Goal: Information Seeking & Learning: Learn about a topic

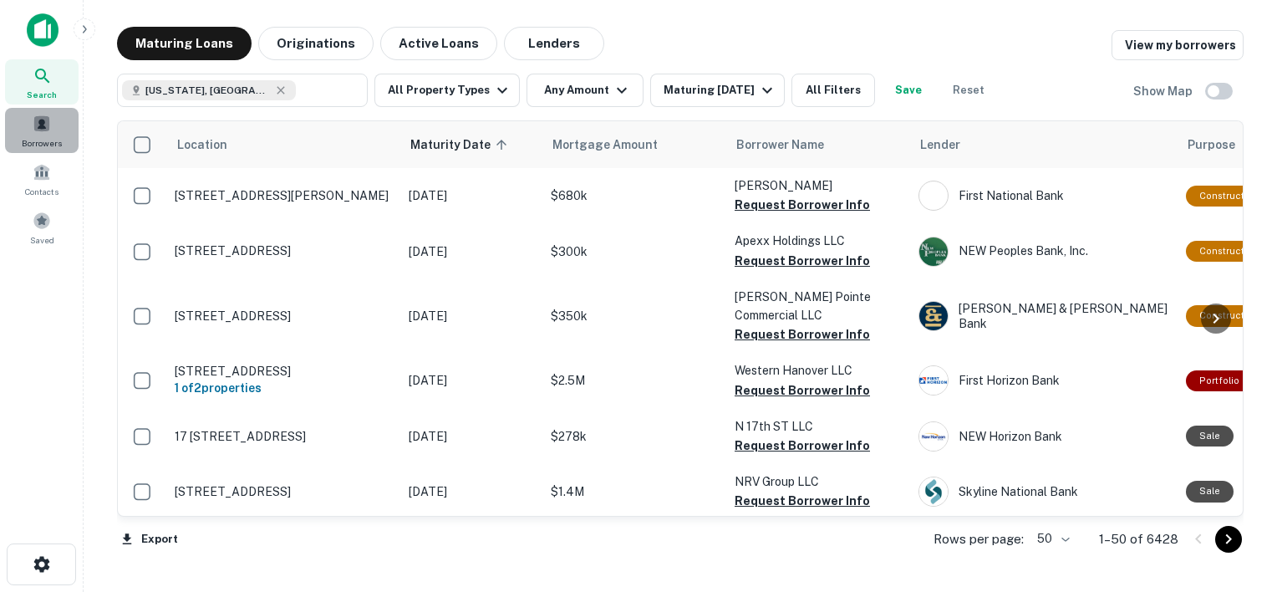
click at [39, 151] on div "Borrowers" at bounding box center [42, 130] width 74 height 45
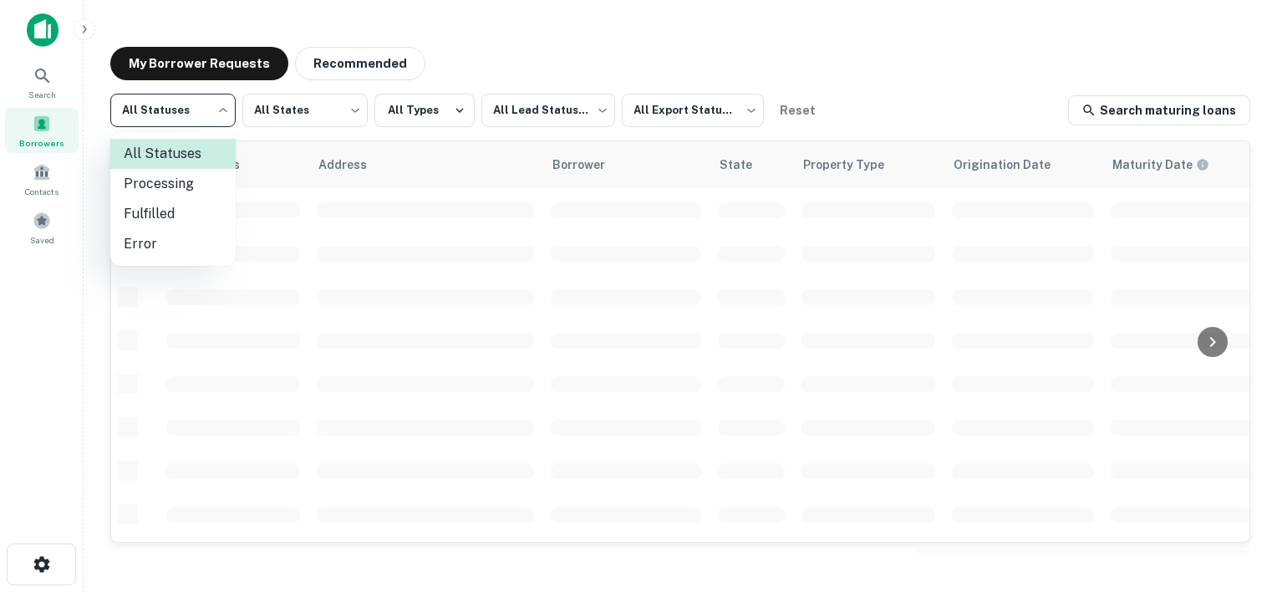
click at [222, 109] on body "Search Borrowers Contacts Saved My Borrower Requests Recommended All Statuses *…" at bounding box center [638, 296] width 1277 height 592
click at [169, 214] on li "Fulfilled" at bounding box center [172, 214] width 125 height 30
type input "*********"
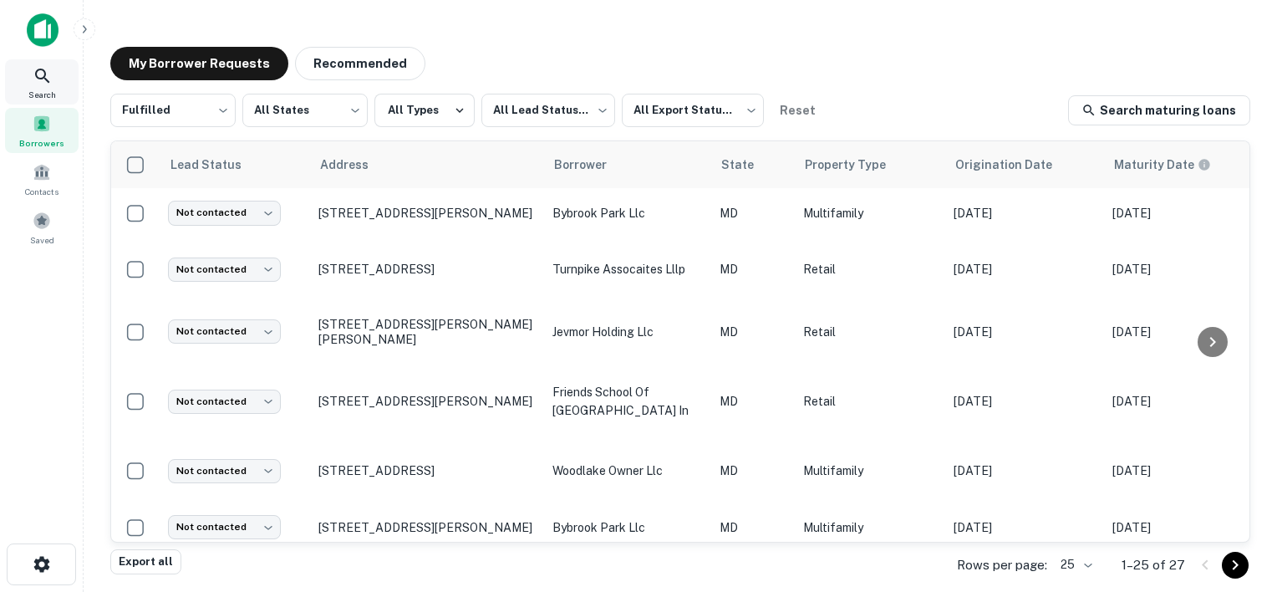
click at [50, 104] on div "Search" at bounding box center [42, 81] width 74 height 45
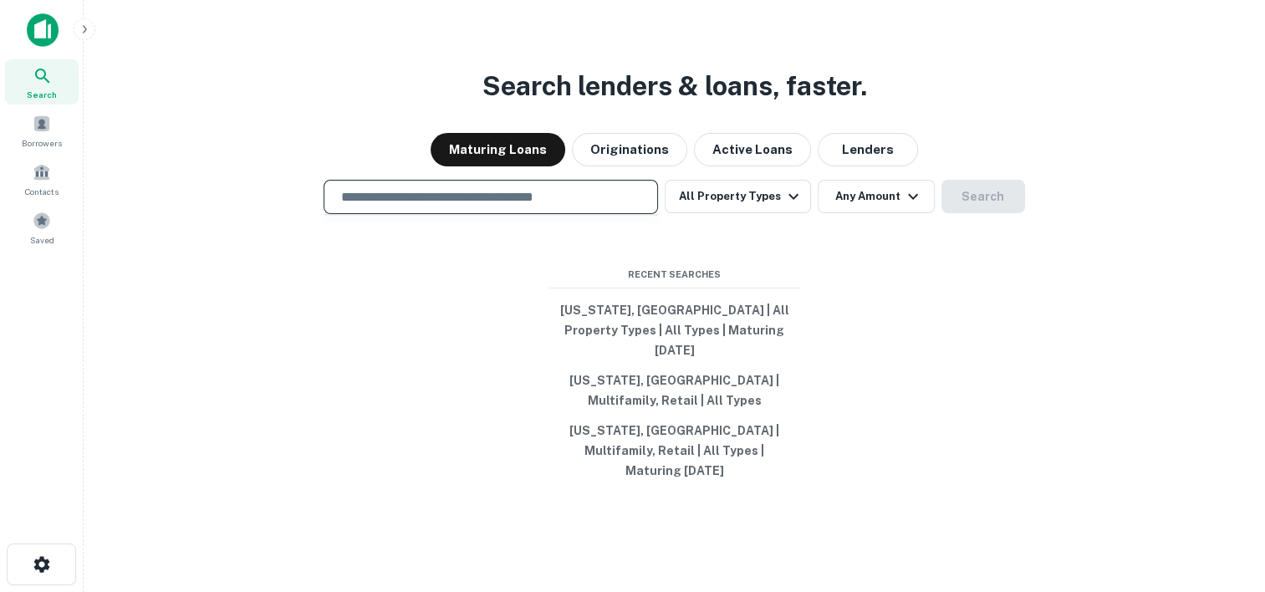
click at [481, 206] on input "text" at bounding box center [490, 196] width 319 height 19
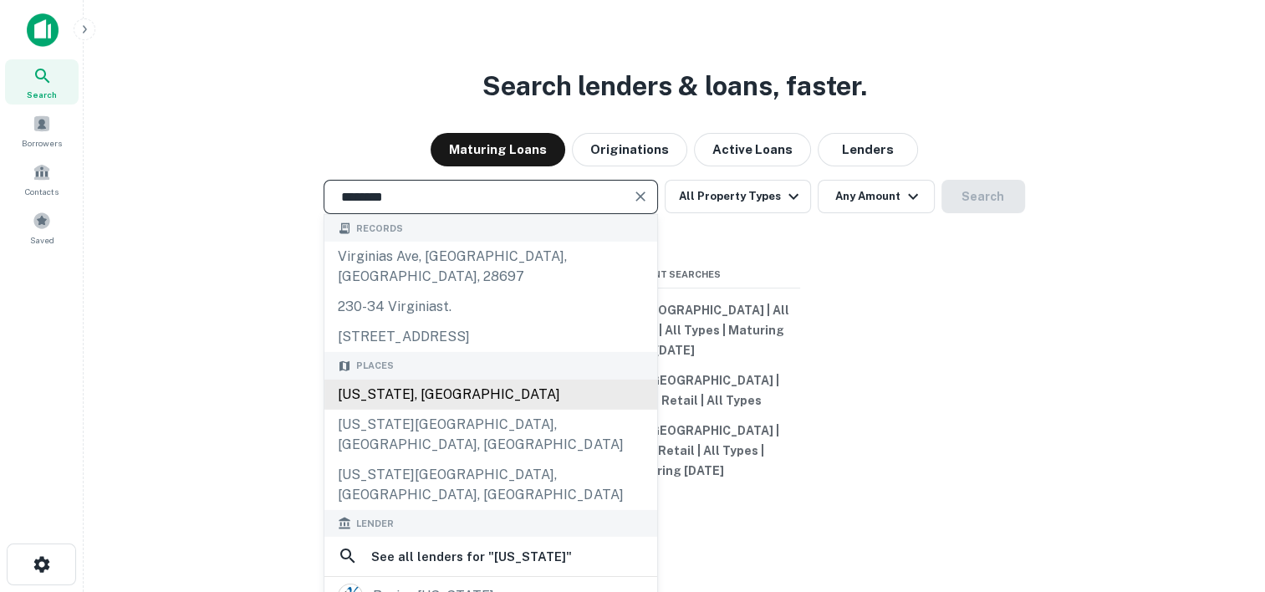
click at [384, 389] on div "[US_STATE], [GEOGRAPHIC_DATA]" at bounding box center [490, 394] width 333 height 30
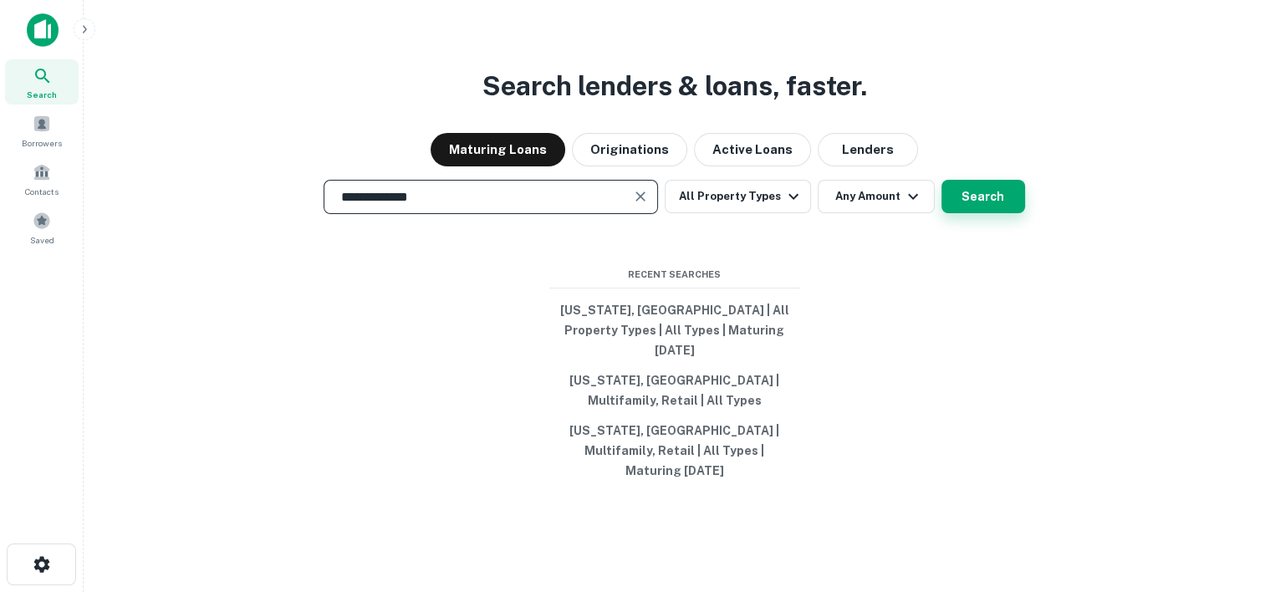
type input "**********"
click at [968, 213] on button "Search" at bounding box center [983, 196] width 84 height 33
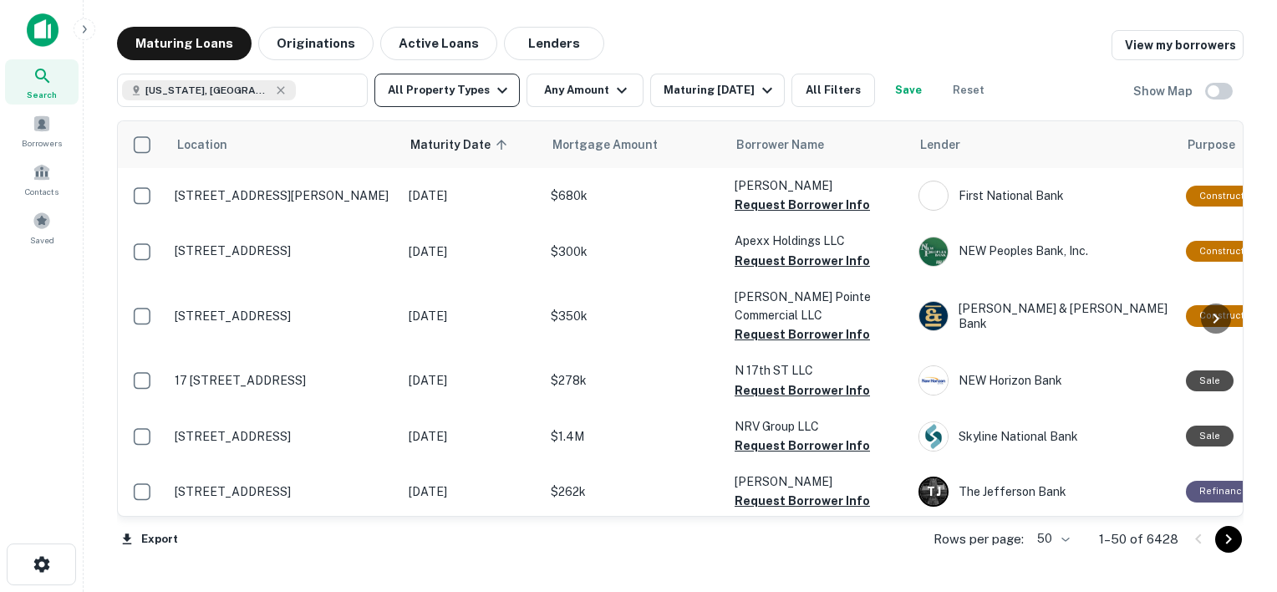
click at [478, 97] on button "All Property Types" at bounding box center [446, 90] width 145 height 33
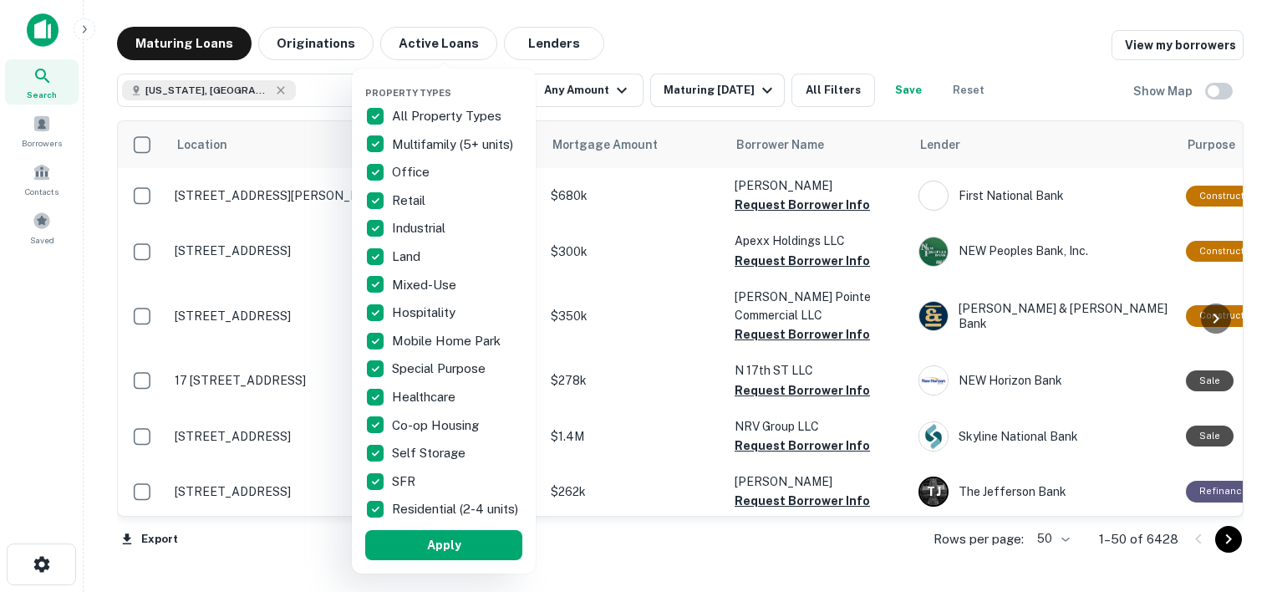
click at [401, 114] on p "All Property Types" at bounding box center [448, 116] width 113 height 20
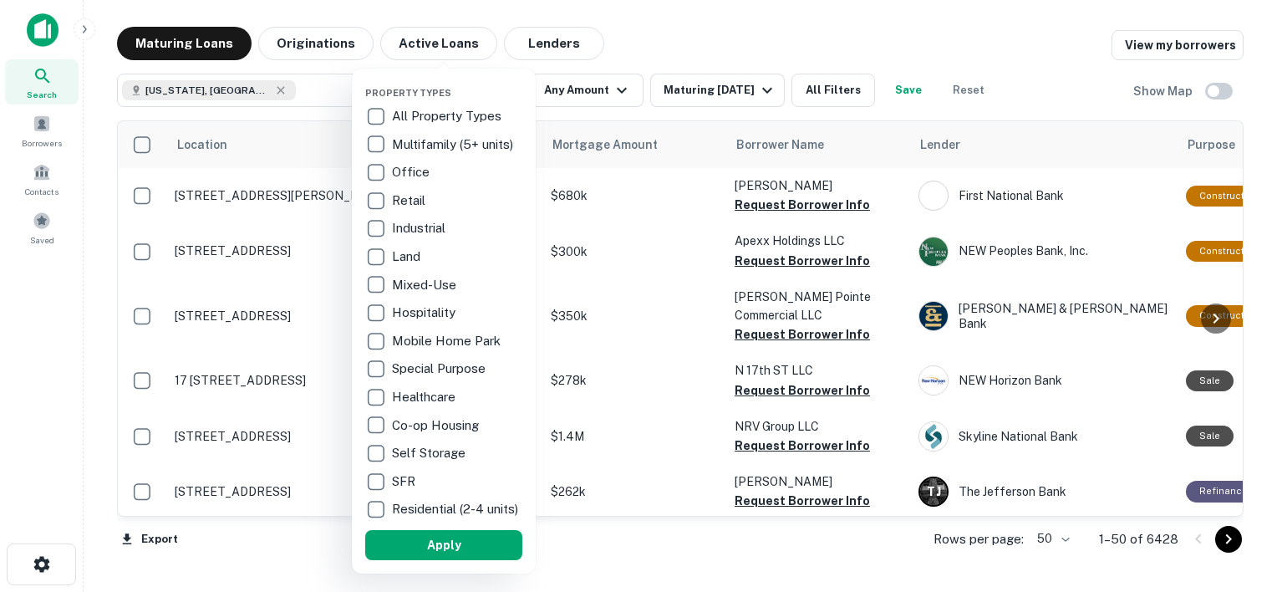
click at [415, 141] on p "Multifamily (5+ units)" at bounding box center [454, 145] width 125 height 20
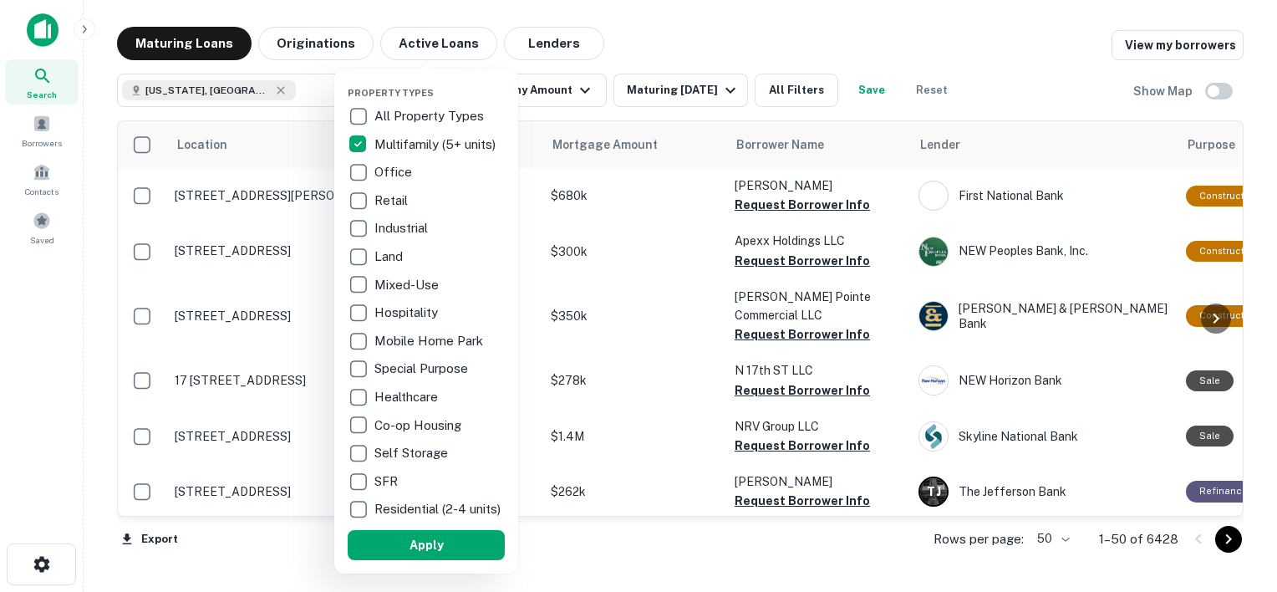
click at [394, 195] on p "Retail" at bounding box center [392, 201] width 37 height 20
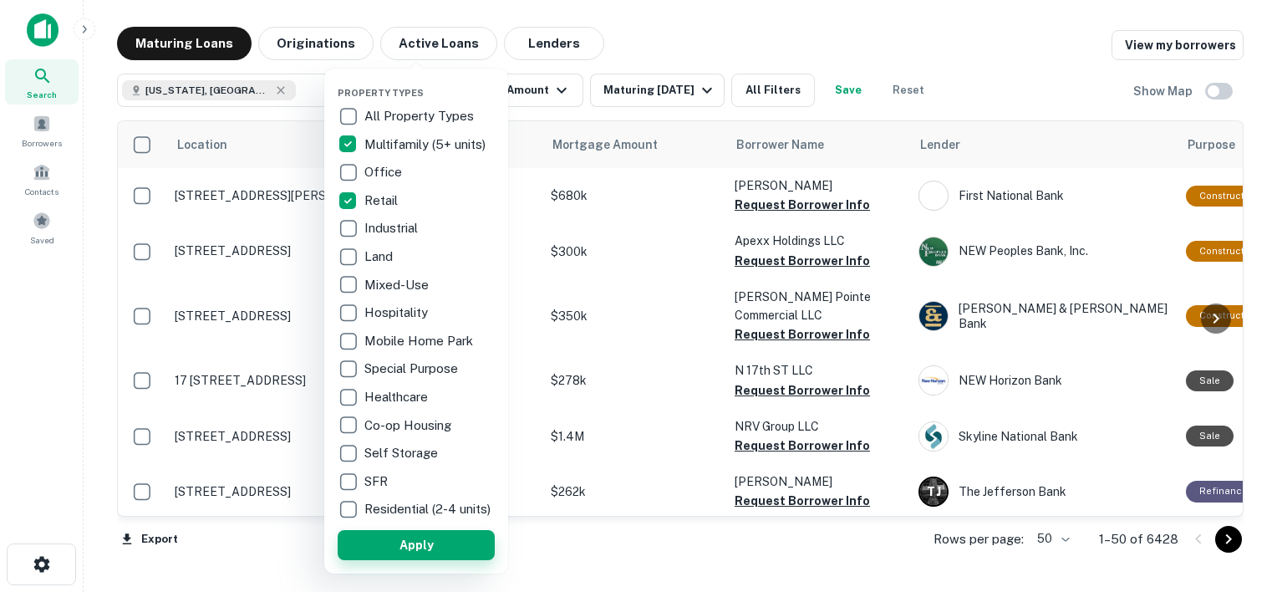
click at [438, 555] on button "Apply" at bounding box center [416, 545] width 157 height 30
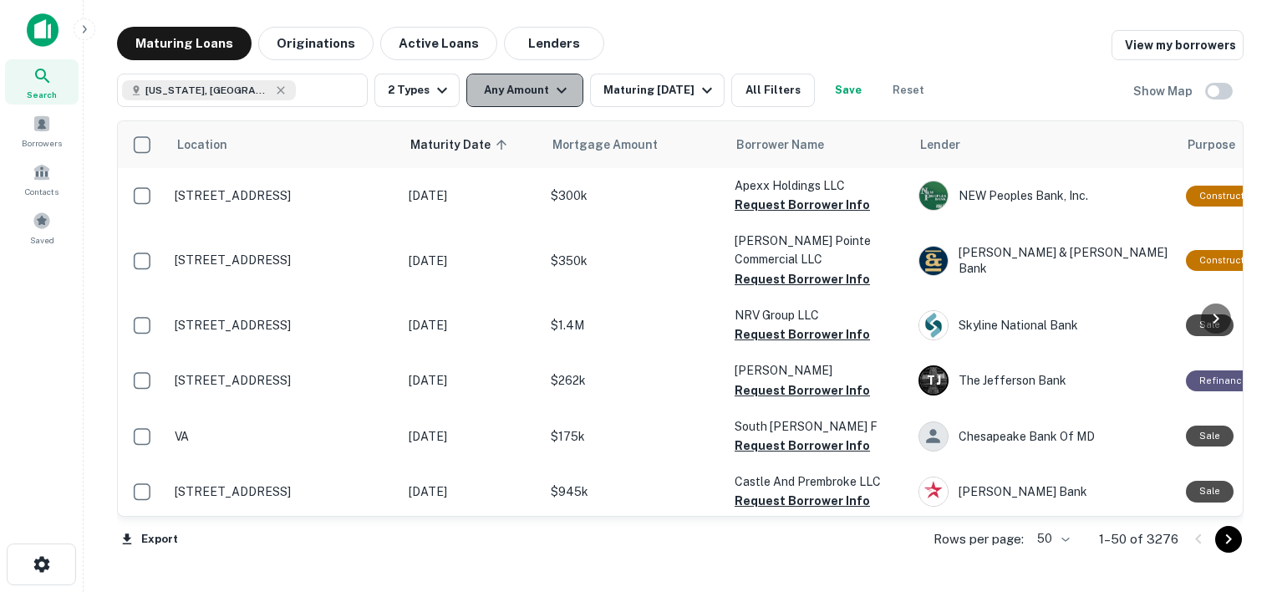
click at [553, 90] on icon "button" at bounding box center [562, 90] width 20 height 20
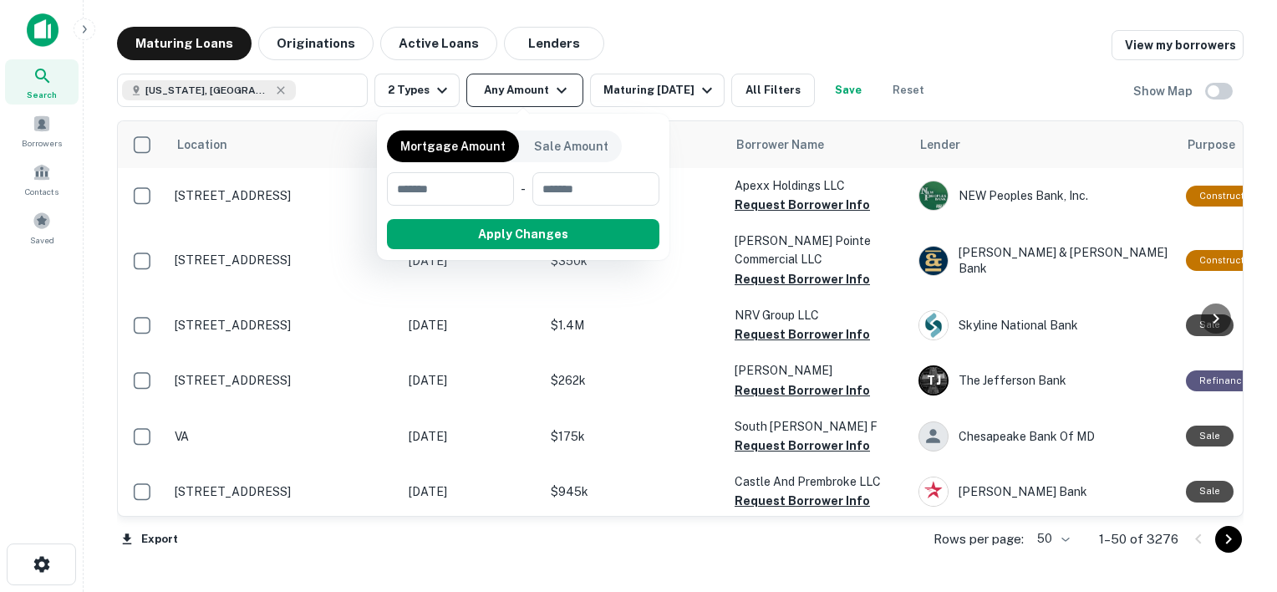
click at [553, 90] on div at bounding box center [638, 296] width 1277 height 592
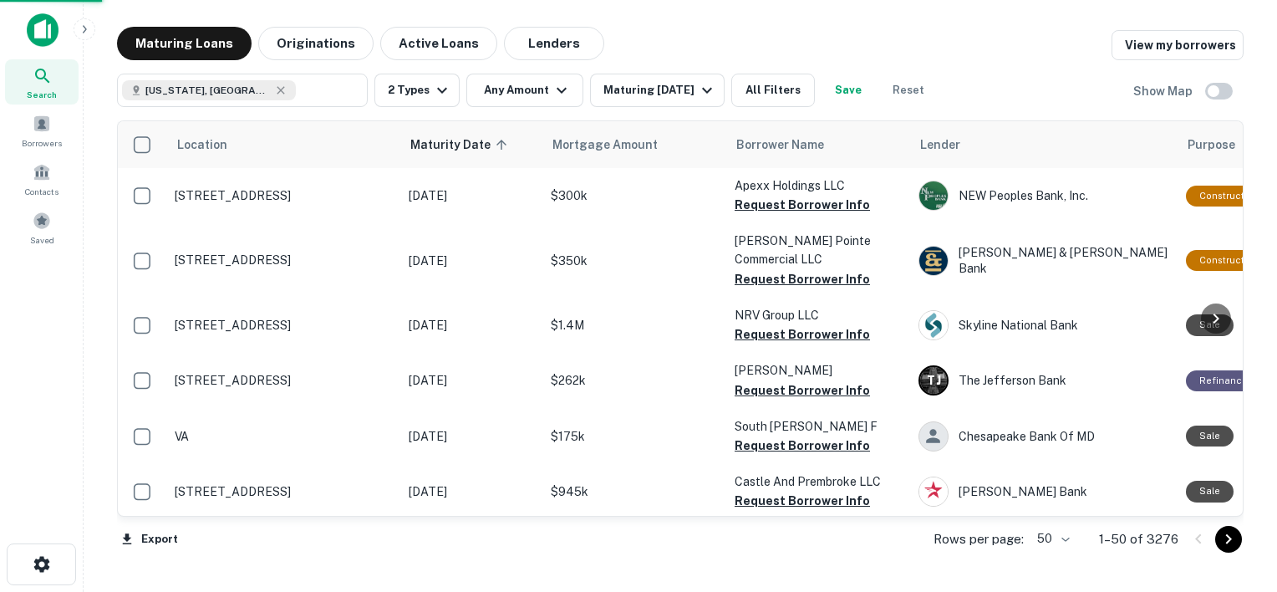
click at [427, 91] on div "Mortgage Amount Sale Amount ​ - ​ Apply Changes" at bounding box center [638, 296] width 1277 height 592
click at [435, 93] on icon "button" at bounding box center [442, 90] width 20 height 20
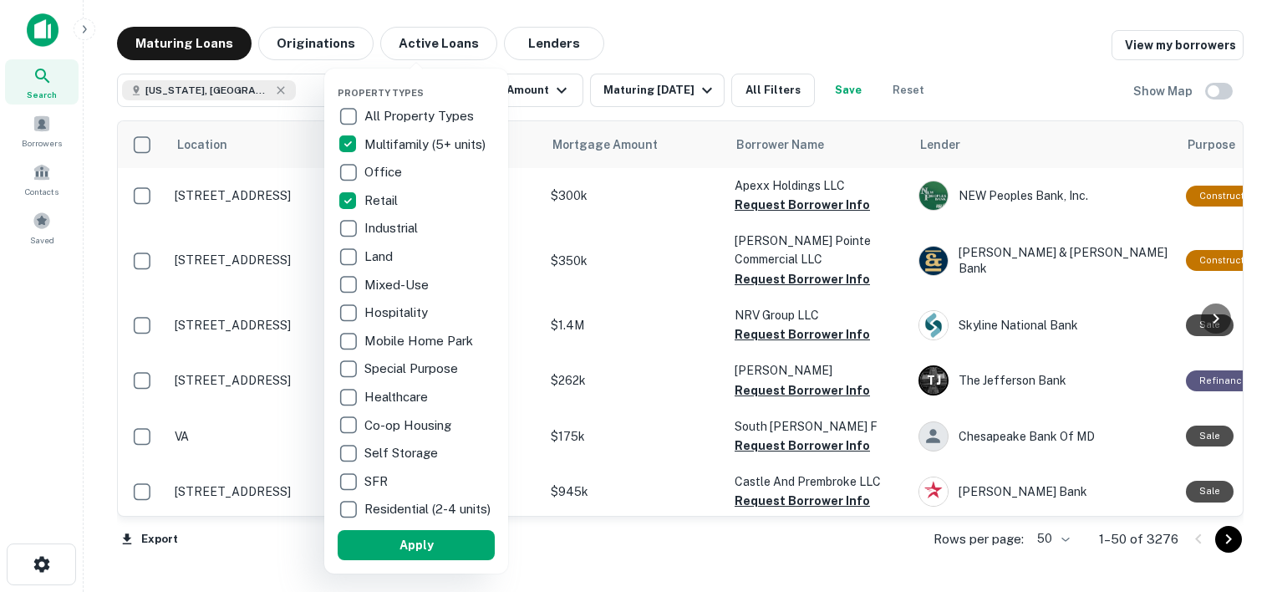
click at [612, 53] on div at bounding box center [638, 296] width 1277 height 592
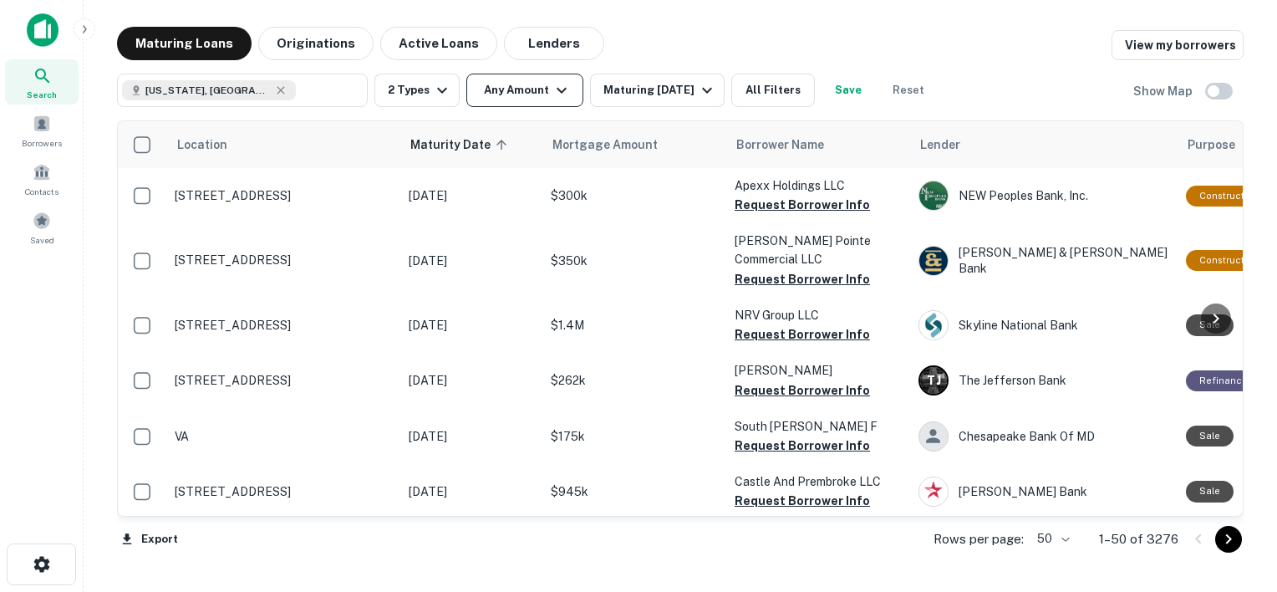
click at [537, 87] on button "Any Amount" at bounding box center [524, 90] width 117 height 33
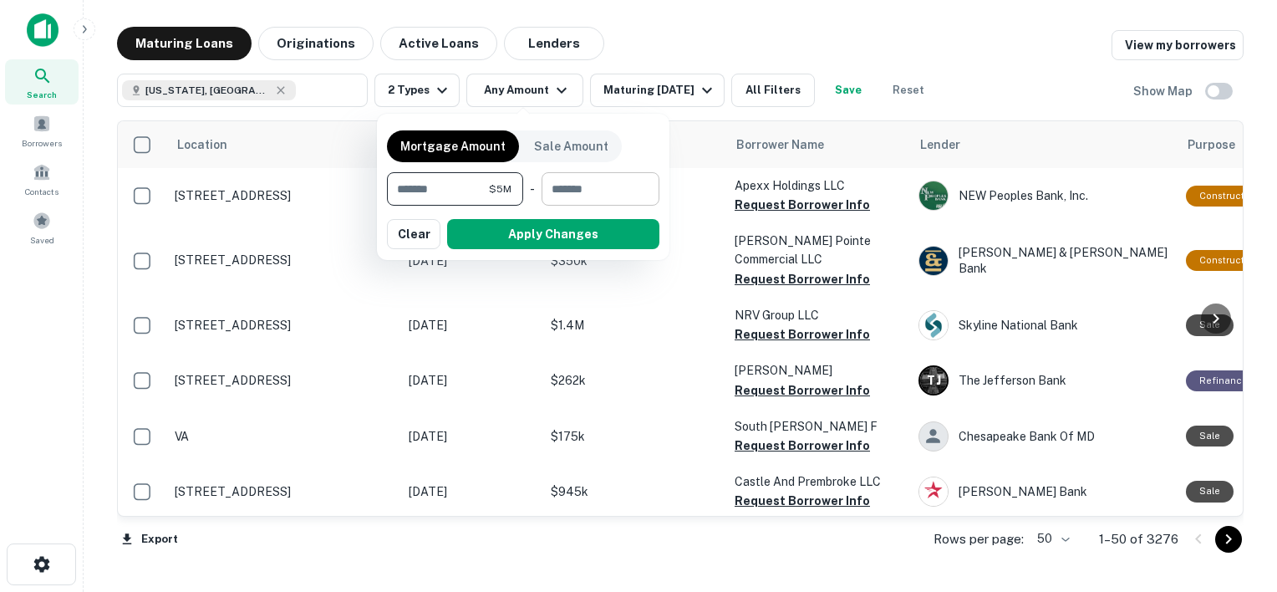
type input "*******"
click at [609, 187] on input "number" at bounding box center [595, 188] width 106 height 33
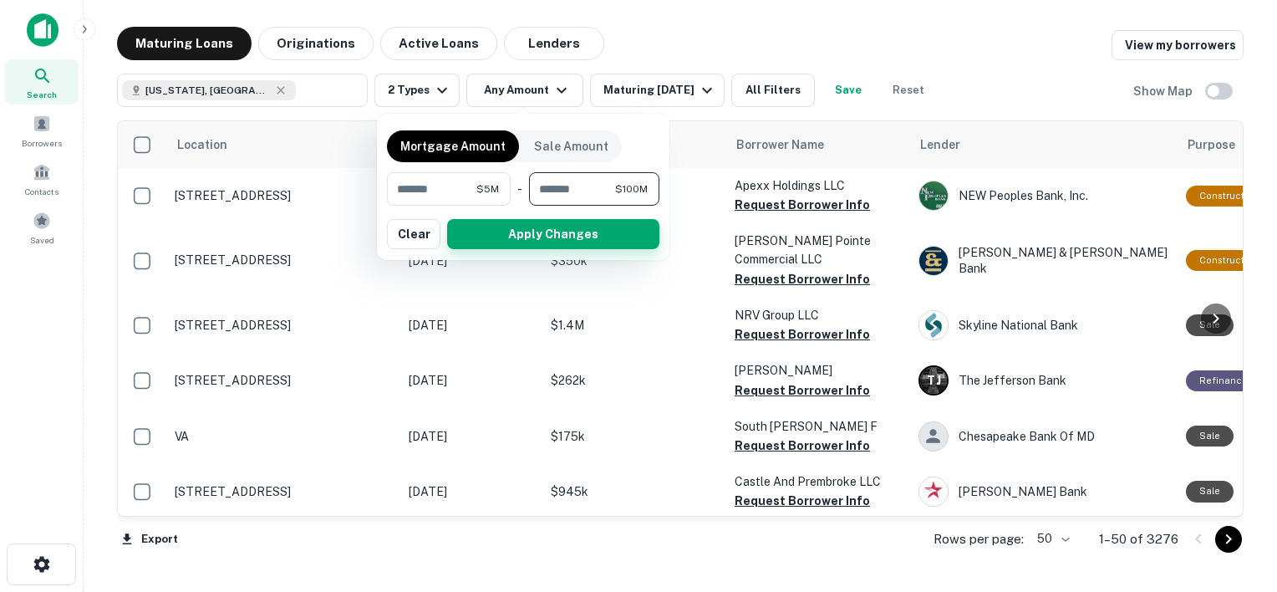
type input "*********"
click at [573, 234] on button "Apply Changes" at bounding box center [553, 234] width 212 height 30
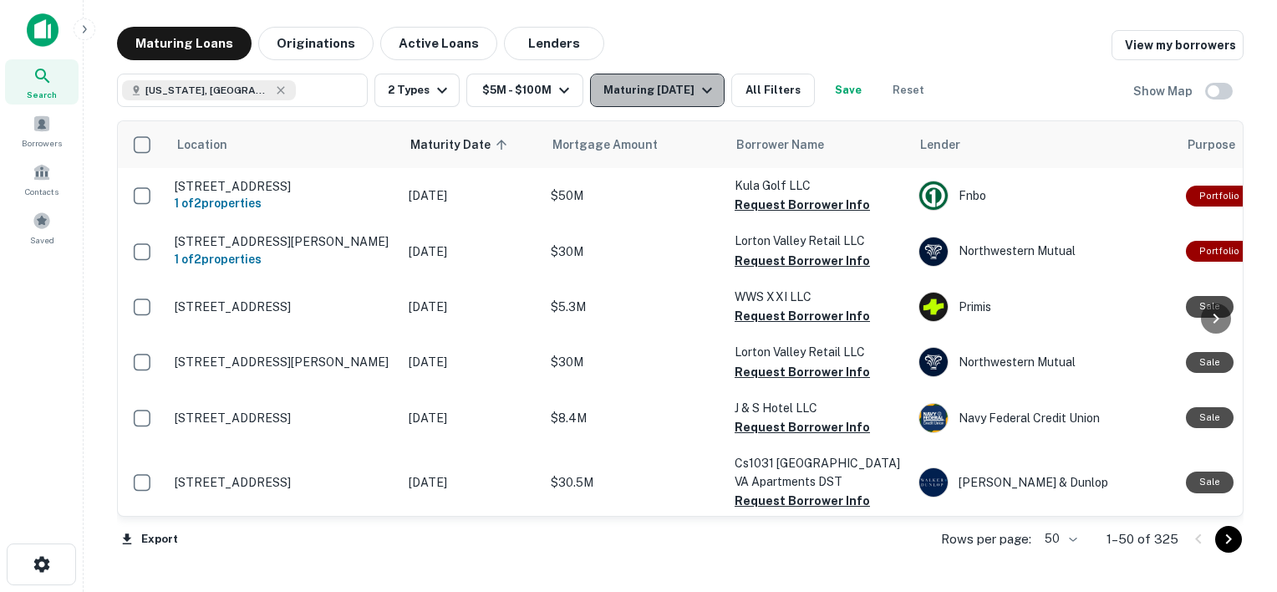
click at [682, 84] on div "Maturing In 1 Year" at bounding box center [660, 90] width 114 height 20
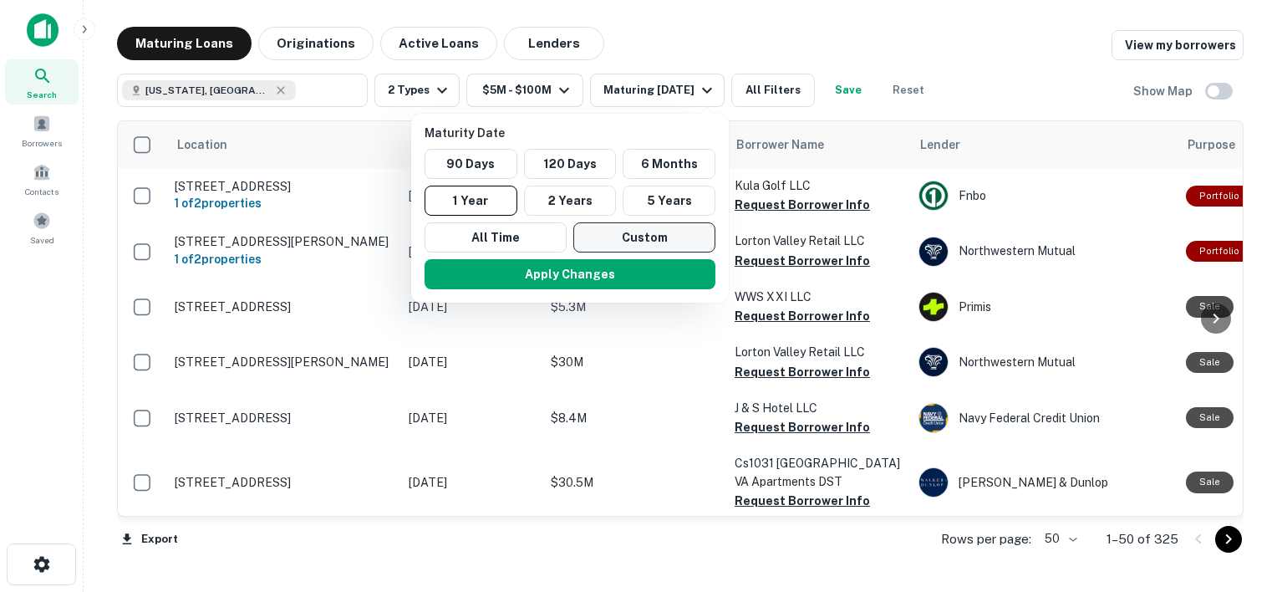
click at [626, 226] on button "Custom" at bounding box center [644, 237] width 142 height 30
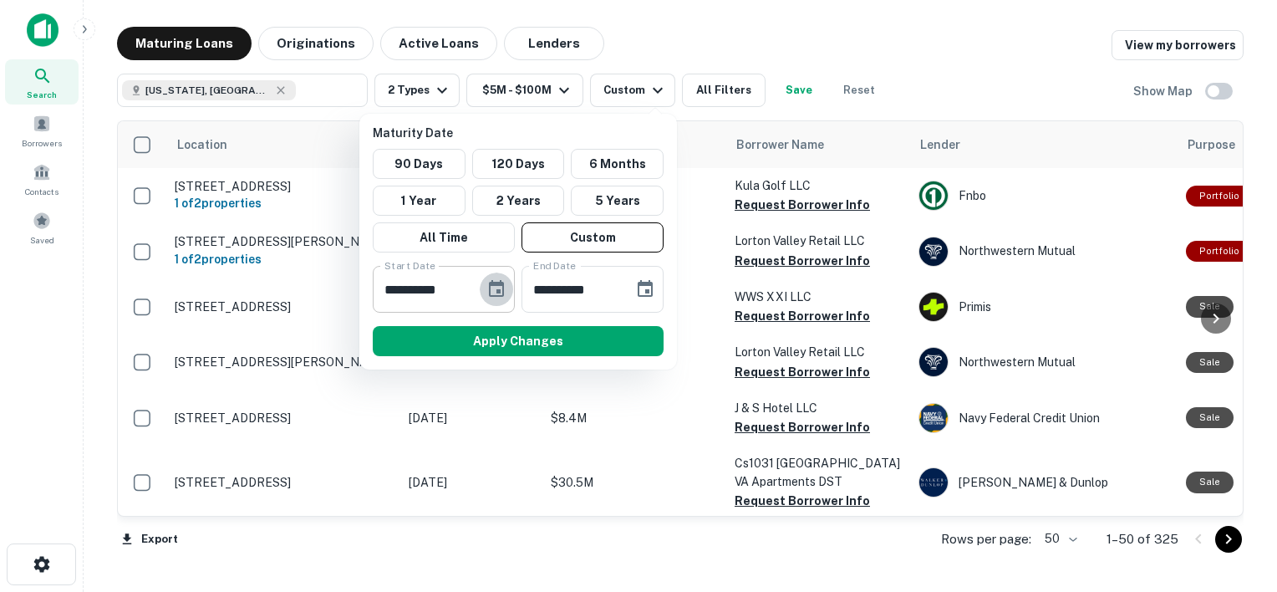
click at [496, 288] on icon "Choose date, selected date is Sep 11, 2025" at bounding box center [496, 289] width 20 height 20
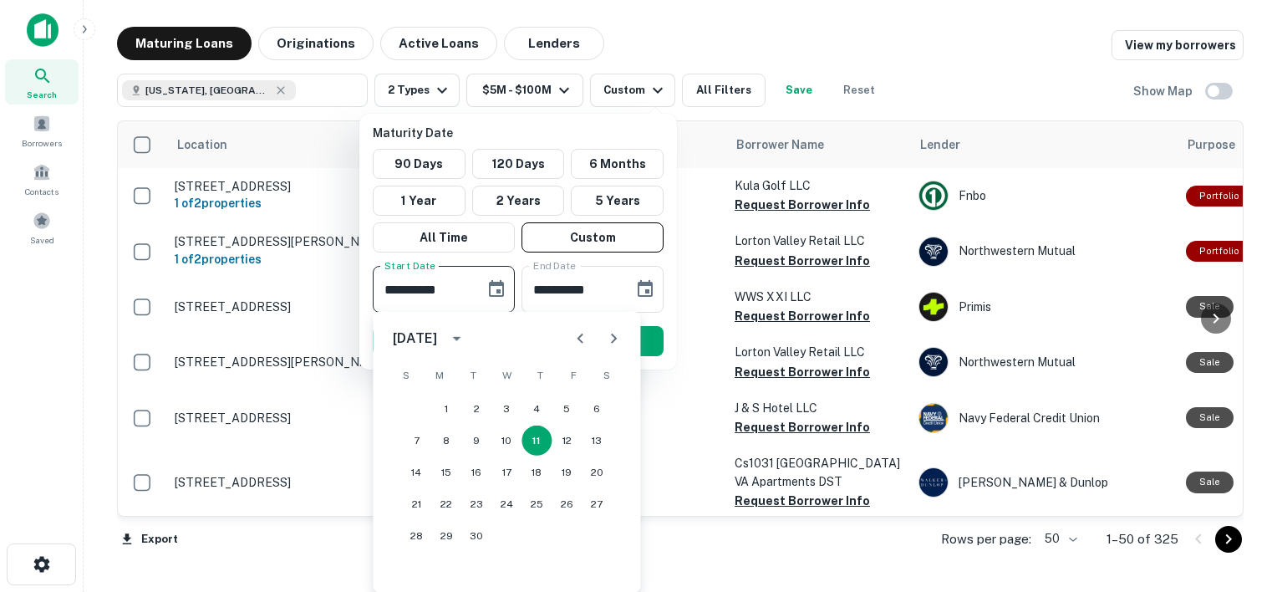
click at [496, 288] on icon "Choose date, selected date is Sep 11, 2025" at bounding box center [496, 289] width 20 height 20
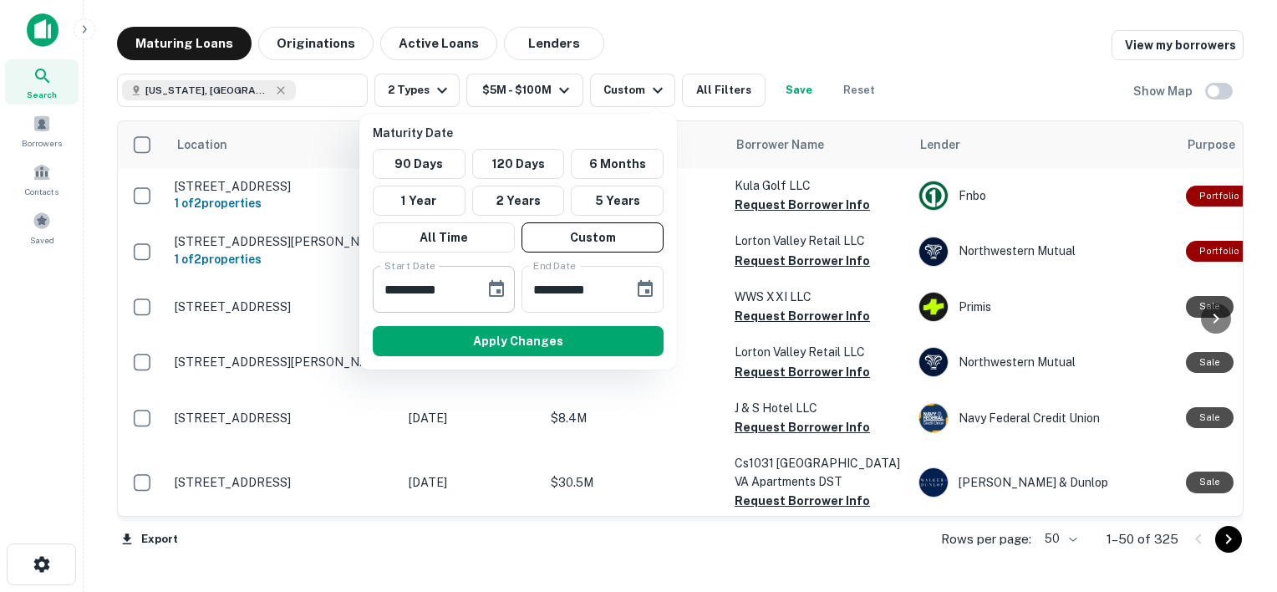
click at [503, 288] on icon "Choose date, selected date is Sep 11, 2025" at bounding box center [496, 288] width 15 height 17
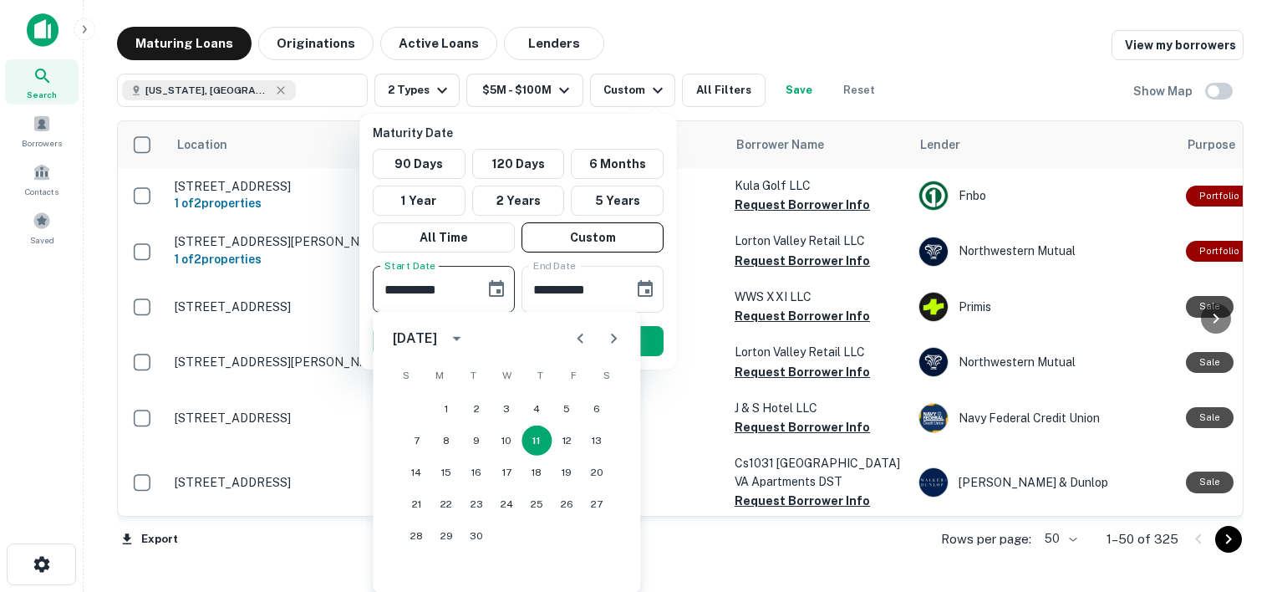
click at [611, 343] on icon "Next month" at bounding box center [613, 338] width 20 height 20
click at [578, 339] on icon "Previous month" at bounding box center [580, 339] width 6 height 10
click at [476, 535] on button "25" at bounding box center [476, 536] width 30 height 30
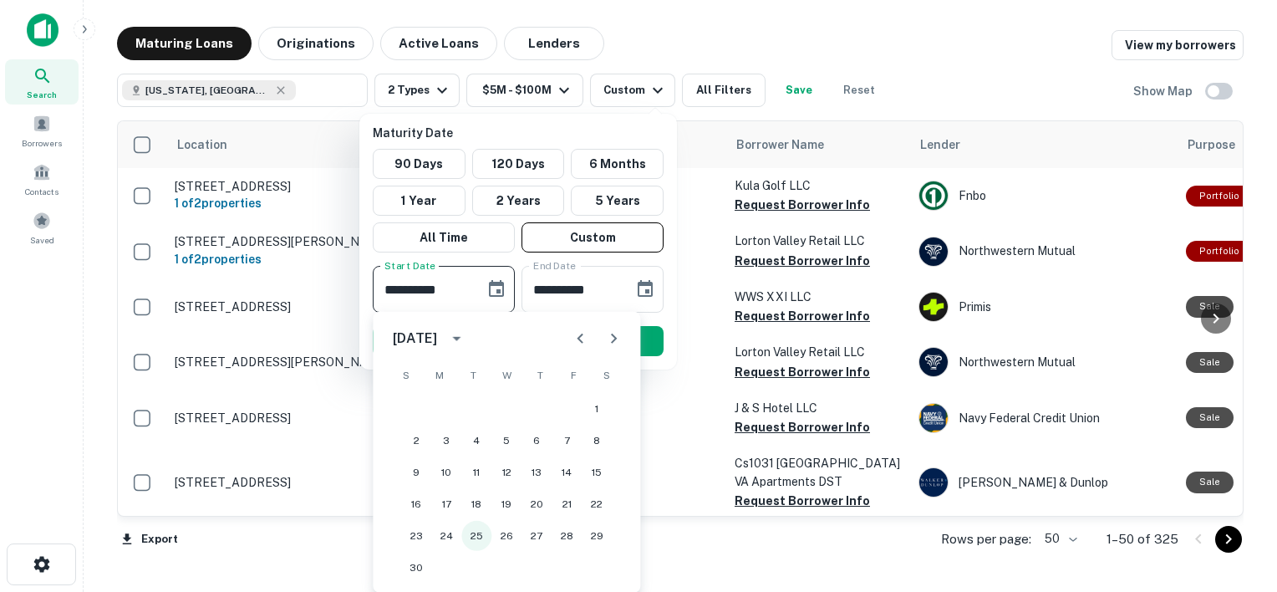
type input "**********"
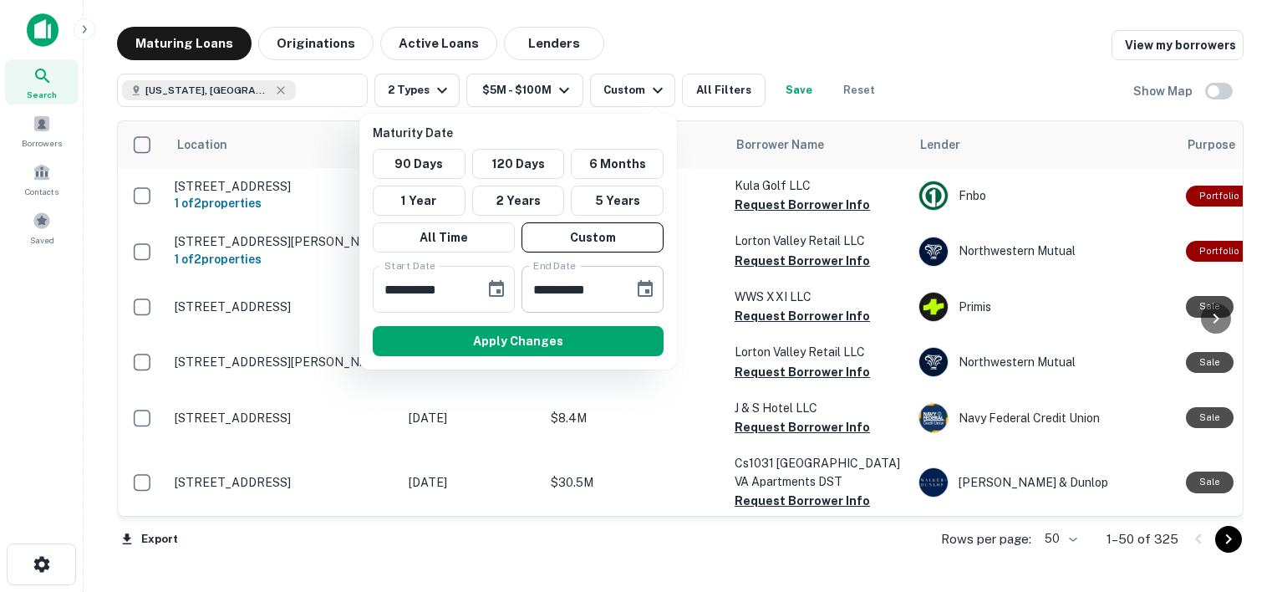
click at [640, 285] on icon "Choose date, selected date is Mar 10, 2026" at bounding box center [645, 289] width 20 height 20
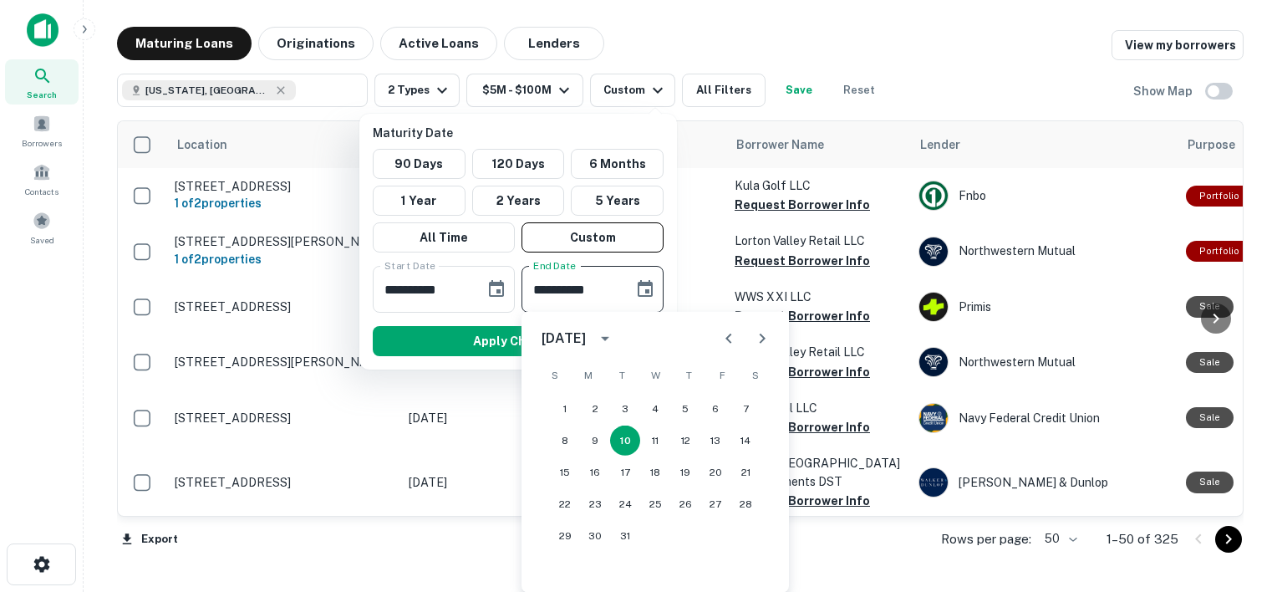
click at [615, 340] on icon "calendar view is open, switch to year view" at bounding box center [605, 338] width 20 height 20
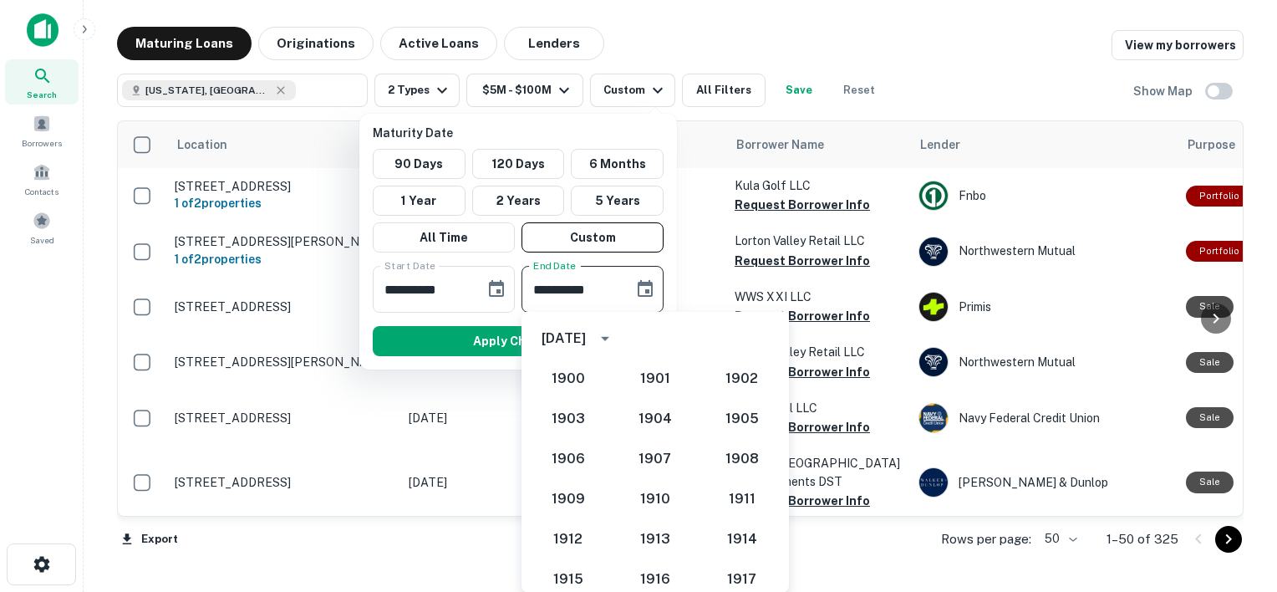
scroll to position [1588, 0]
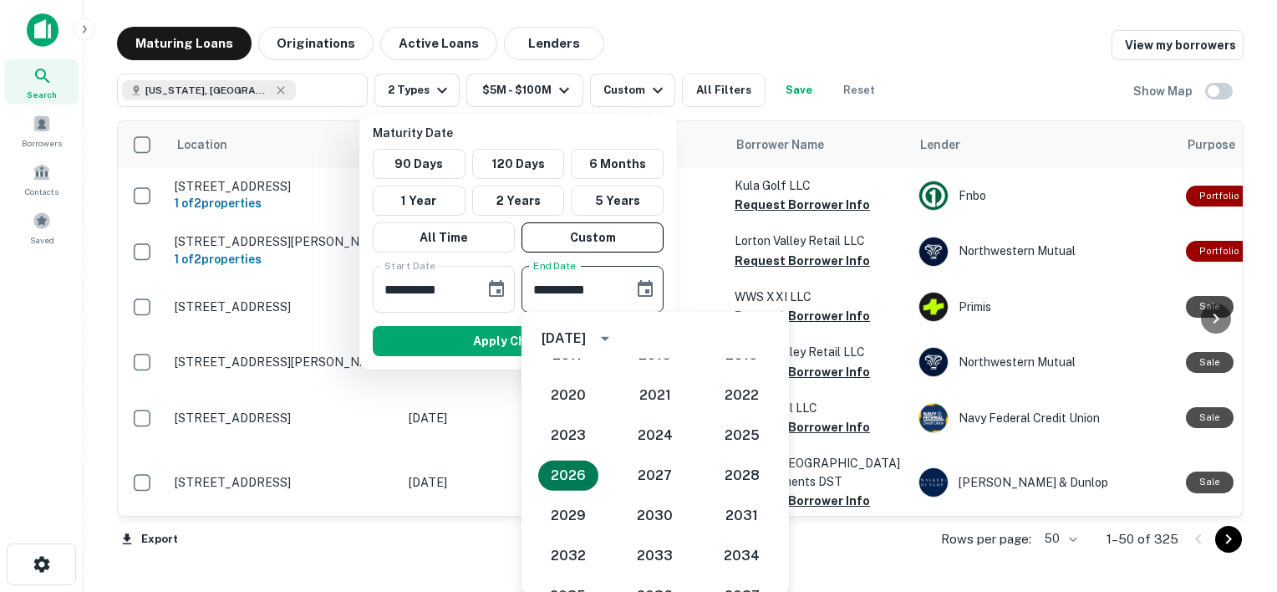
click at [572, 466] on button "2026" at bounding box center [568, 476] width 60 height 30
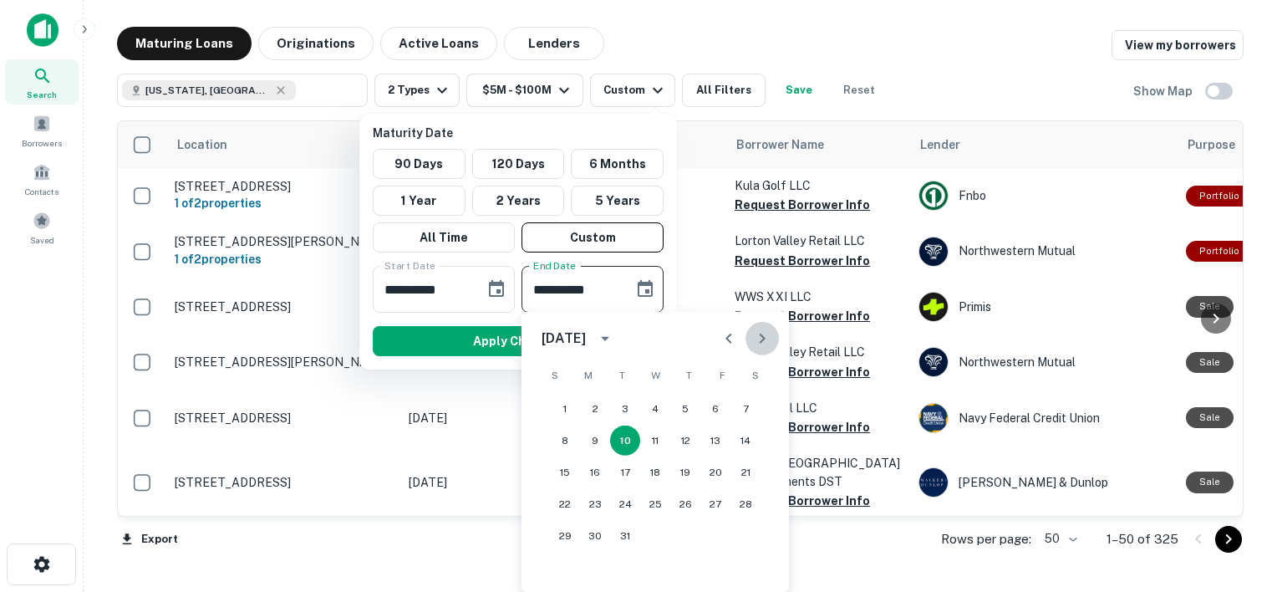
click at [753, 339] on icon "Next month" at bounding box center [762, 338] width 20 height 20
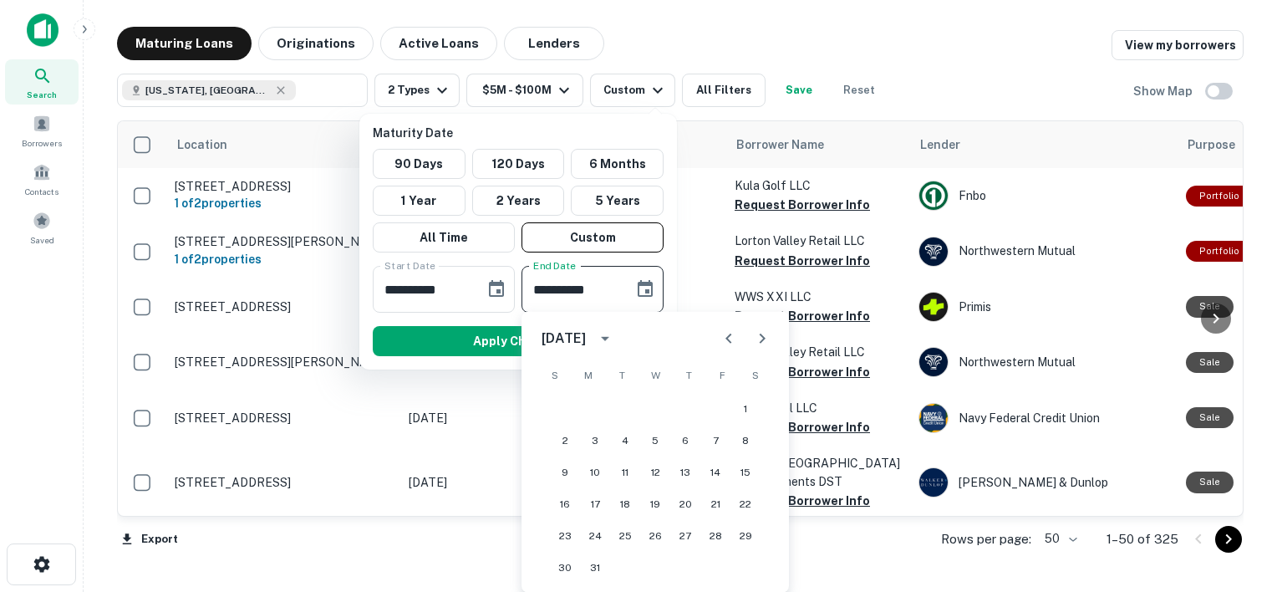
click at [753, 339] on icon "Next month" at bounding box center [762, 338] width 20 height 20
click at [740, 507] on button "26" at bounding box center [746, 504] width 30 height 30
type input "**********"
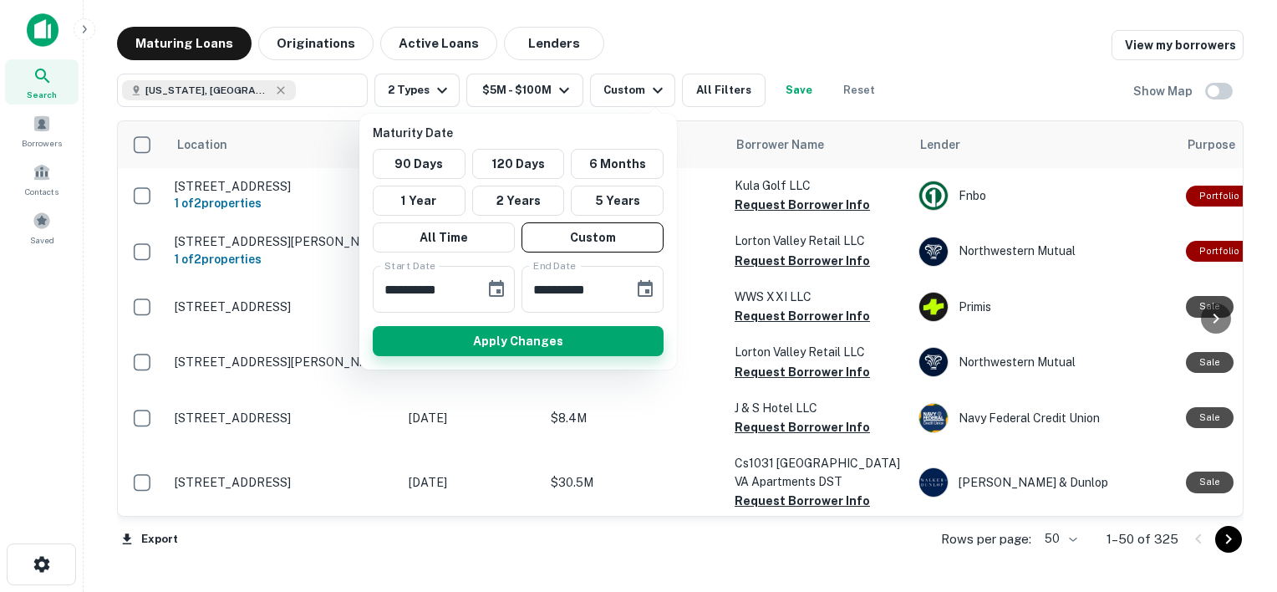
click at [558, 340] on button "Apply Changes" at bounding box center [518, 341] width 291 height 30
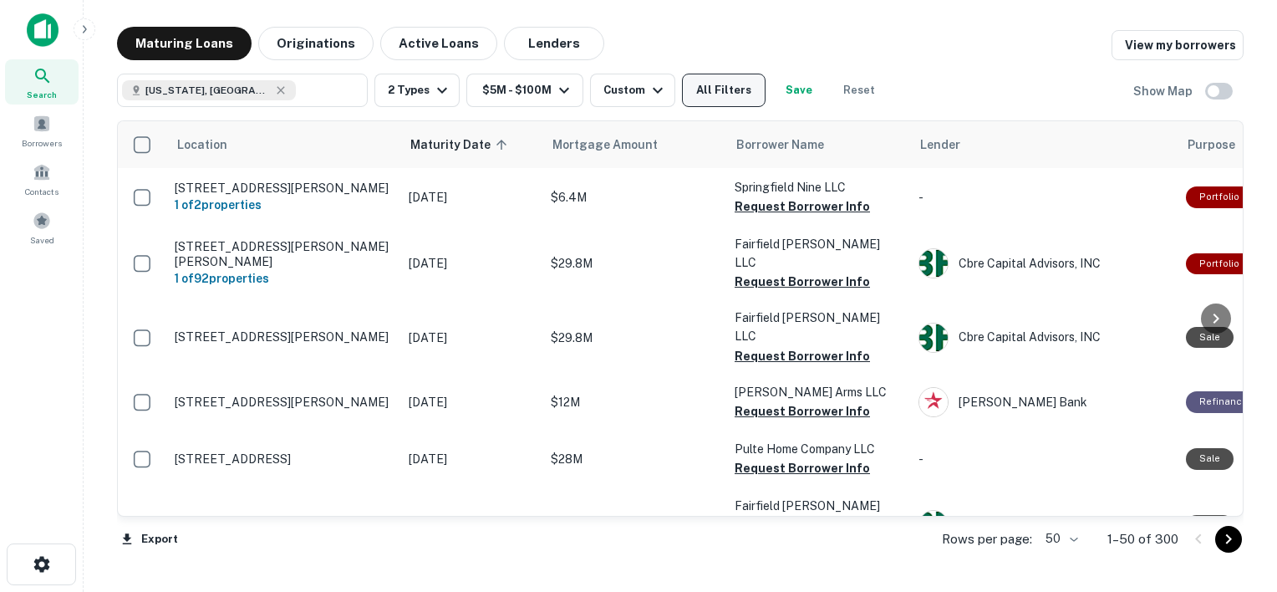
click at [728, 87] on button "All Filters" at bounding box center [724, 90] width 84 height 33
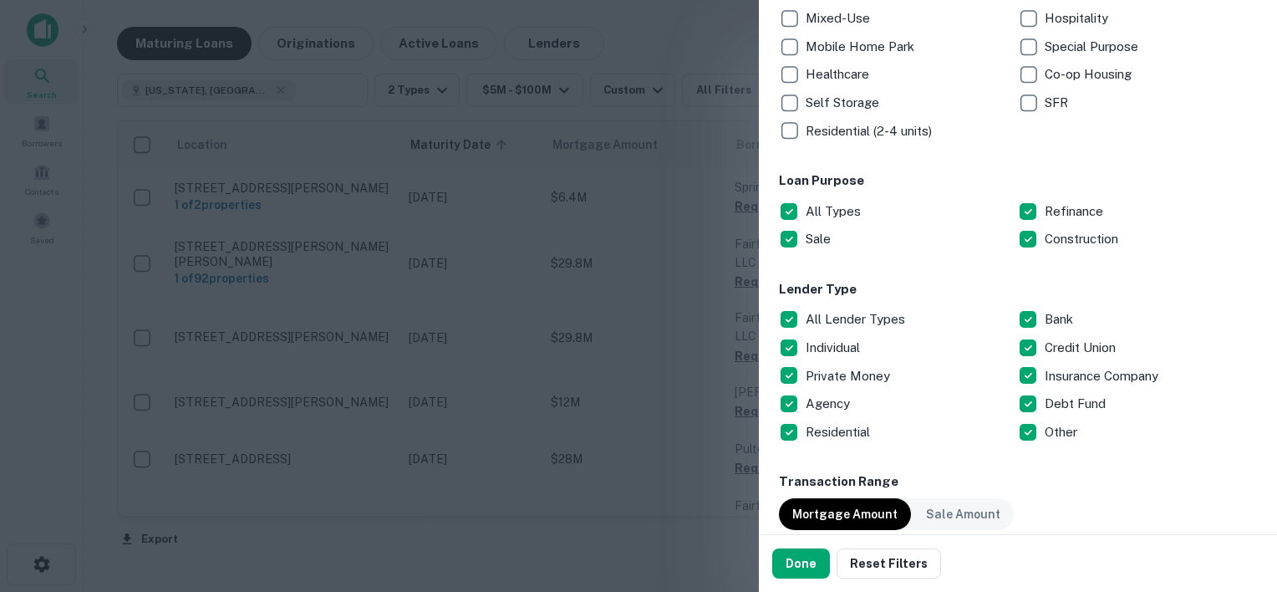
scroll to position [501, 0]
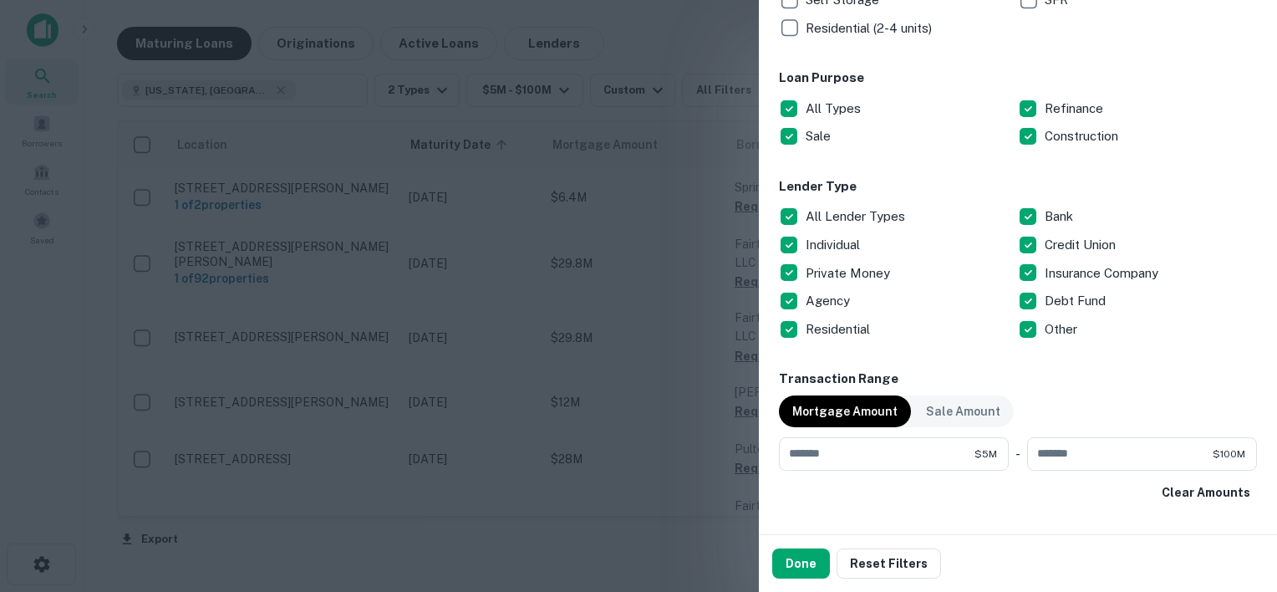
click at [847, 217] on p "All Lender Types" at bounding box center [857, 216] width 103 height 20
click at [843, 276] on p "Private Money" at bounding box center [850, 273] width 88 height 20
click at [1057, 297] on p "Debt Fund" at bounding box center [1077, 301] width 64 height 20
click at [818, 246] on p "Individual" at bounding box center [835, 245] width 58 height 20
click at [796, 558] on button "Done" at bounding box center [801, 563] width 58 height 30
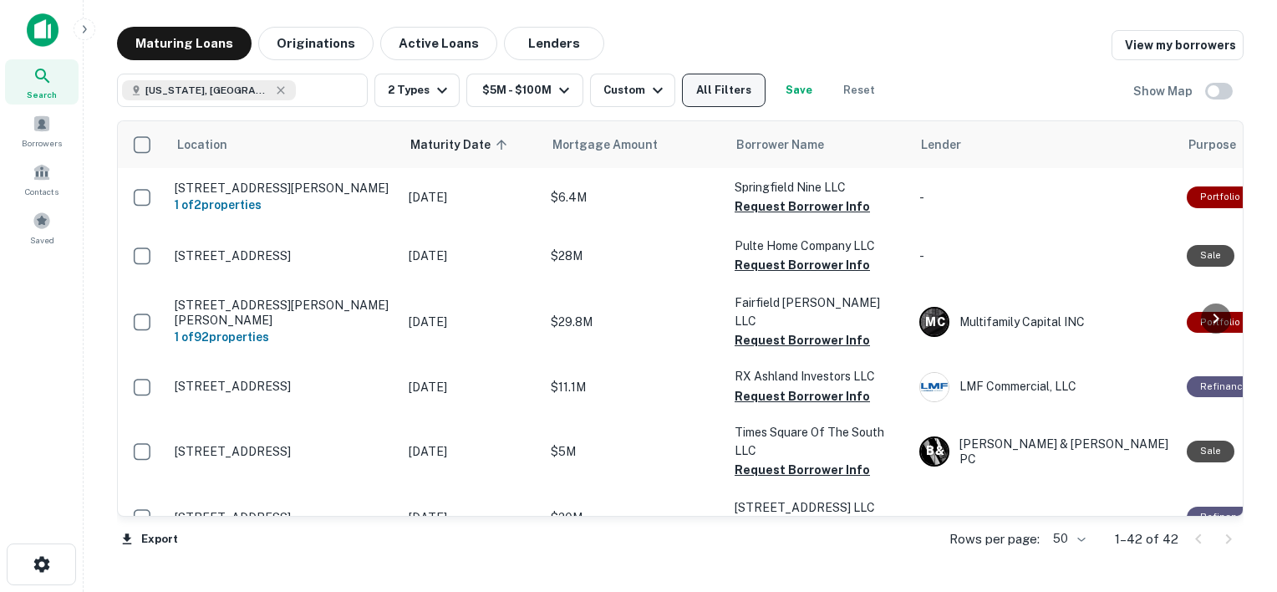
click at [699, 102] on button "All Filters" at bounding box center [724, 90] width 84 height 33
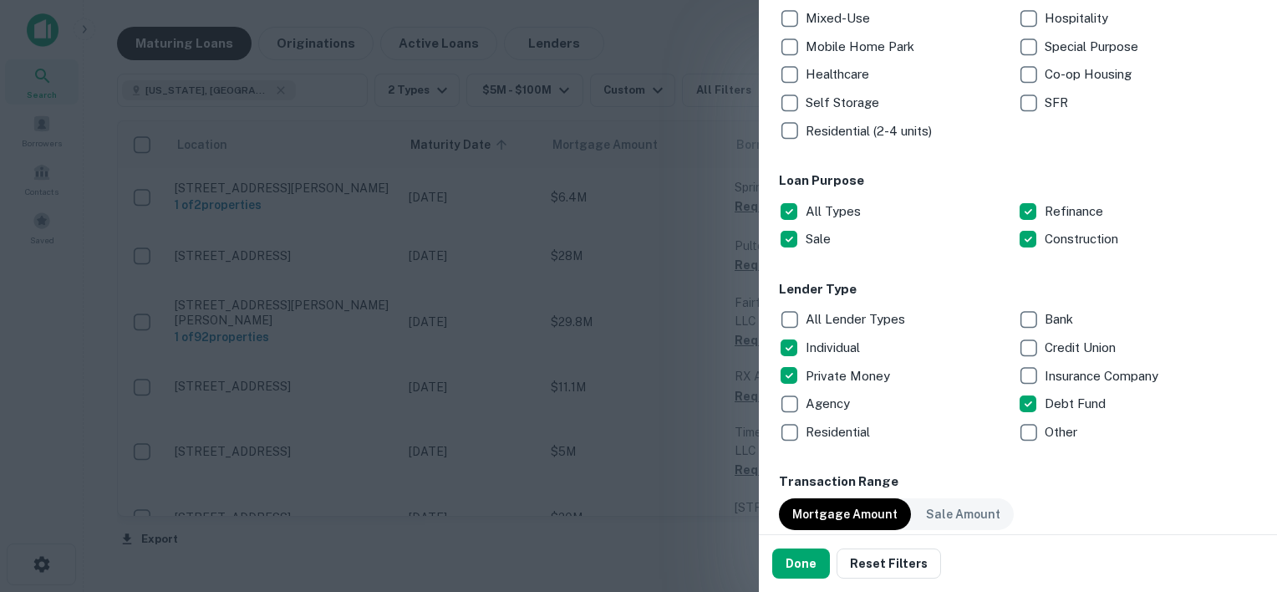
scroll to position [491, 0]
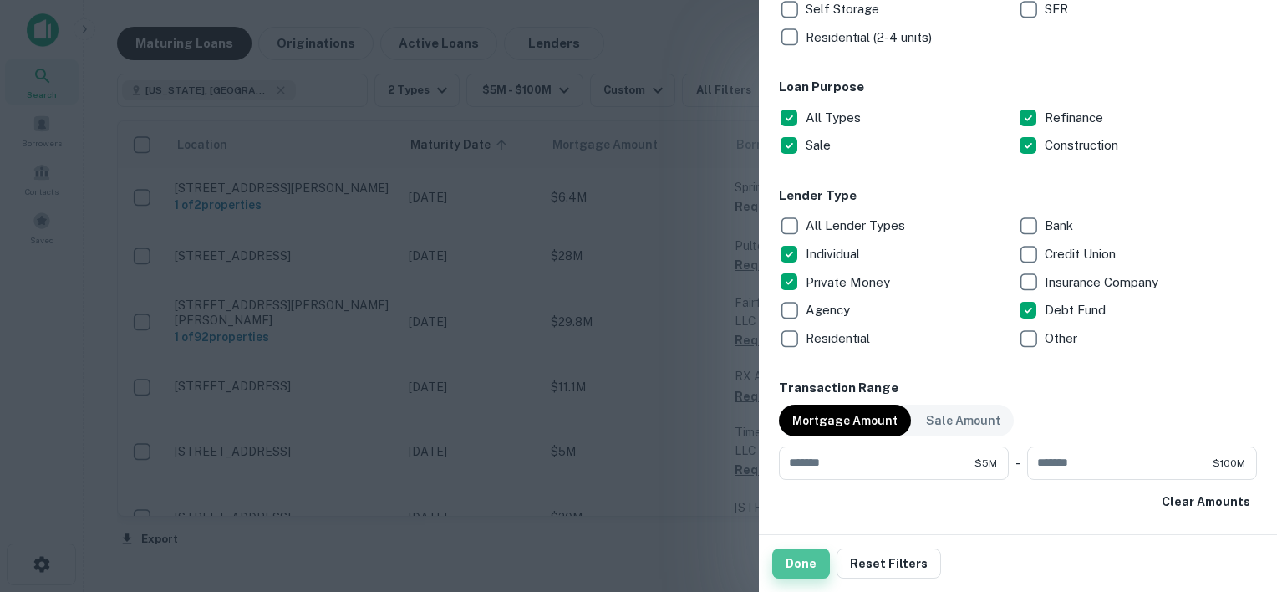
click at [811, 567] on button "Done" at bounding box center [801, 563] width 58 height 30
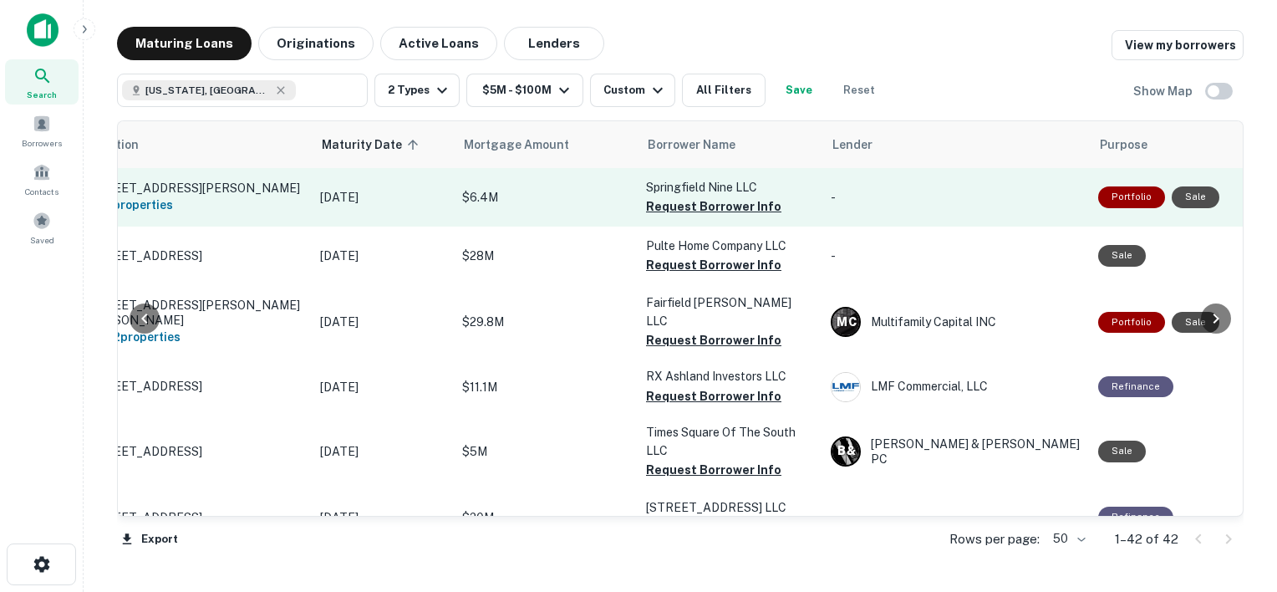
scroll to position [0, 70]
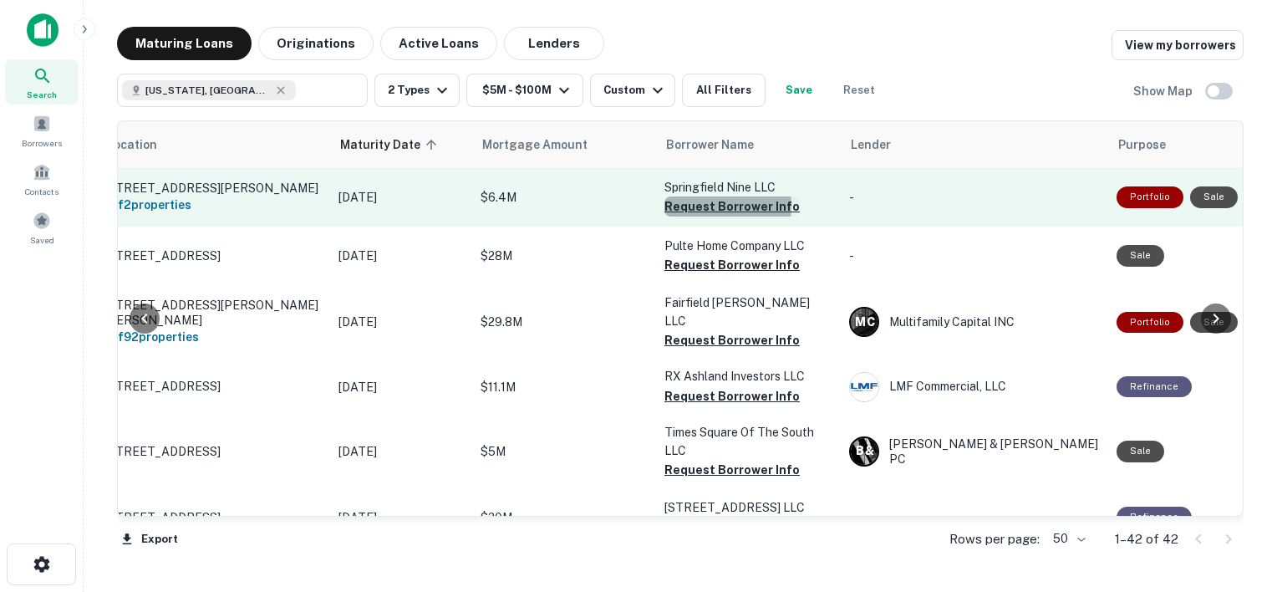
click at [705, 206] on button "Request Borrower Info" at bounding box center [732, 206] width 135 height 20
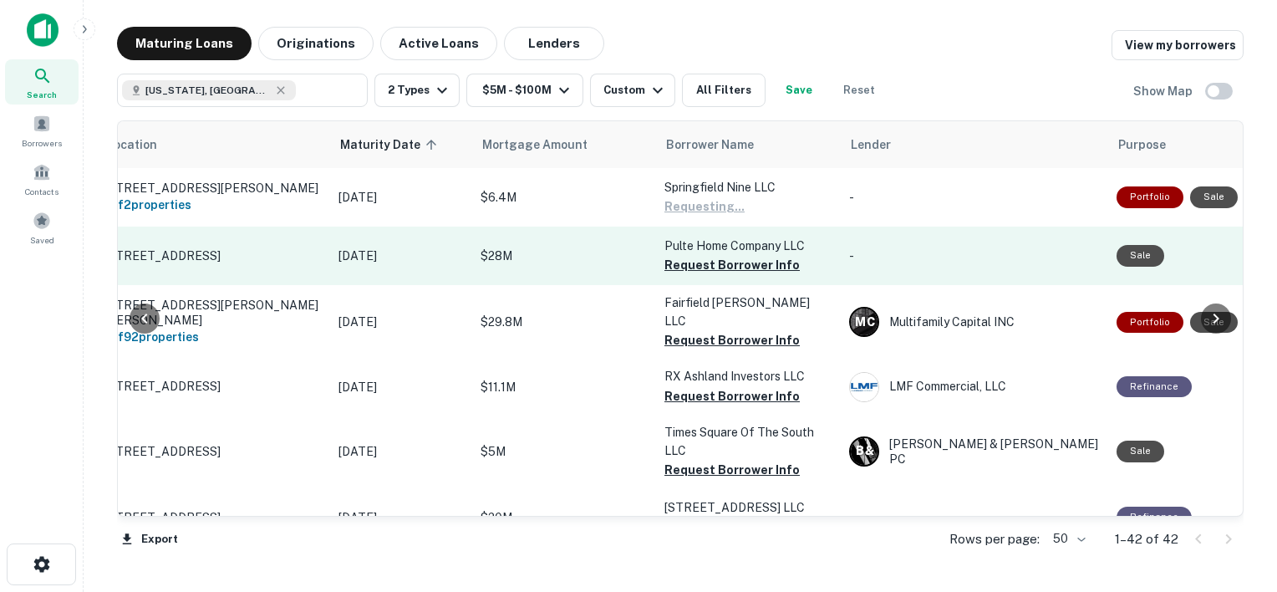
scroll to position [23, 70]
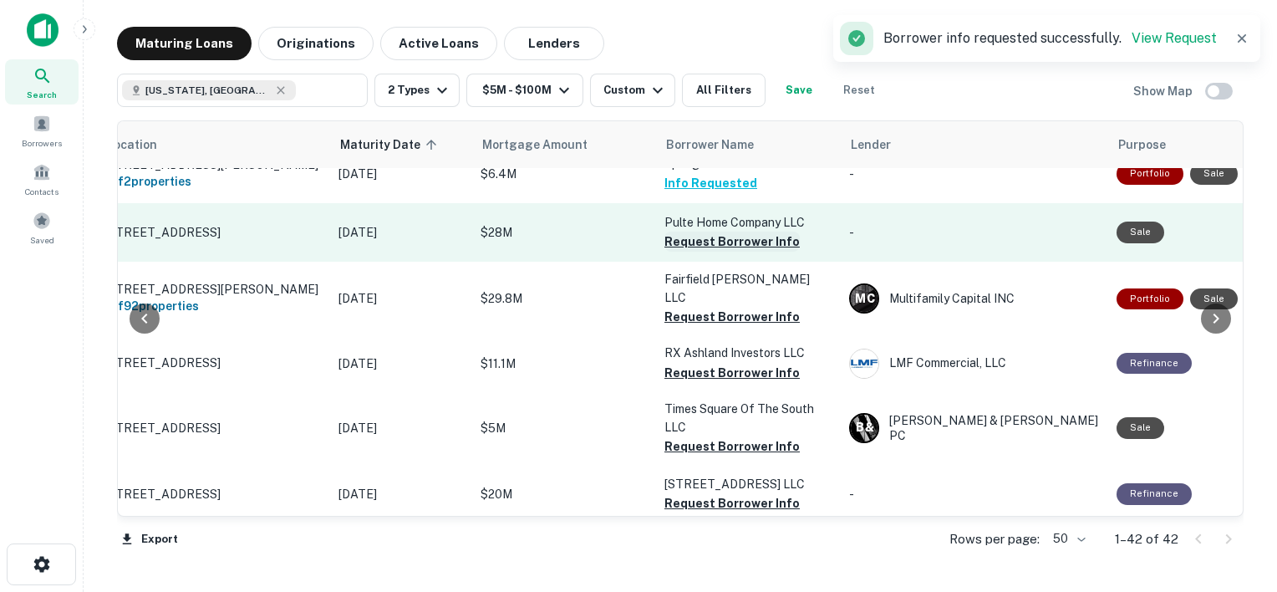
click at [707, 238] on button "Request Borrower Info" at bounding box center [732, 242] width 135 height 20
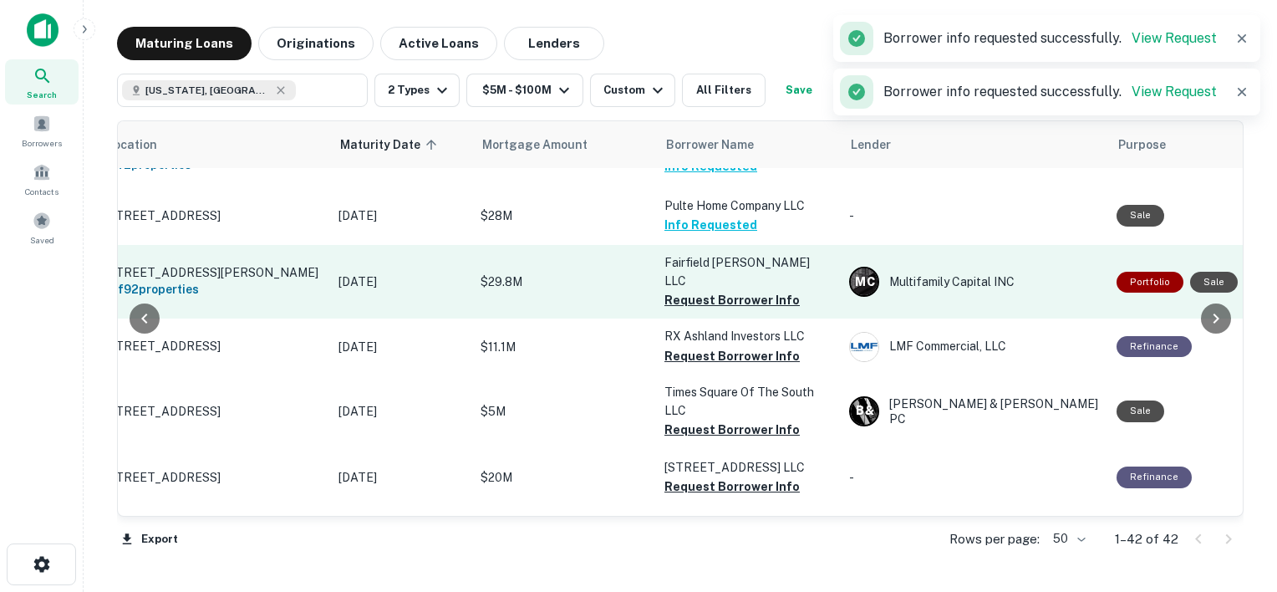
scroll to position [40, 70]
click at [709, 290] on button "Request Borrower Info" at bounding box center [732, 300] width 135 height 20
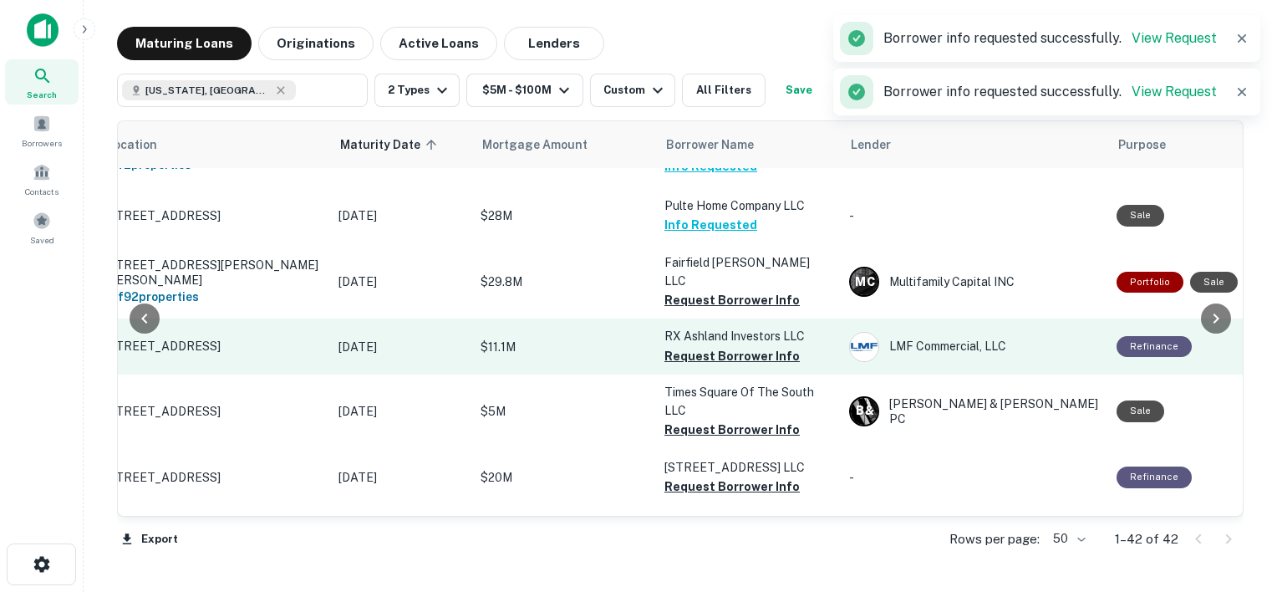
scroll to position [69, 70]
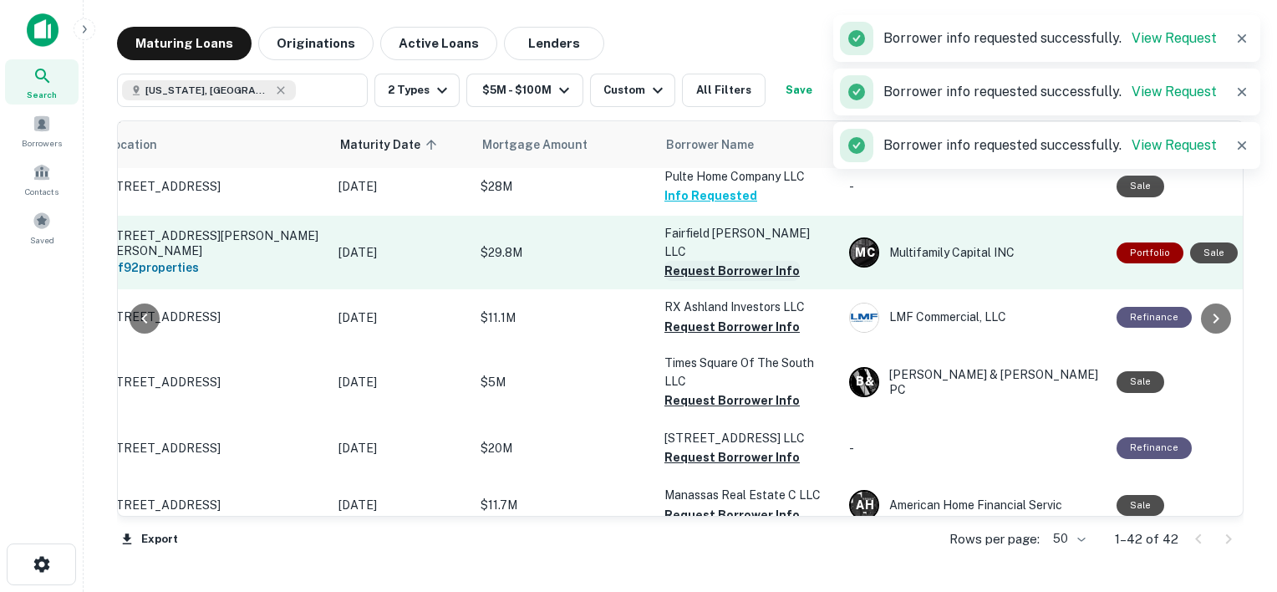
click at [725, 261] on button "Request Borrower Info" at bounding box center [732, 271] width 135 height 20
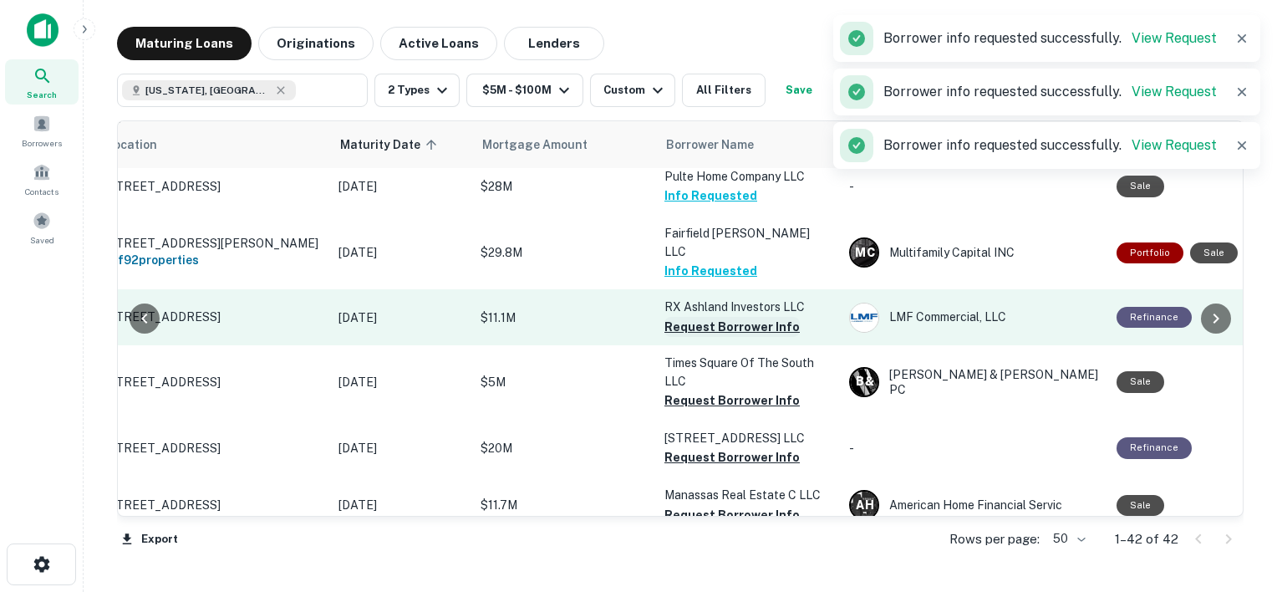
scroll to position [90, 70]
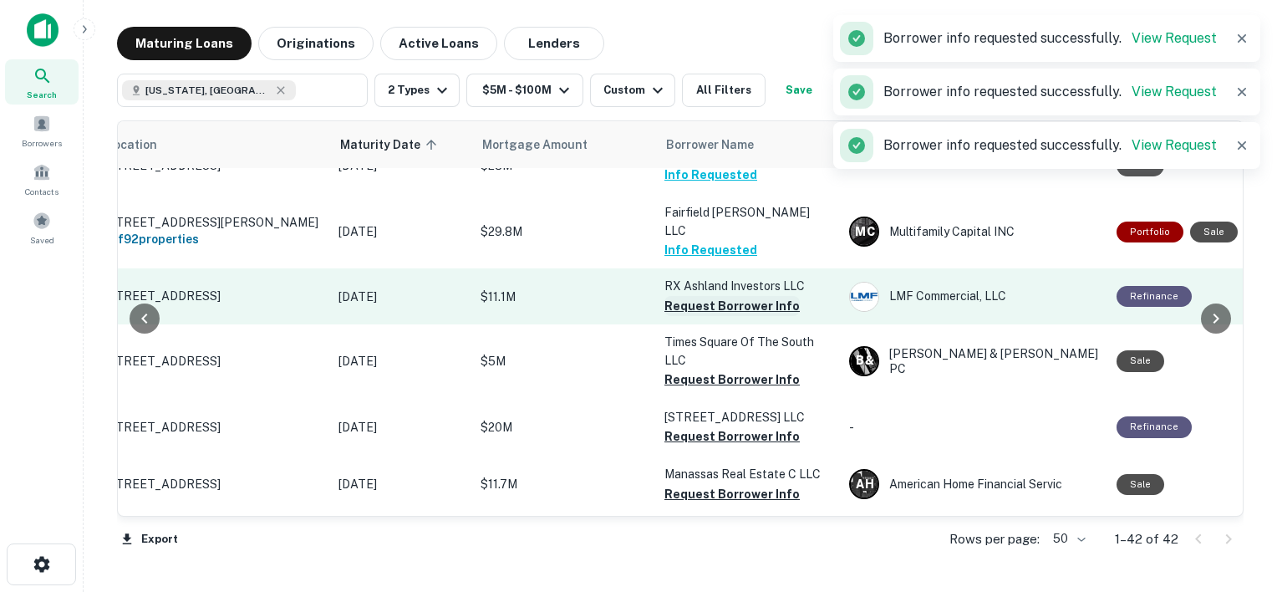
click at [712, 296] on button "Request Borrower Info" at bounding box center [732, 306] width 135 height 20
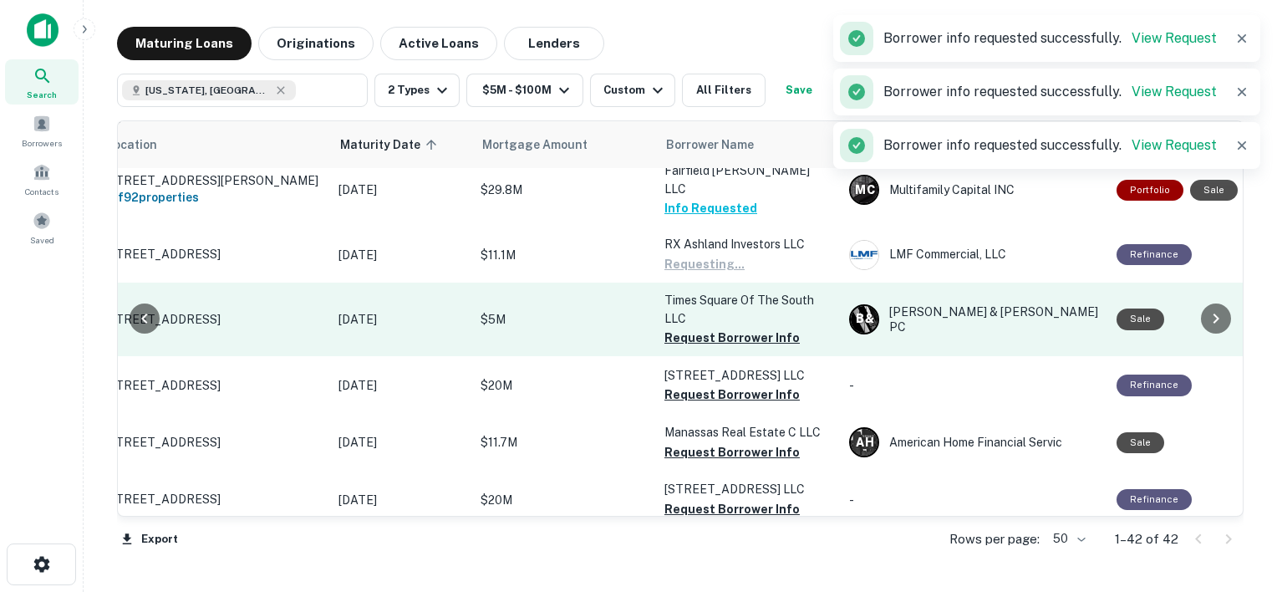
scroll to position [130, 70]
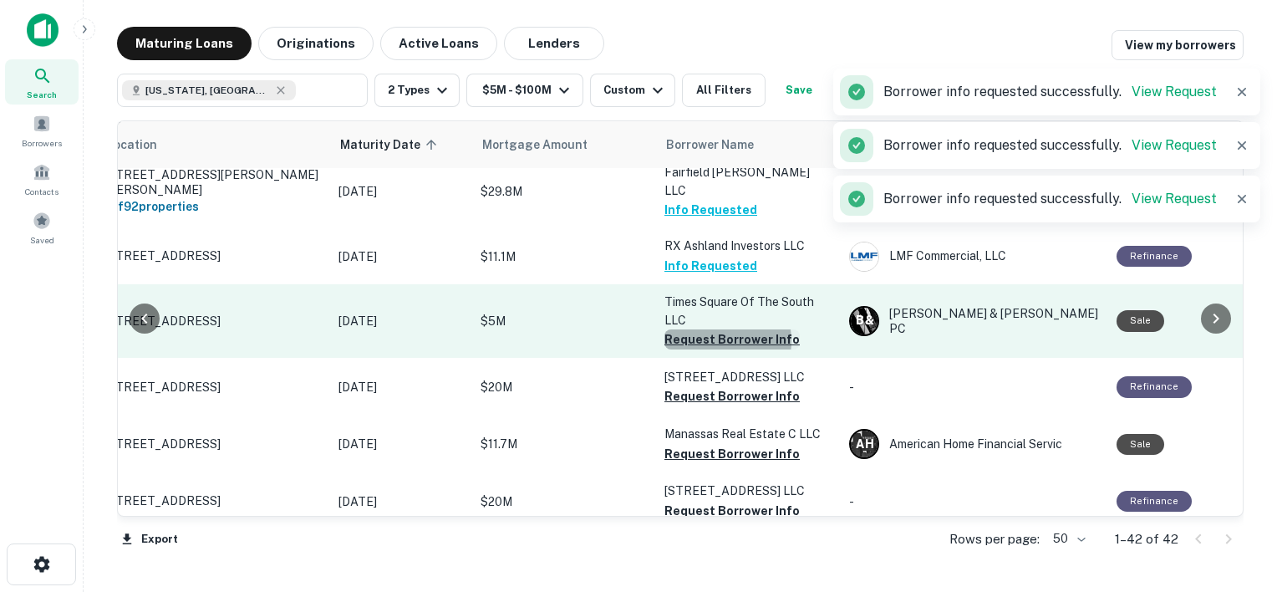
click at [706, 332] on button "Request Borrower Info" at bounding box center [732, 339] width 135 height 20
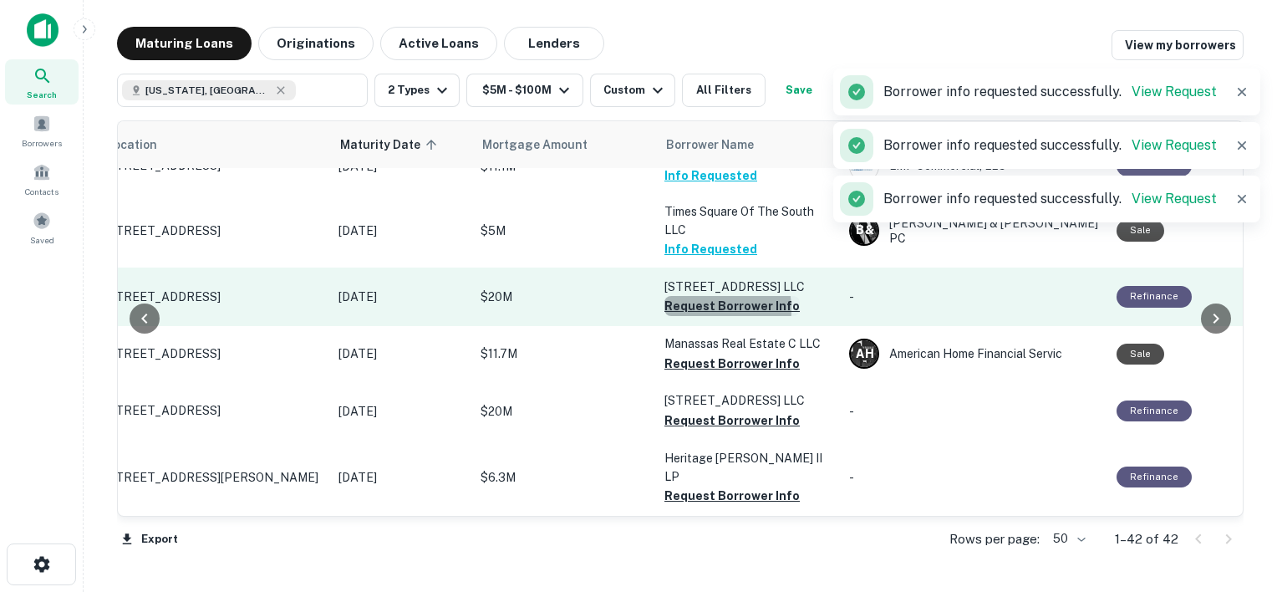
click at [695, 296] on button "Request Borrower Info" at bounding box center [732, 306] width 135 height 20
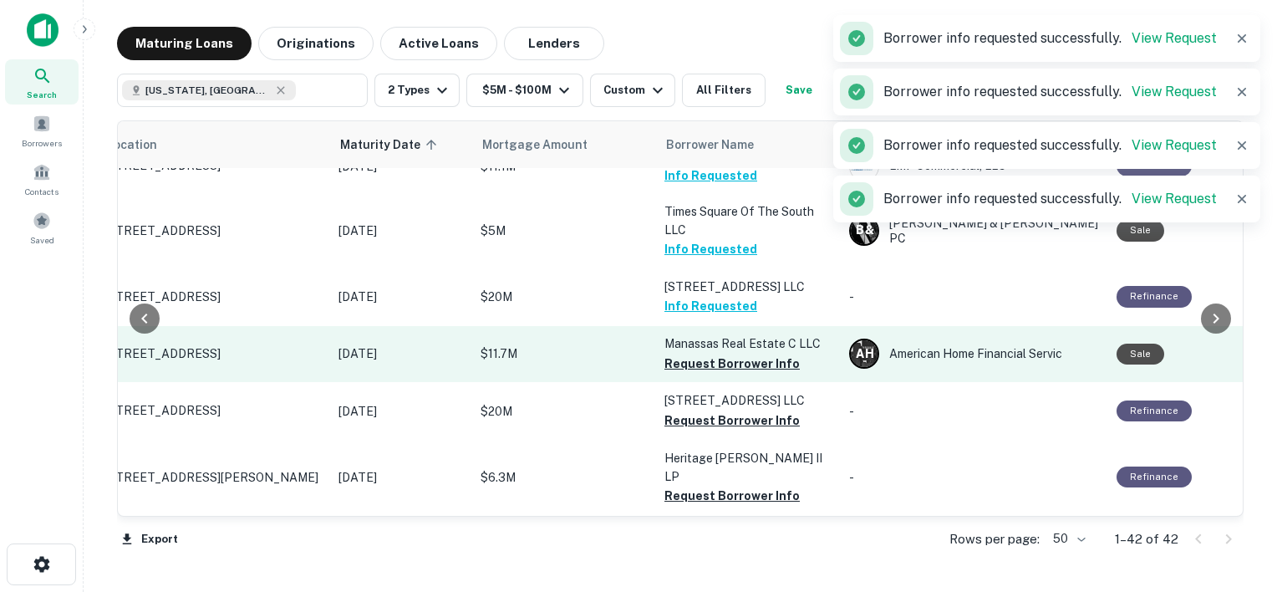
scroll to position [256, 70]
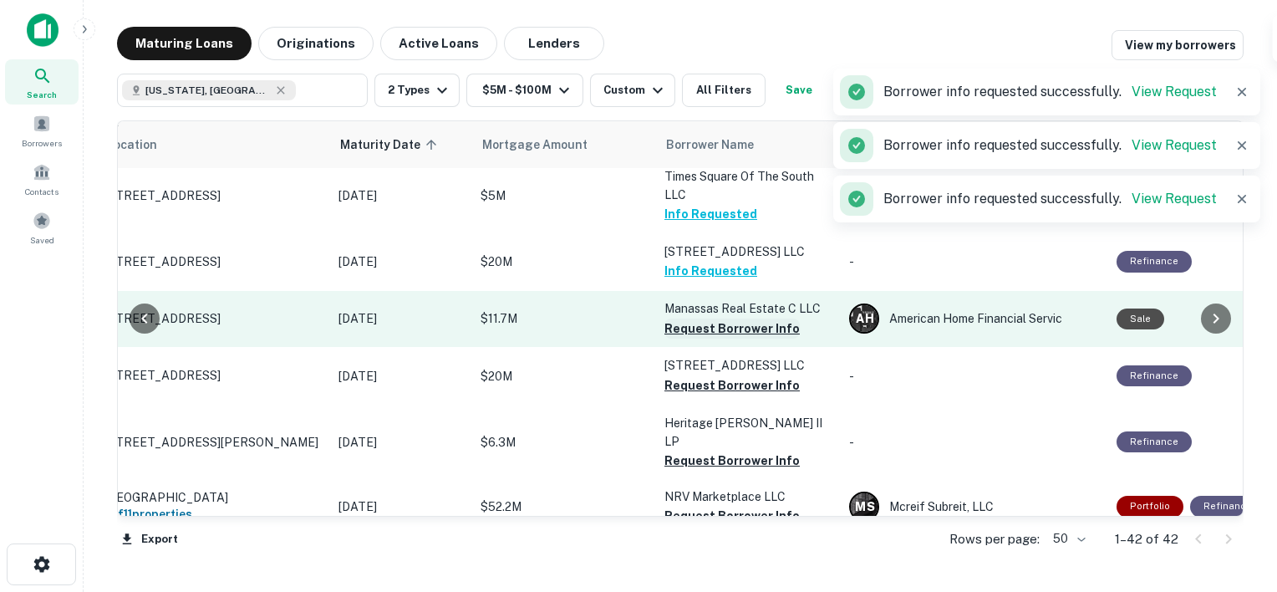
click at [705, 318] on button "Request Borrower Info" at bounding box center [732, 328] width 135 height 20
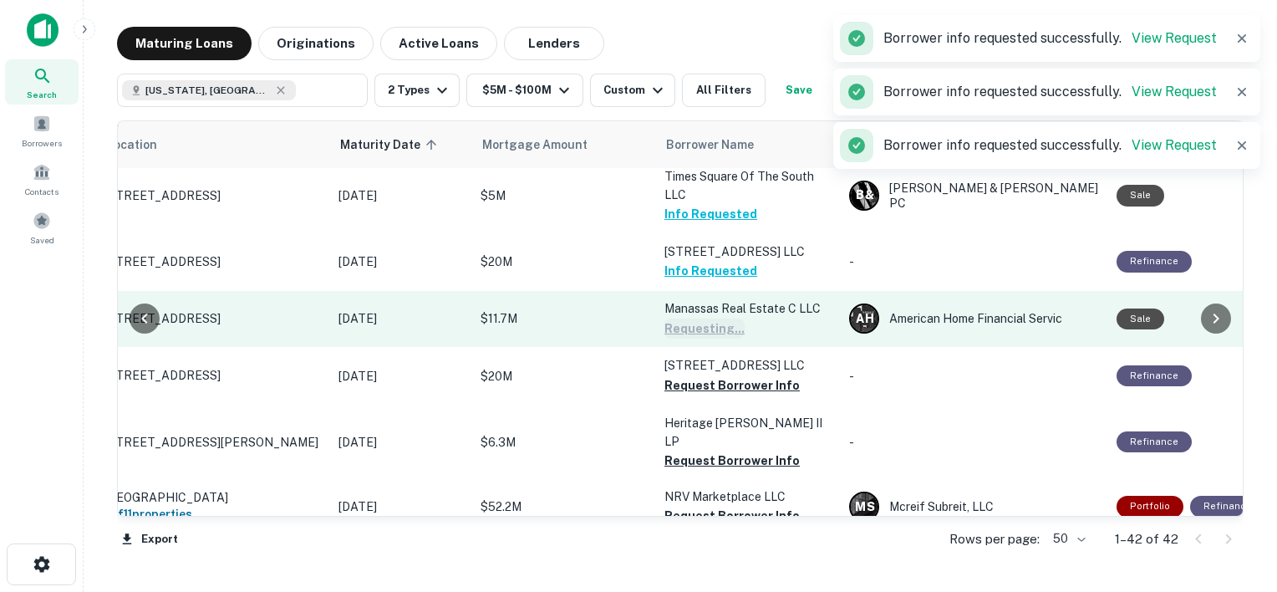
scroll to position [309, 70]
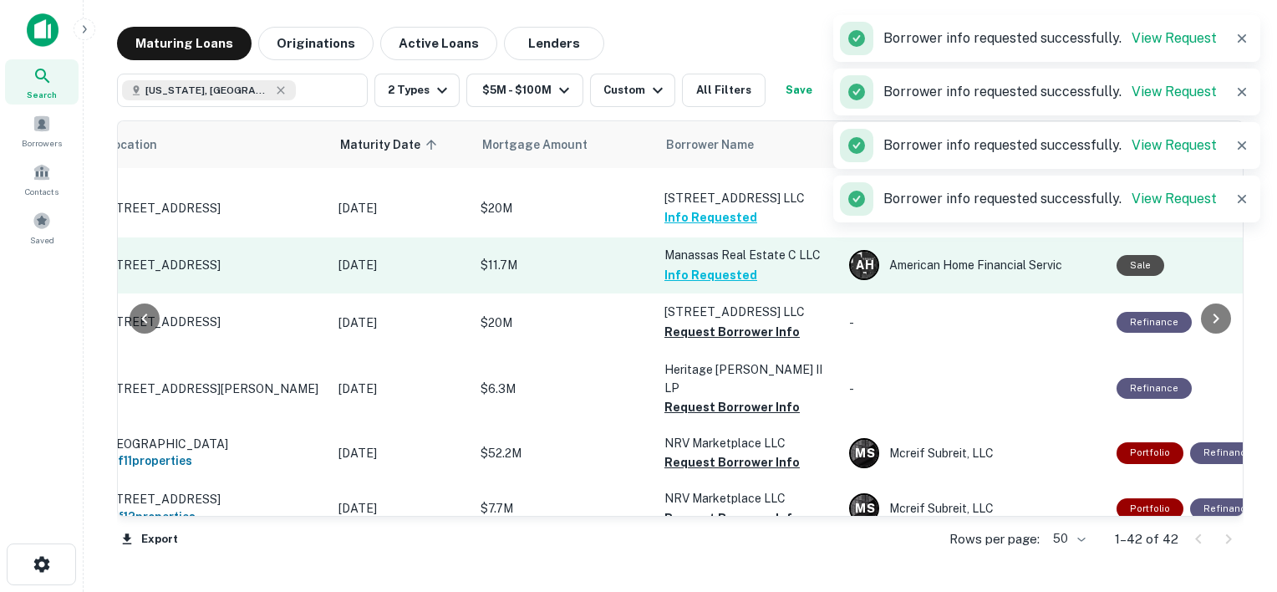
click at [710, 322] on button "Request Borrower Info" at bounding box center [732, 332] width 135 height 20
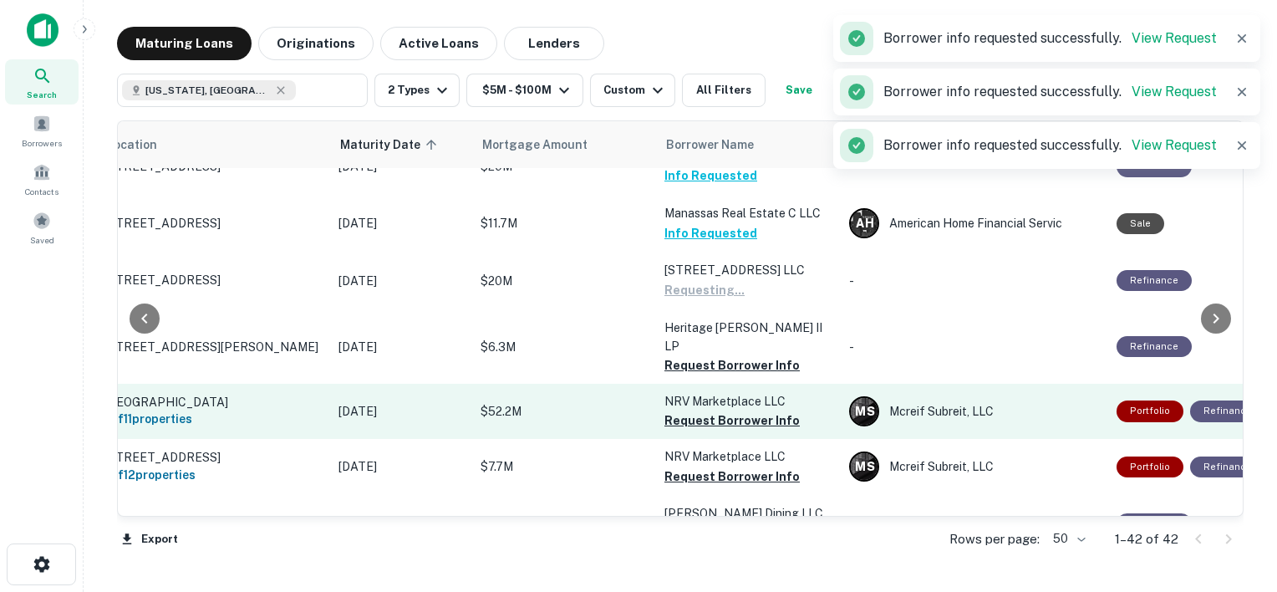
scroll to position [351, 70]
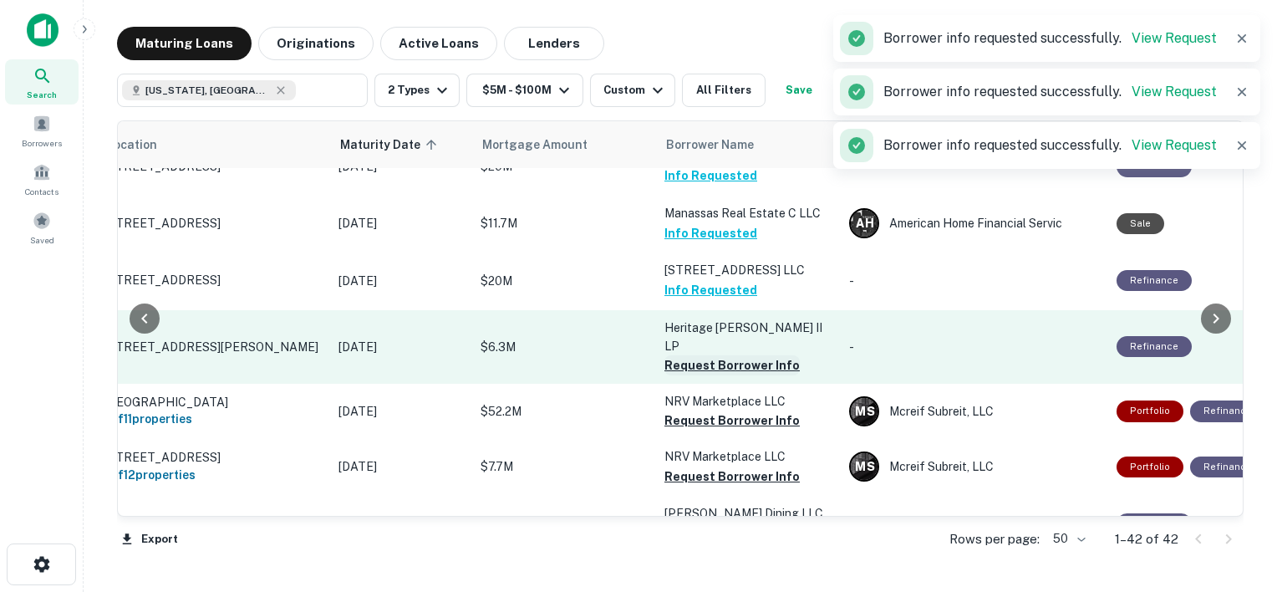
click at [690, 355] on button "Request Borrower Info" at bounding box center [732, 365] width 135 height 20
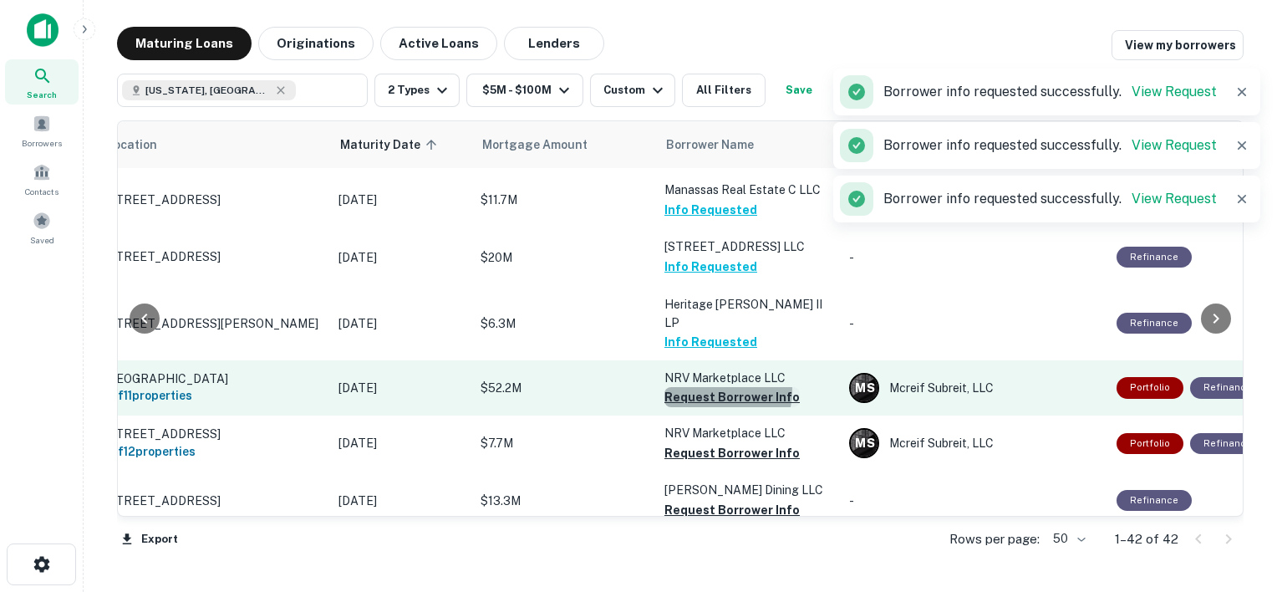
click at [697, 387] on button "Request Borrower Info" at bounding box center [732, 397] width 135 height 20
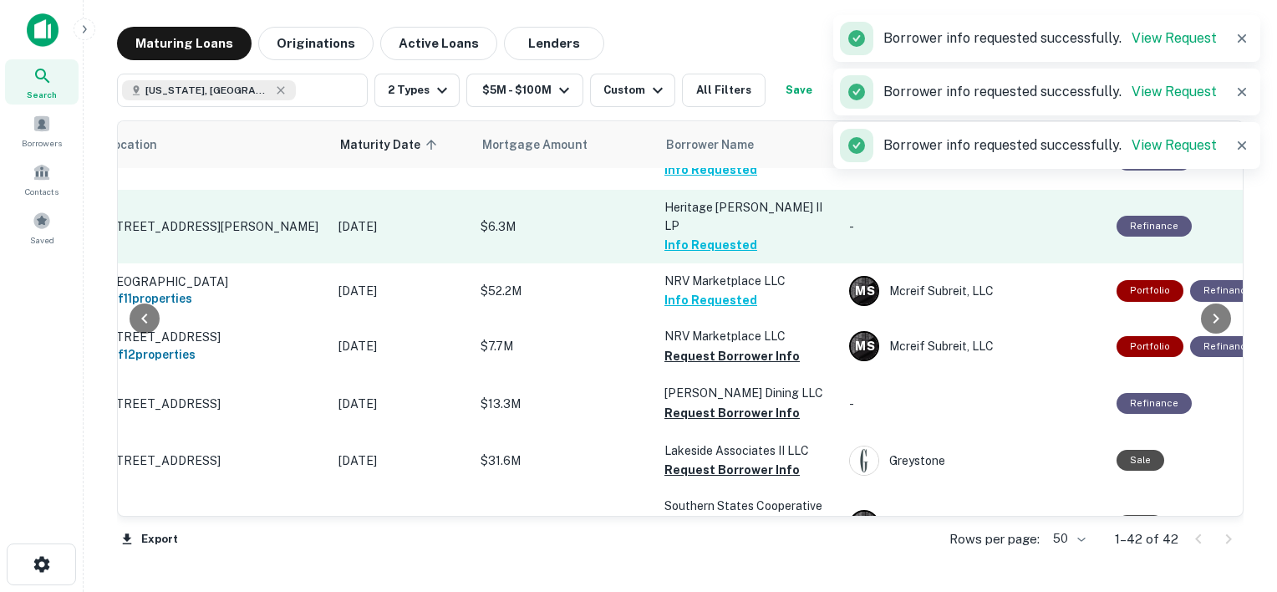
scroll to position [475, 70]
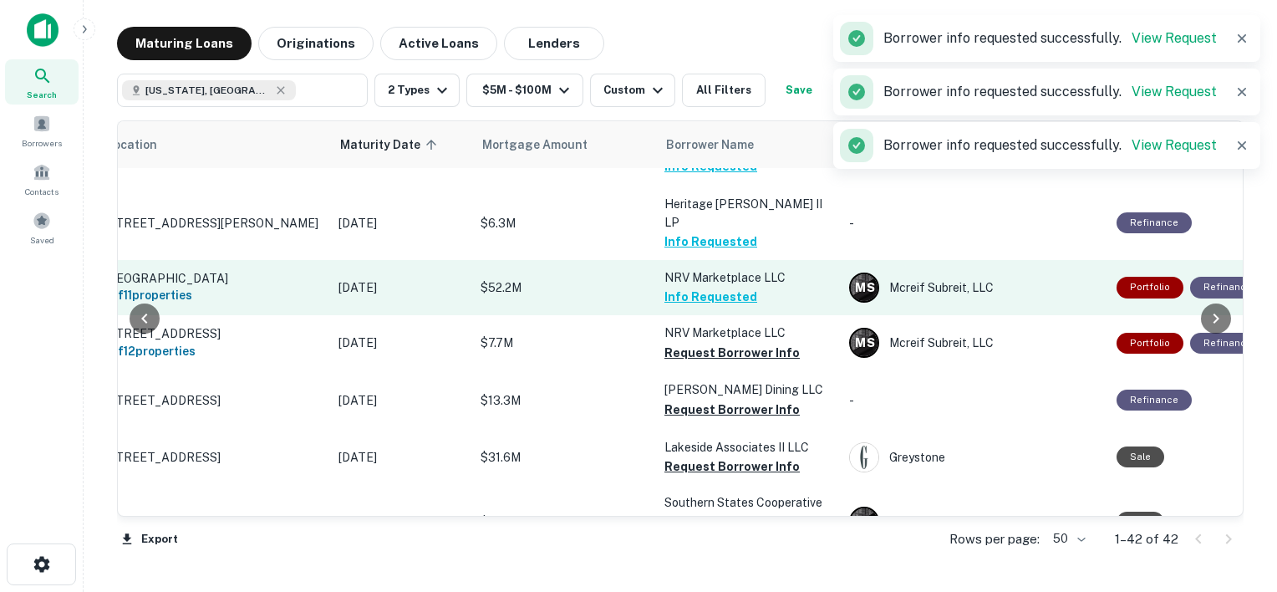
click at [695, 343] on button "Request Borrower Info" at bounding box center [732, 353] width 135 height 20
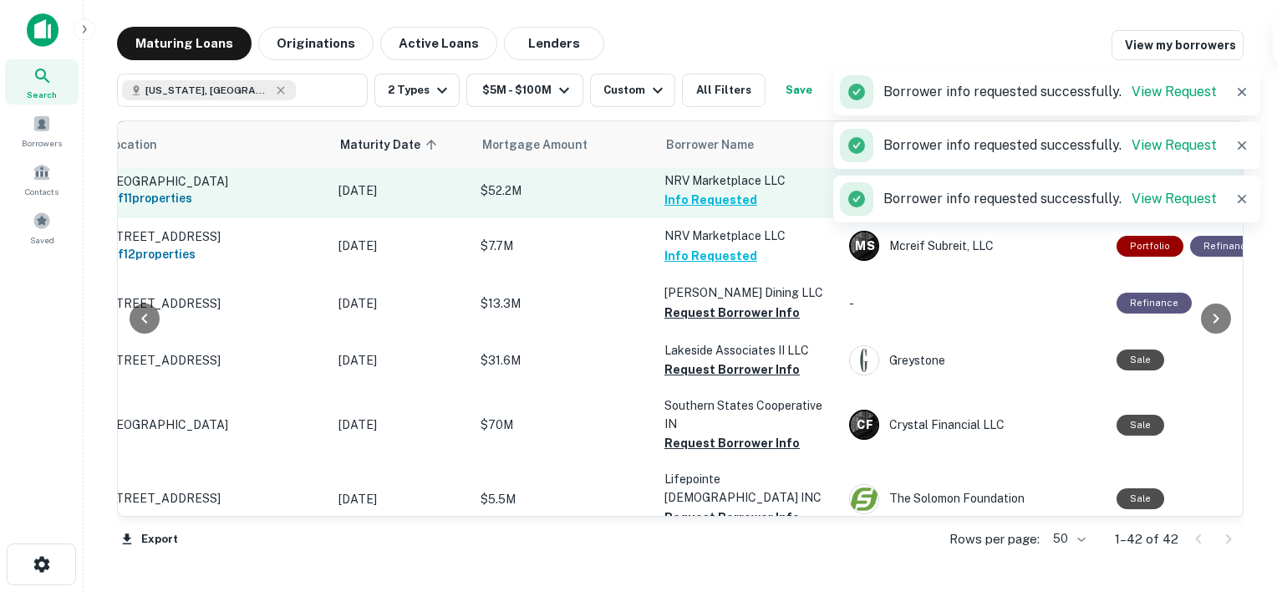
scroll to position [573, 70]
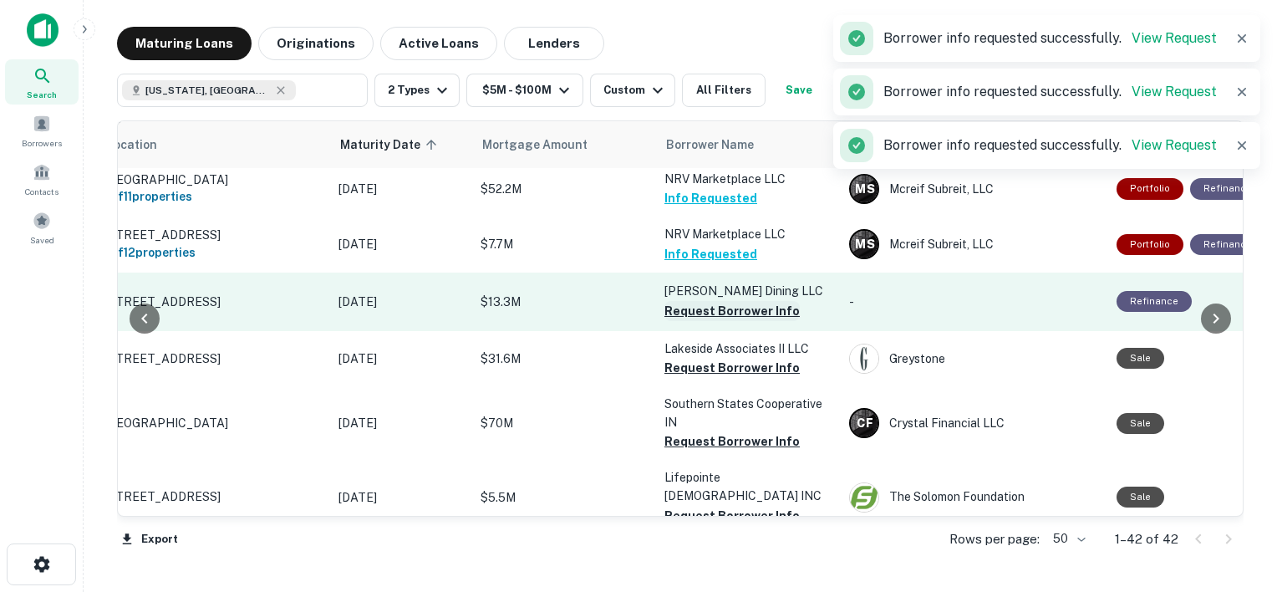
click at [702, 301] on button "Request Borrower Info" at bounding box center [732, 311] width 135 height 20
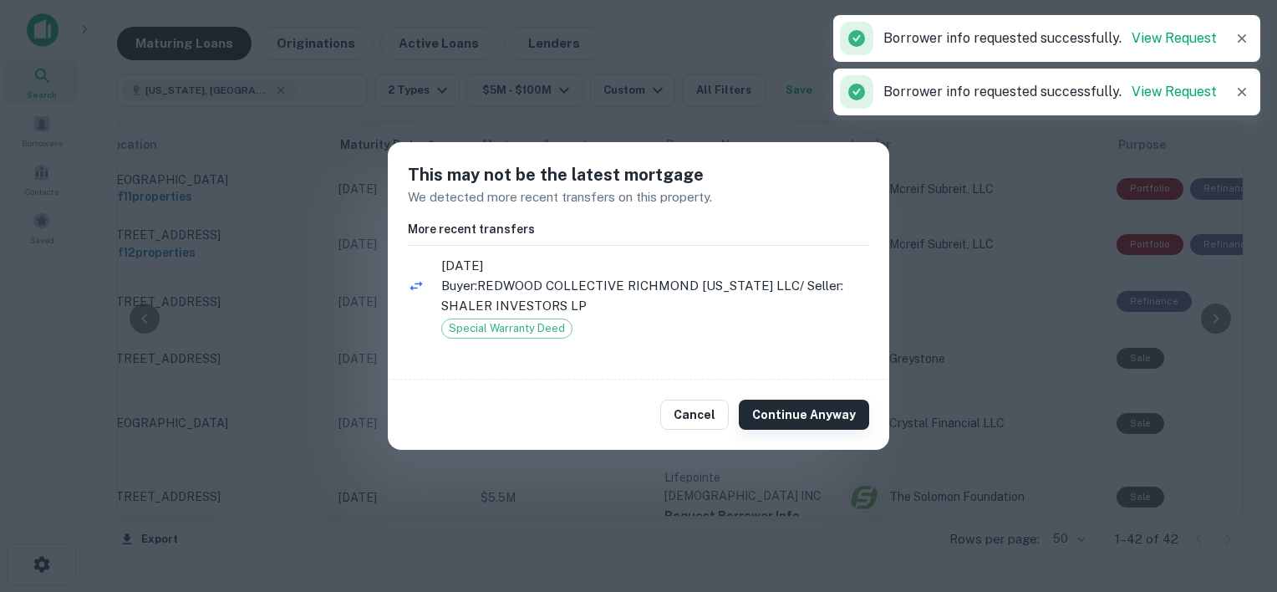
click at [786, 415] on button "Continue Anyway" at bounding box center [804, 415] width 130 height 30
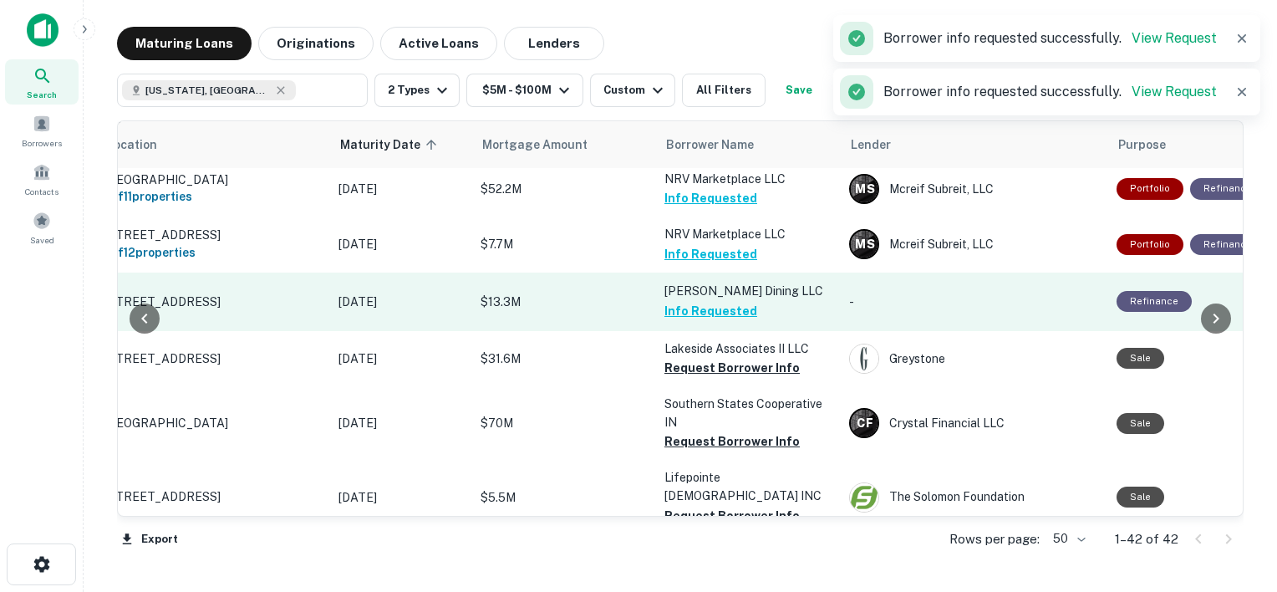
scroll to position [629, 70]
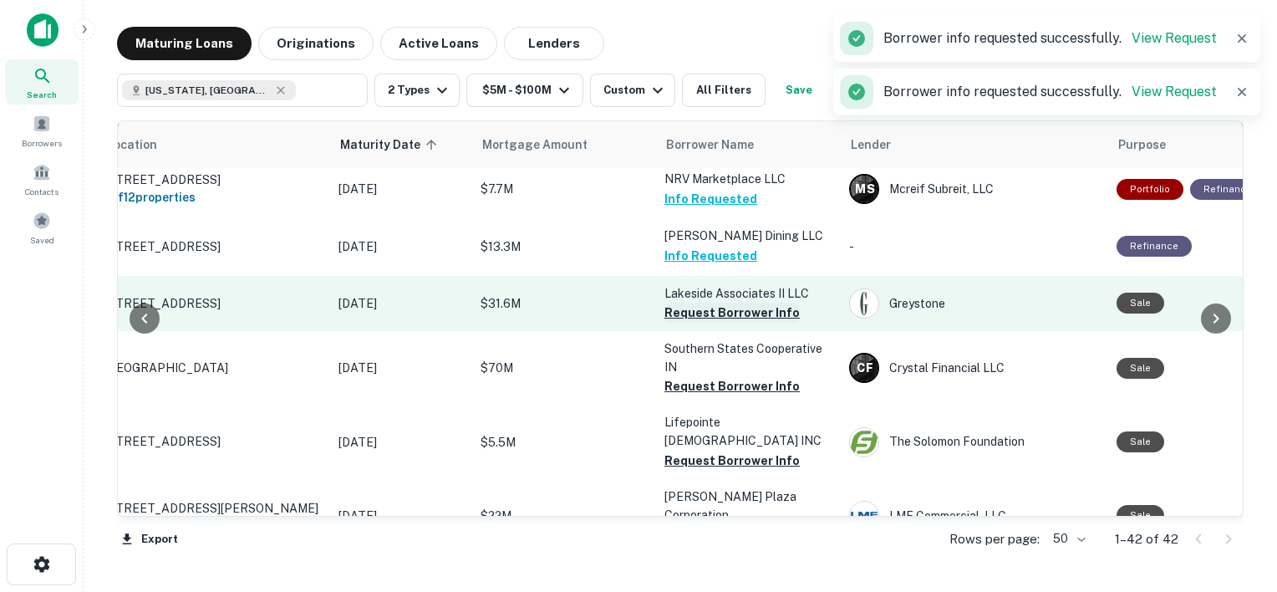
click at [702, 303] on button "Request Borrower Info" at bounding box center [732, 313] width 135 height 20
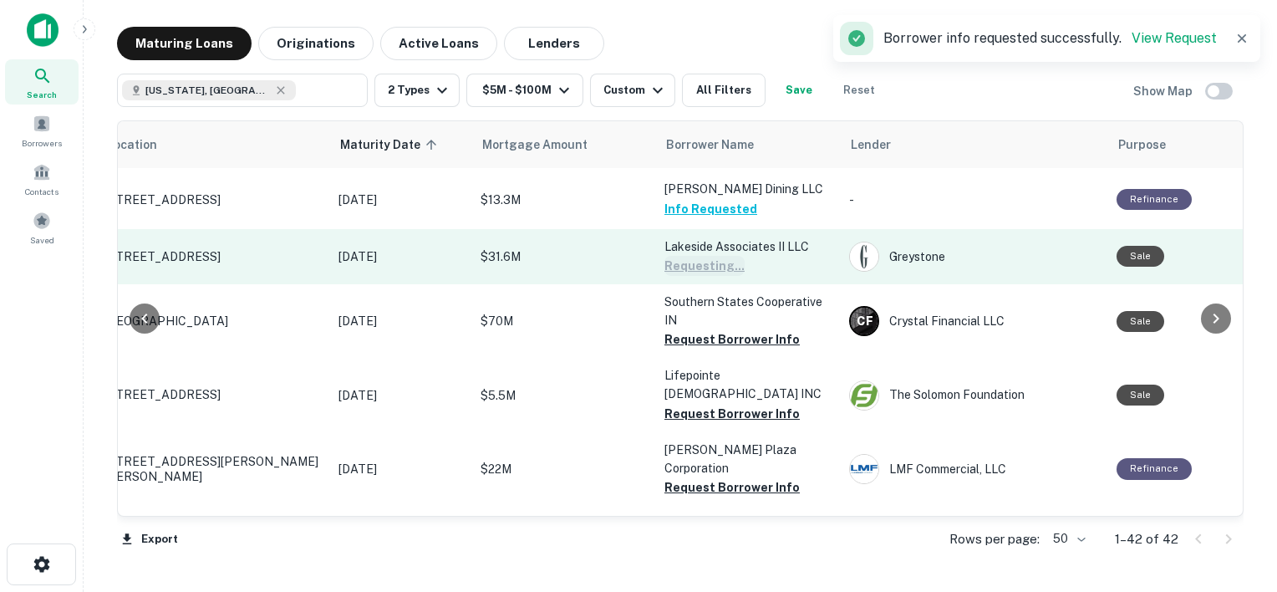
scroll to position [685, 70]
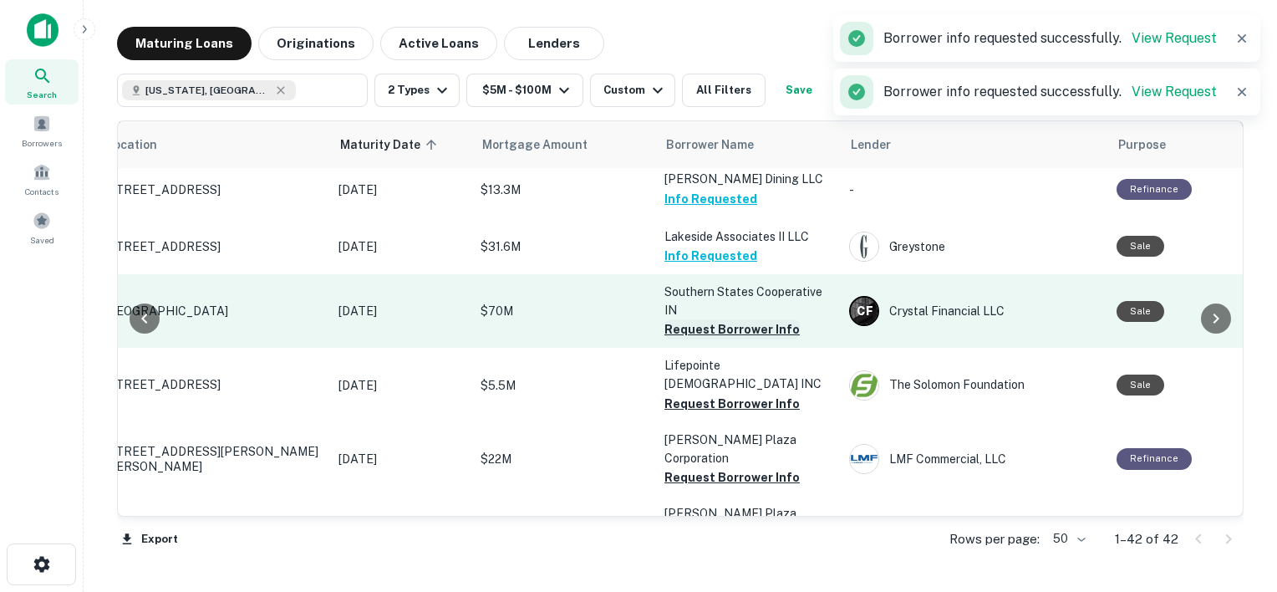
click at [702, 319] on button "Request Borrower Info" at bounding box center [732, 329] width 135 height 20
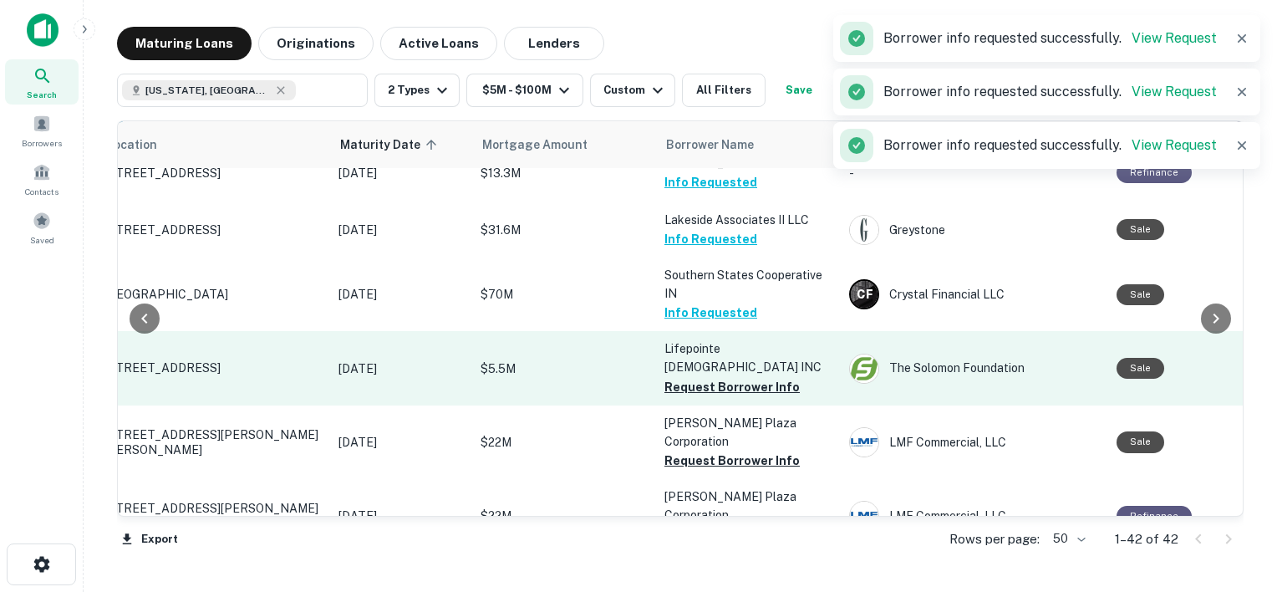
scroll to position [702, 70]
click at [705, 377] on button "Request Borrower Info" at bounding box center [732, 387] width 135 height 20
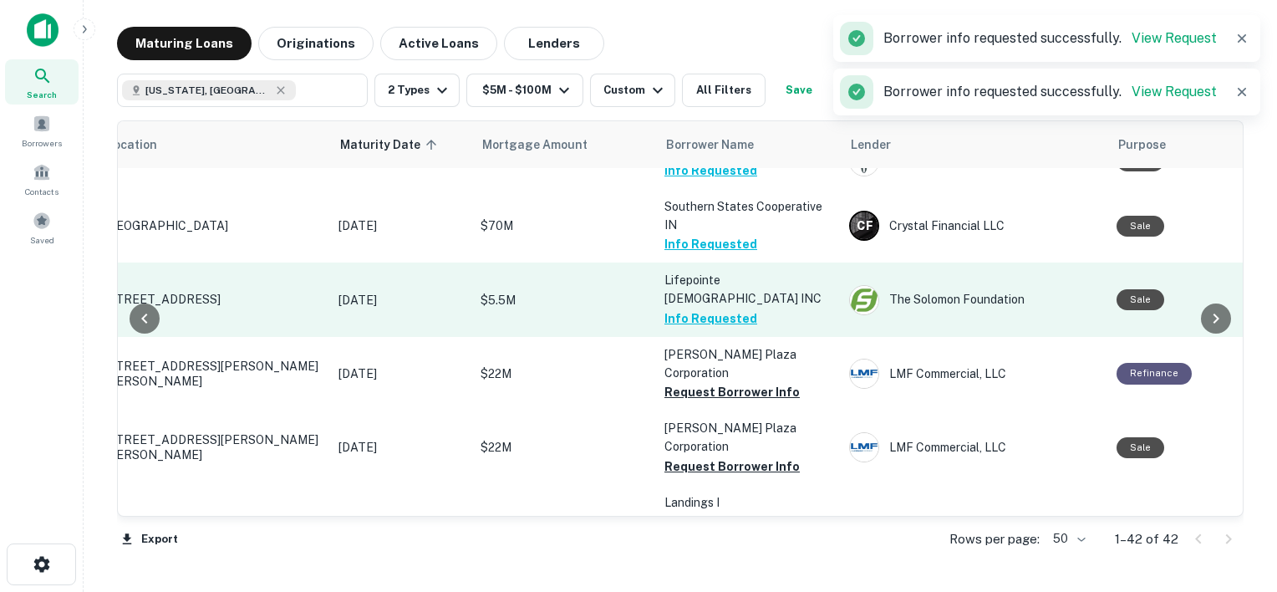
scroll to position [809, 70]
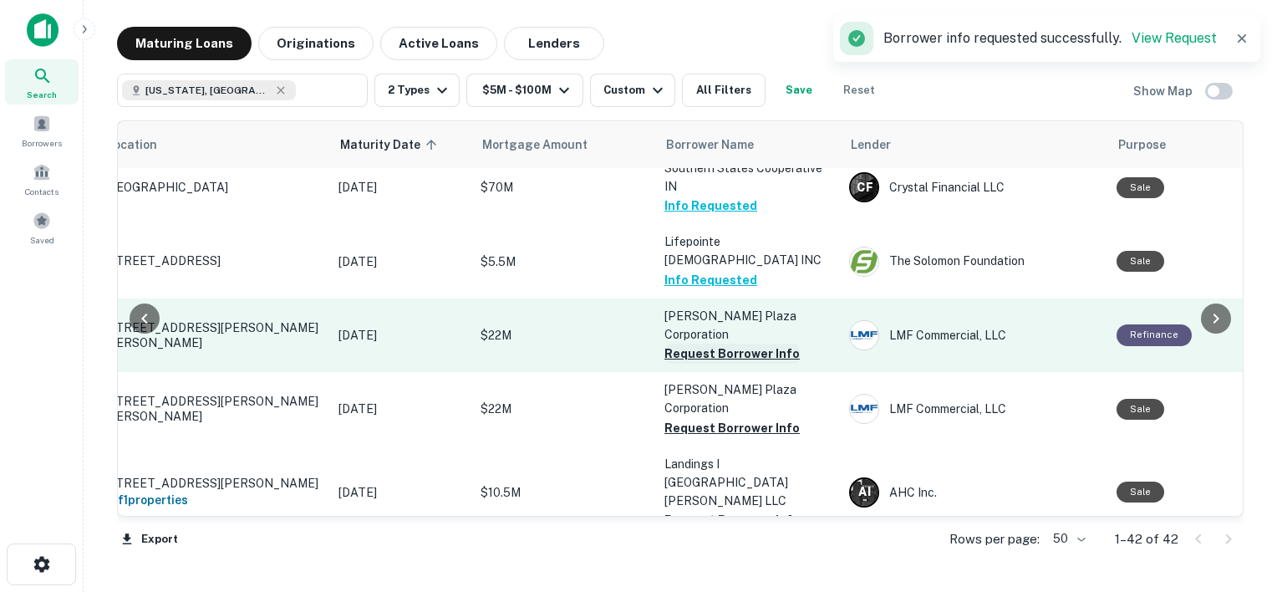
click at [699, 344] on button "Request Borrower Info" at bounding box center [732, 354] width 135 height 20
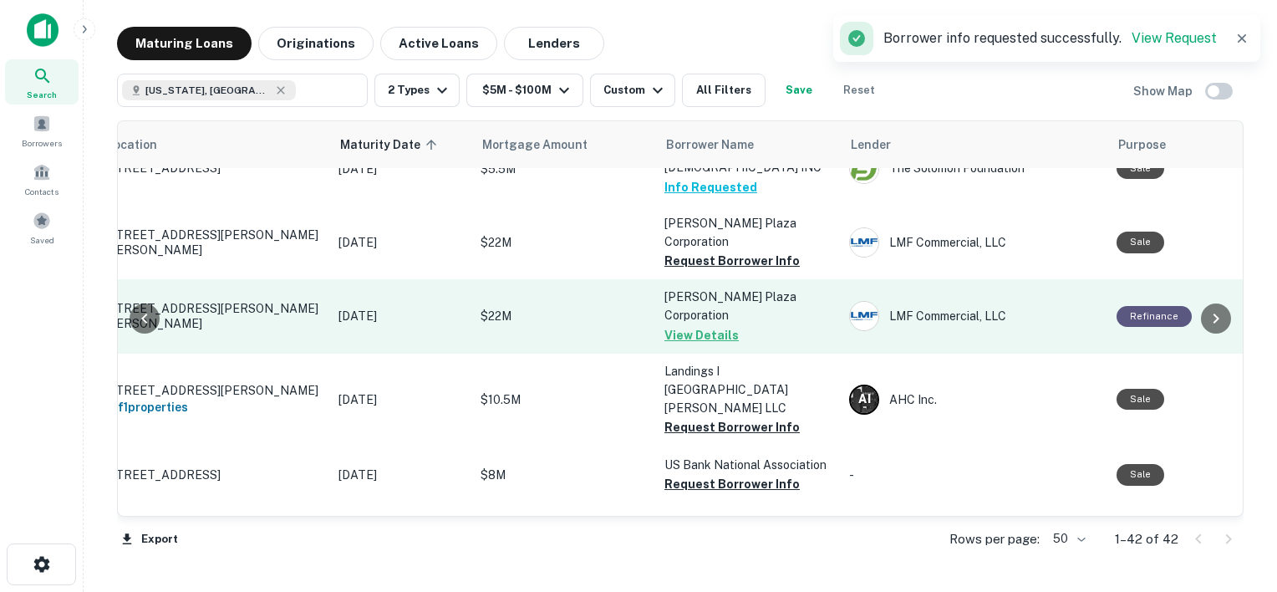
scroll to position [892, 70]
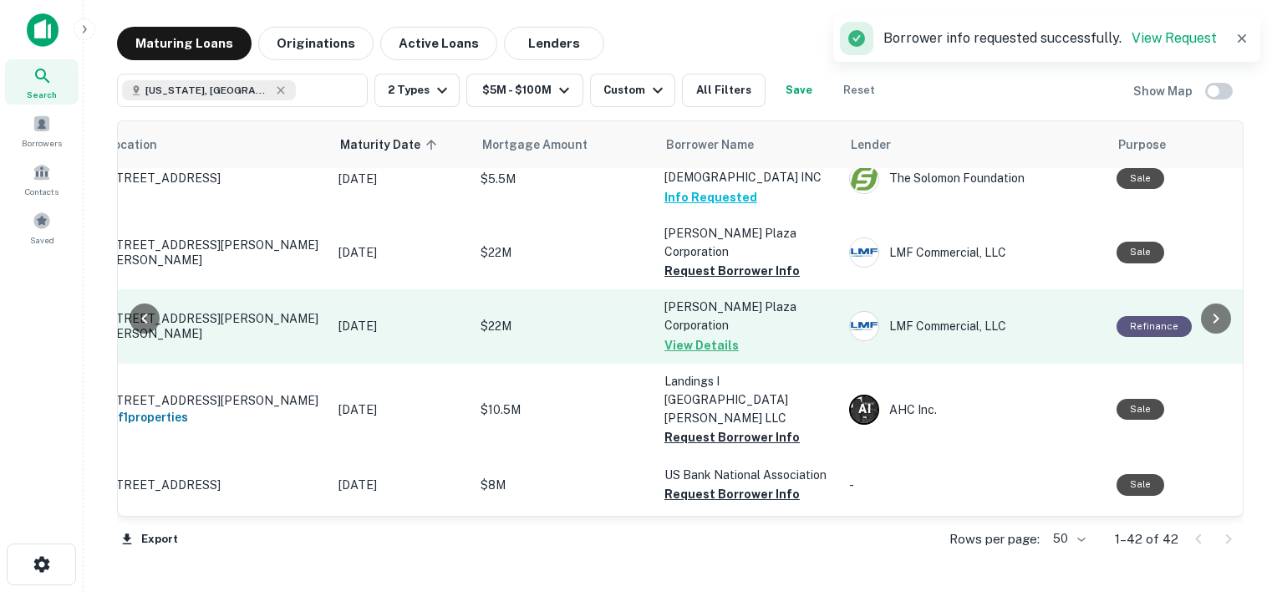
click at [690, 335] on button "View Details" at bounding box center [702, 345] width 74 height 20
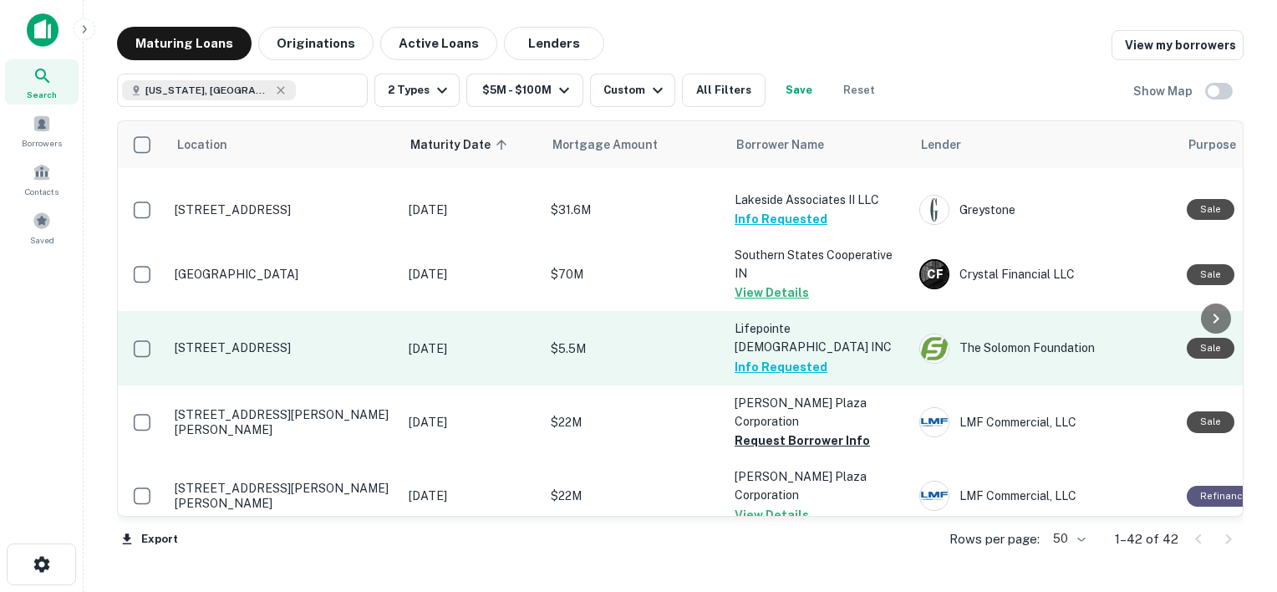
scroll to position [721, 0]
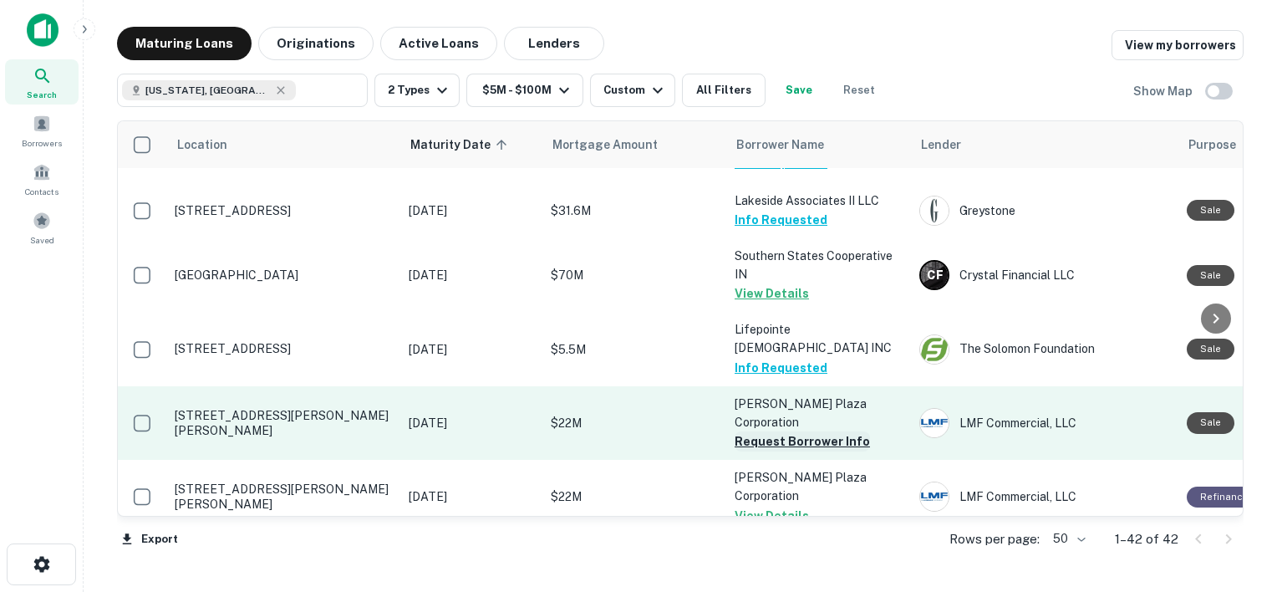
click at [780, 431] on button "Request Borrower Info" at bounding box center [802, 441] width 135 height 20
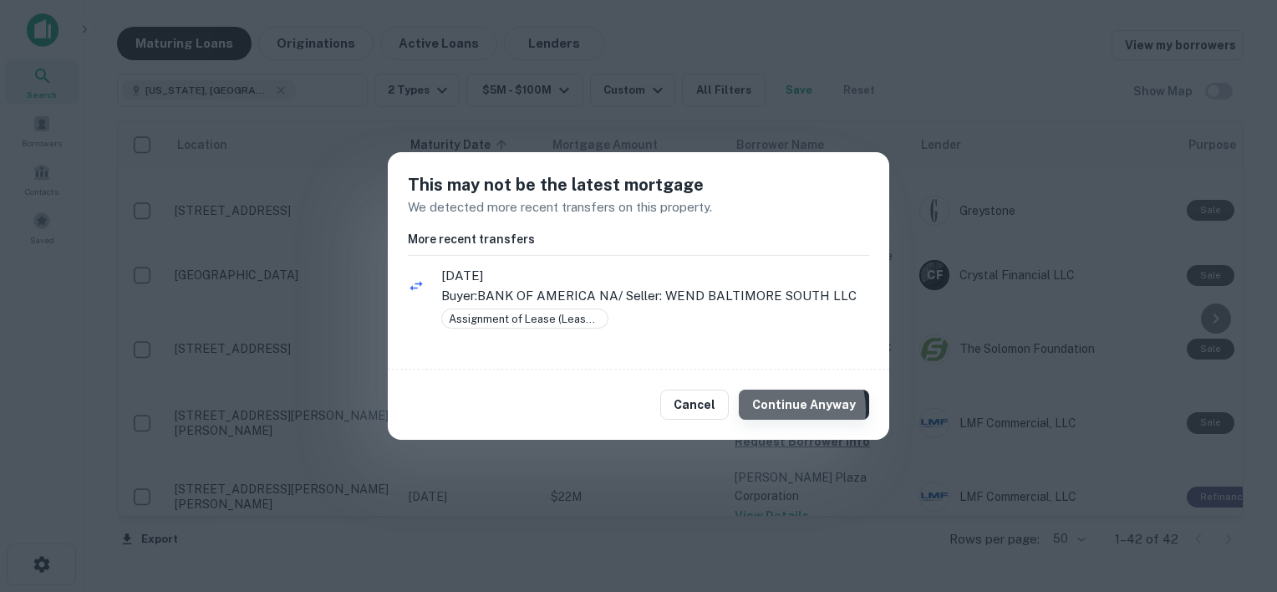
click at [780, 410] on button "Continue Anyway" at bounding box center [804, 405] width 130 height 30
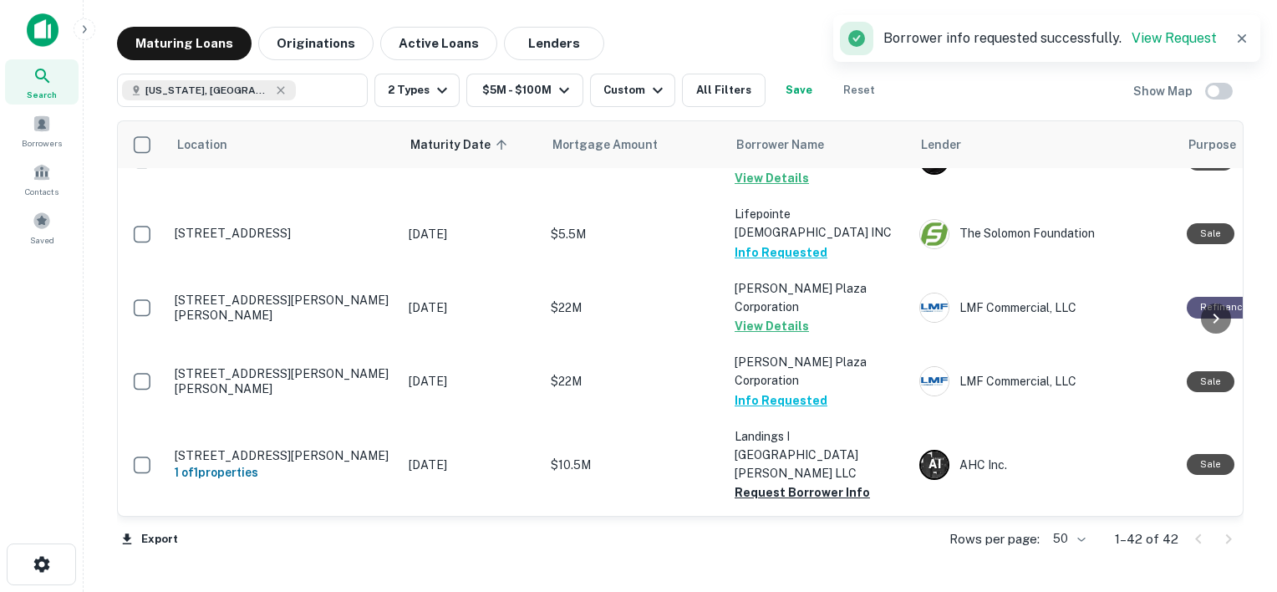
scroll to position [894, 0]
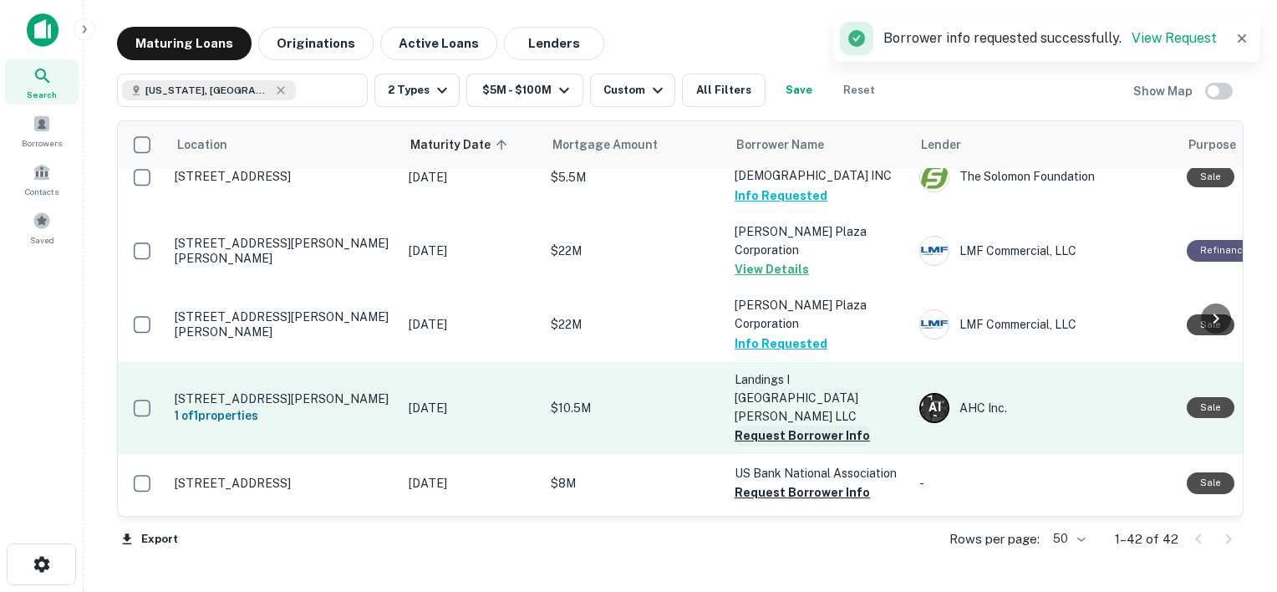
click at [782, 425] on button "Request Borrower Info" at bounding box center [802, 435] width 135 height 20
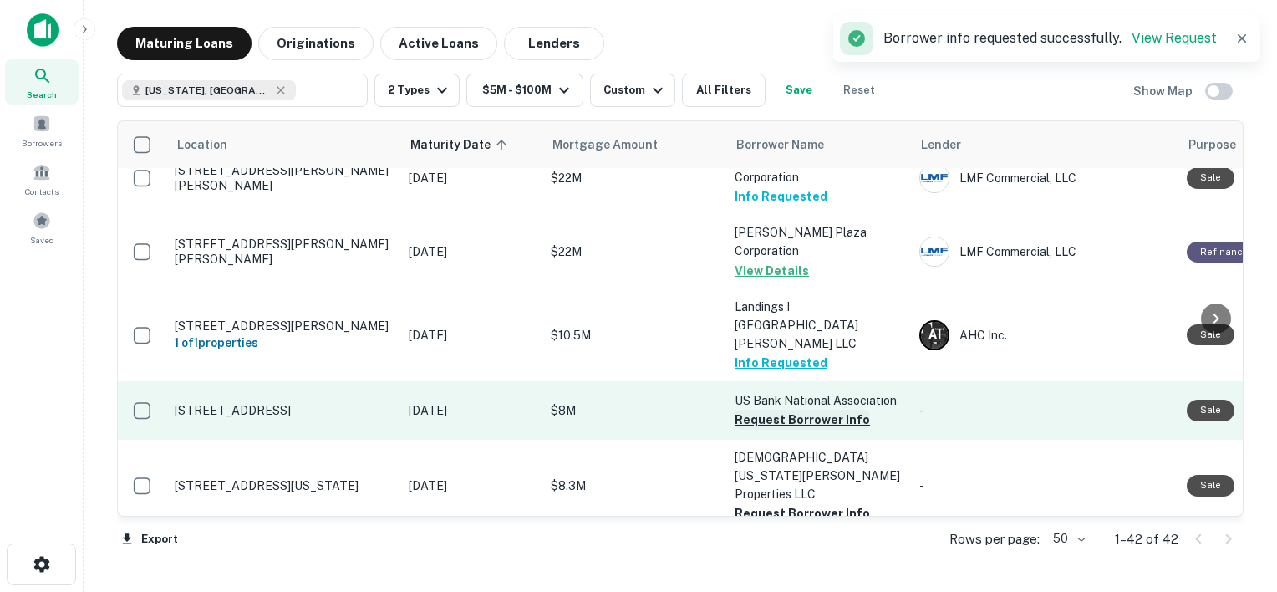
scroll to position [956, 0]
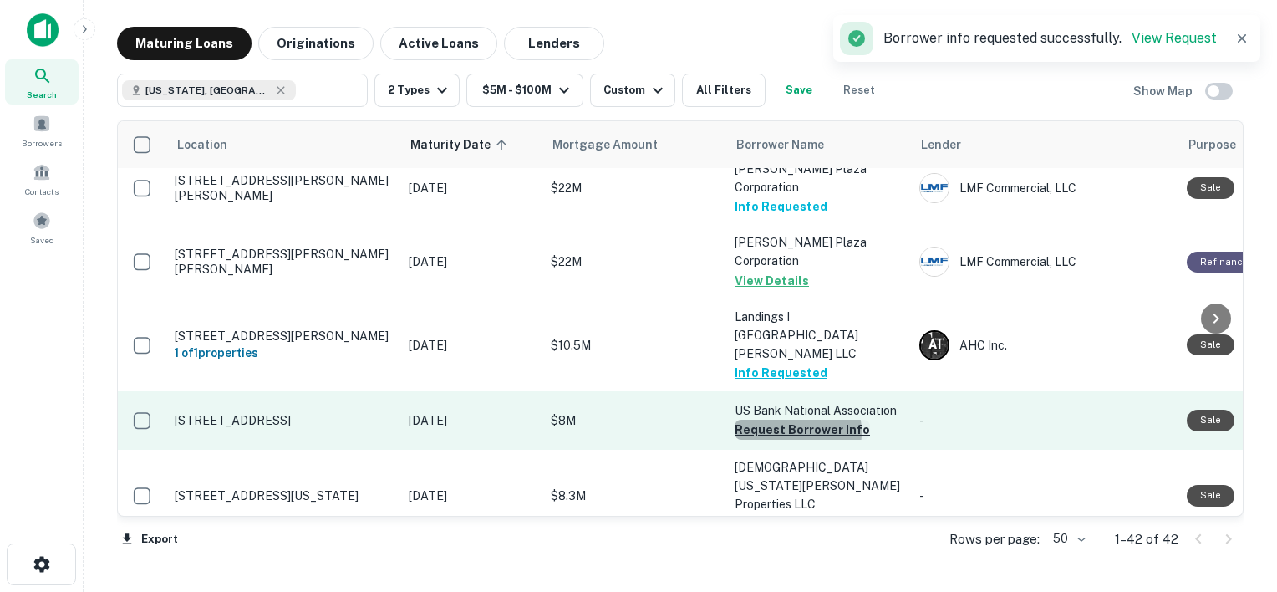
click at [777, 420] on button "Request Borrower Info" at bounding box center [802, 430] width 135 height 20
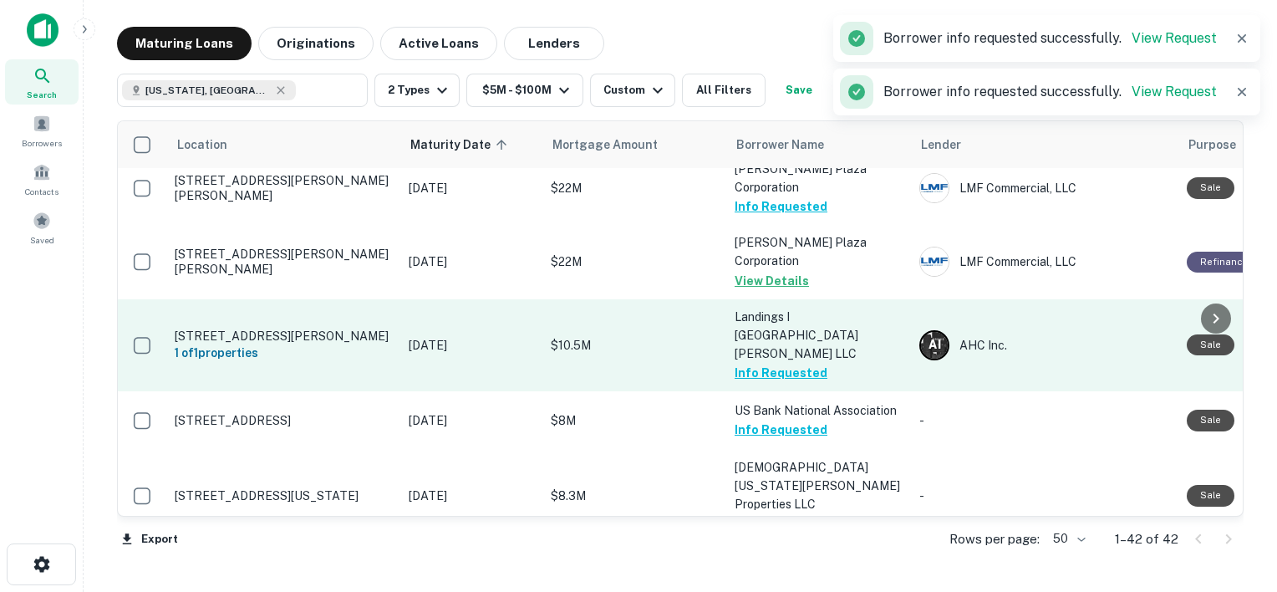
scroll to position [986, 0]
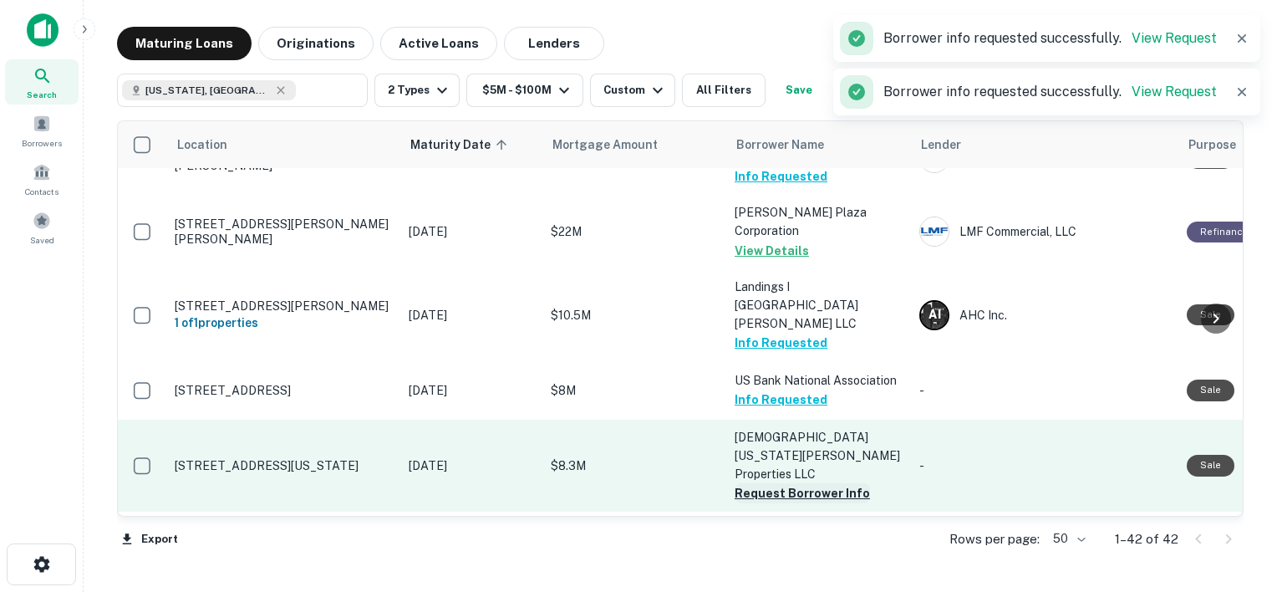
click at [781, 483] on button "Request Borrower Info" at bounding box center [802, 493] width 135 height 20
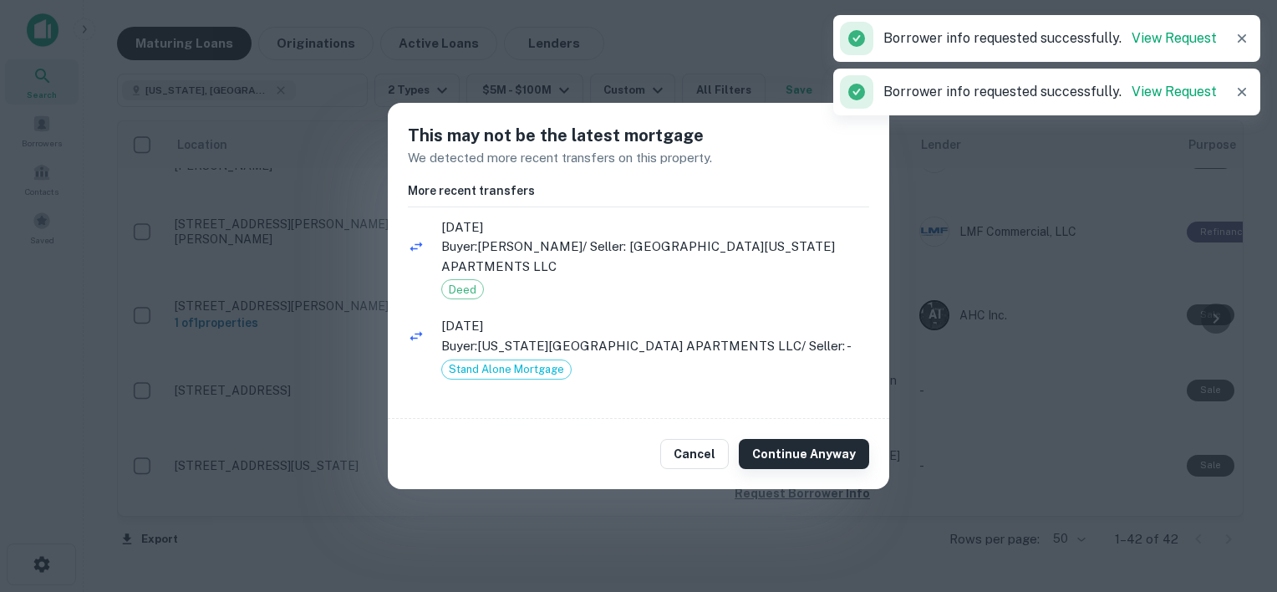
click at [801, 451] on button "Continue Anyway" at bounding box center [804, 454] width 130 height 30
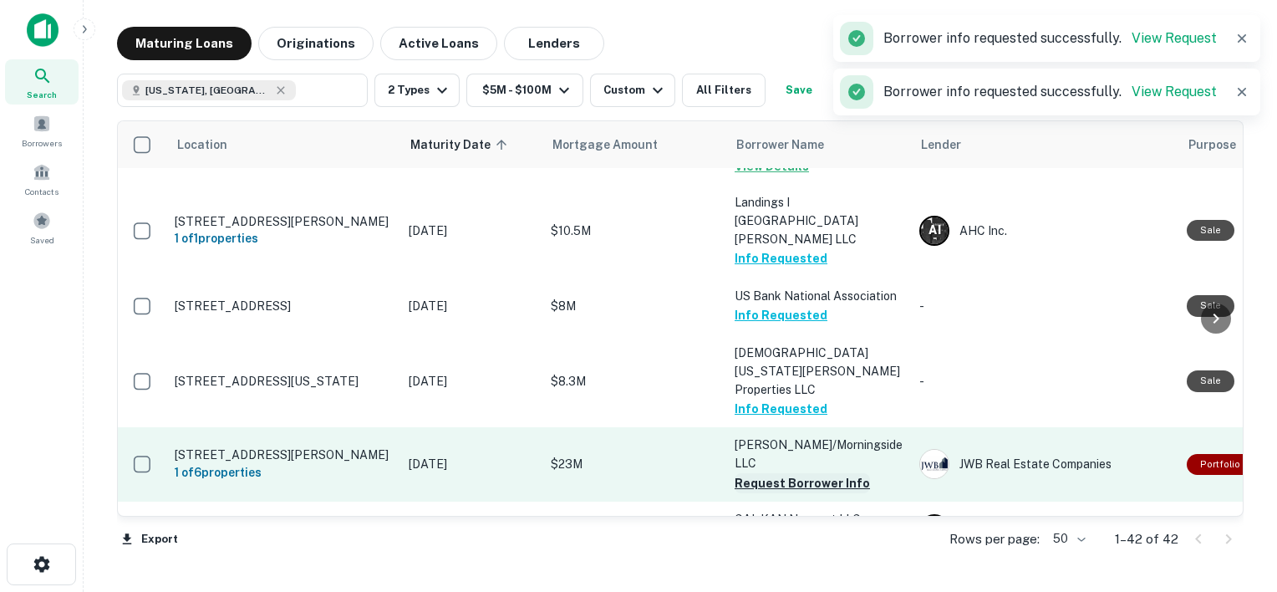
scroll to position [1086, 0]
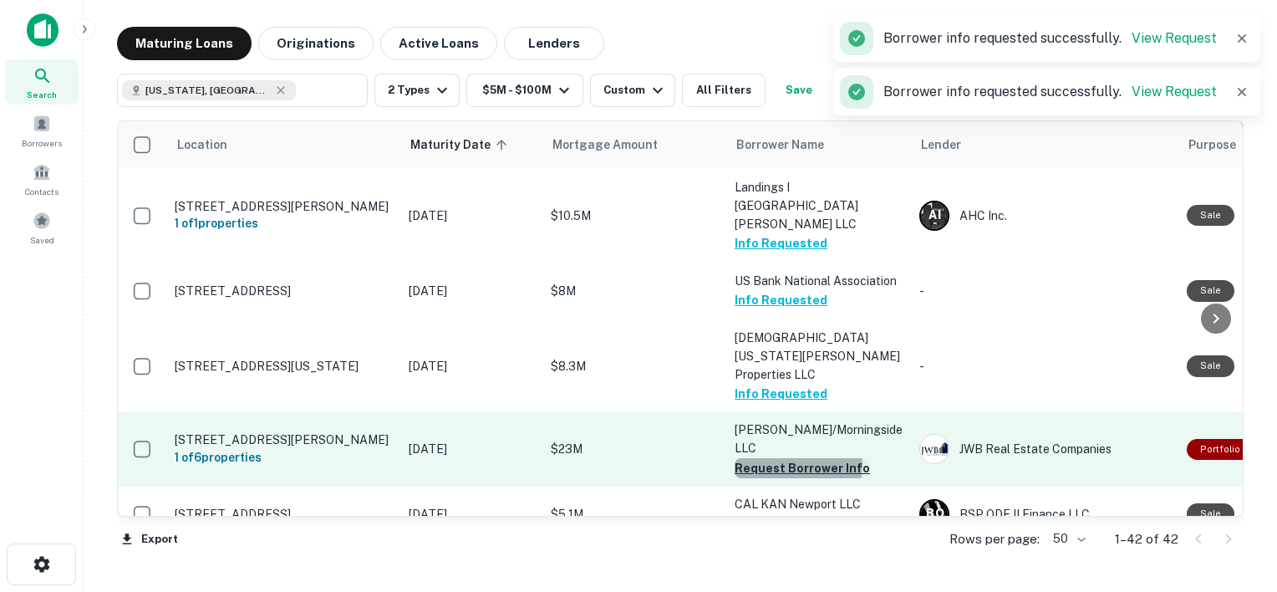
click at [796, 458] on button "Request Borrower Info" at bounding box center [802, 468] width 135 height 20
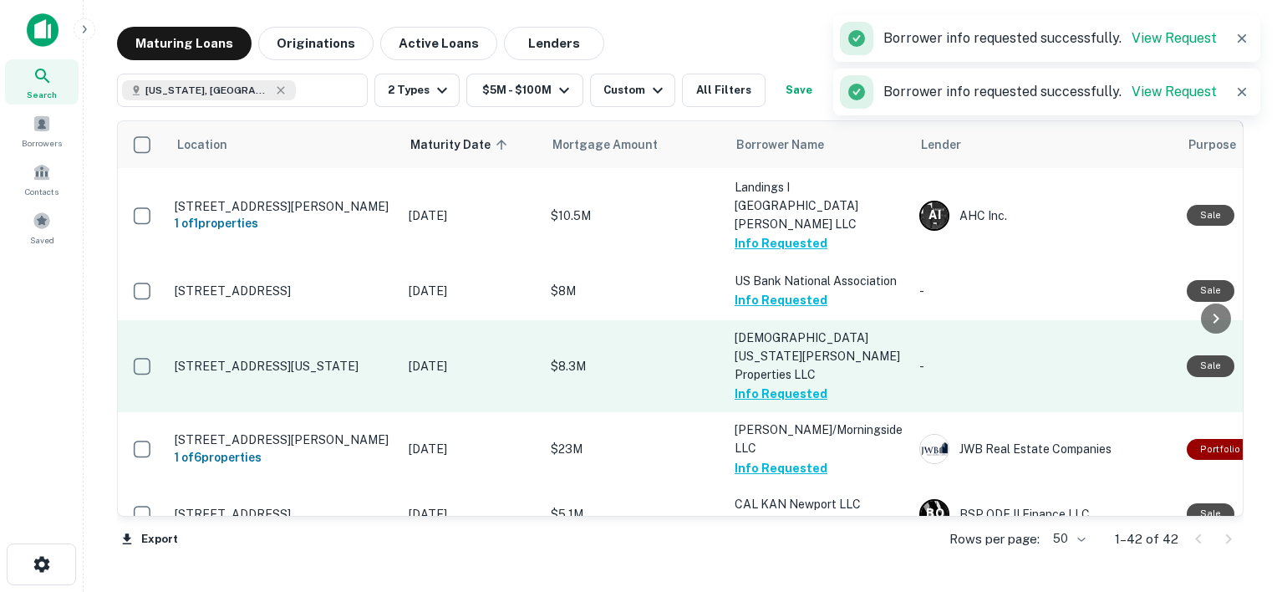
scroll to position [1143, 0]
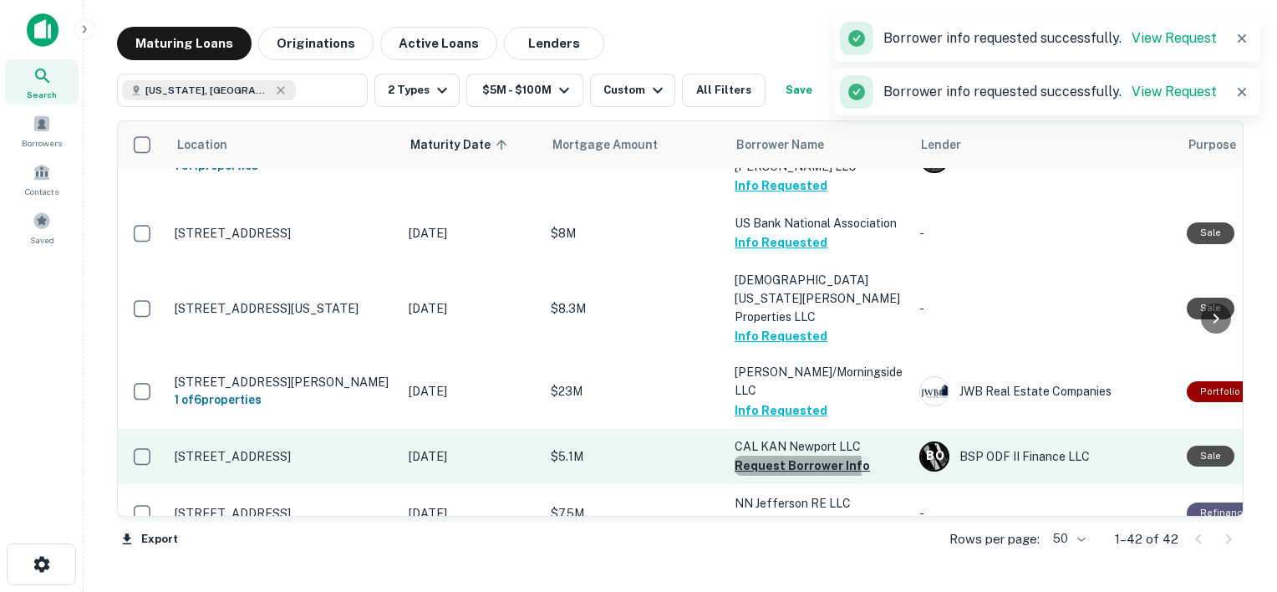
click at [764, 456] on button "Request Borrower Info" at bounding box center [802, 466] width 135 height 20
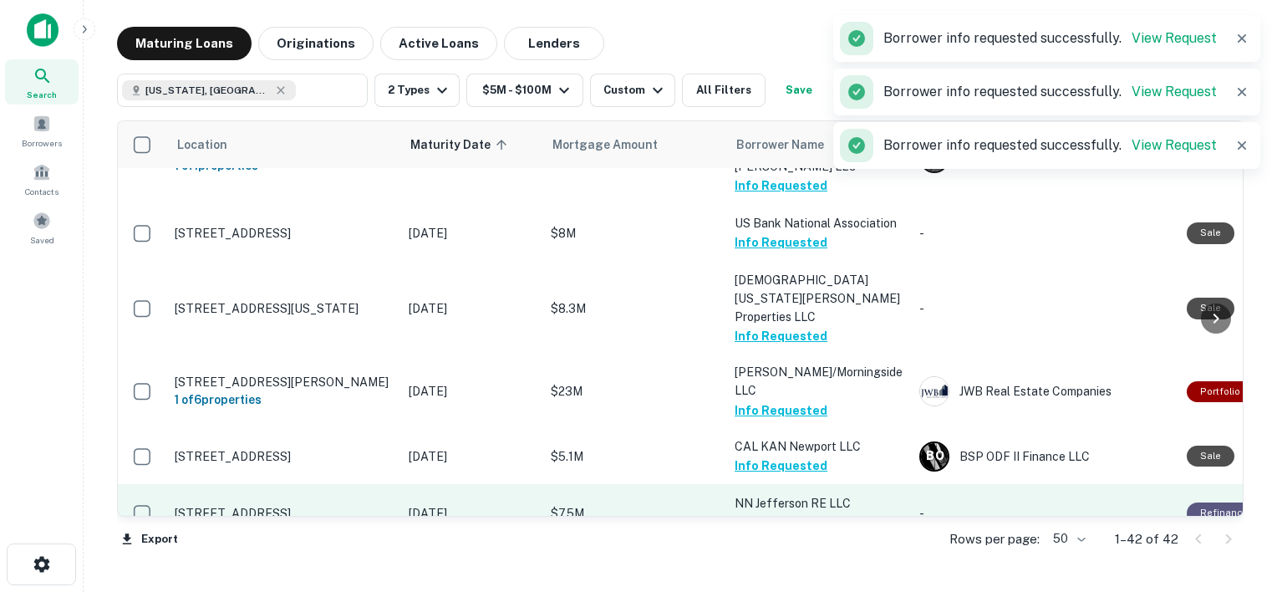
scroll to position [1197, 0]
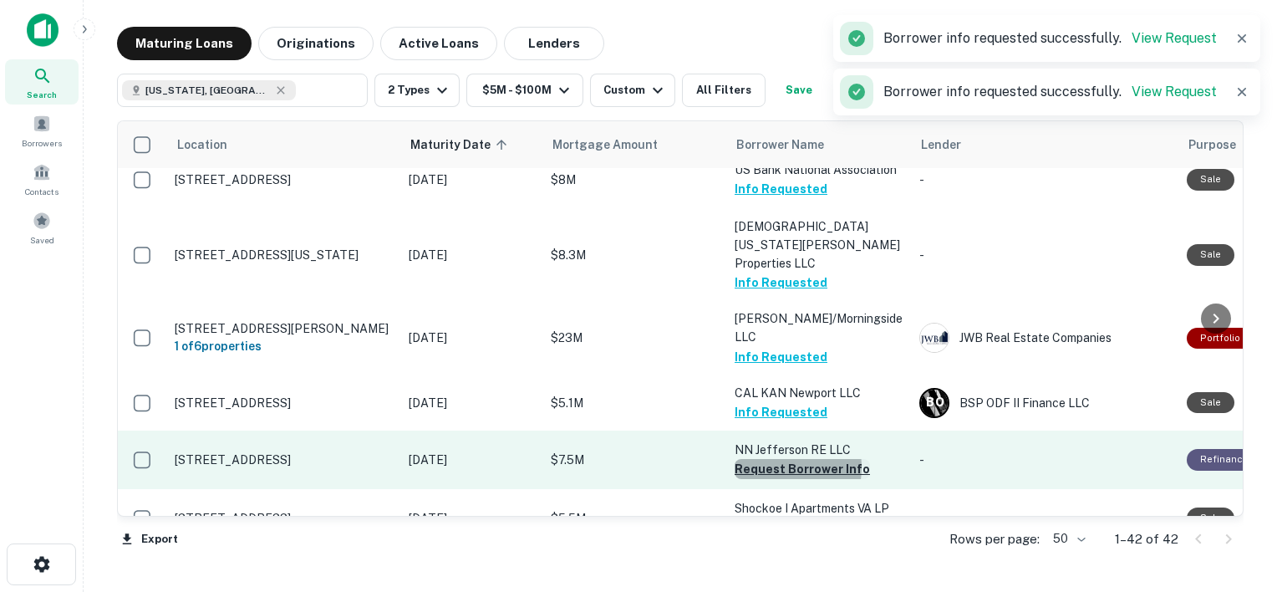
click at [769, 459] on button "Request Borrower Info" at bounding box center [802, 469] width 135 height 20
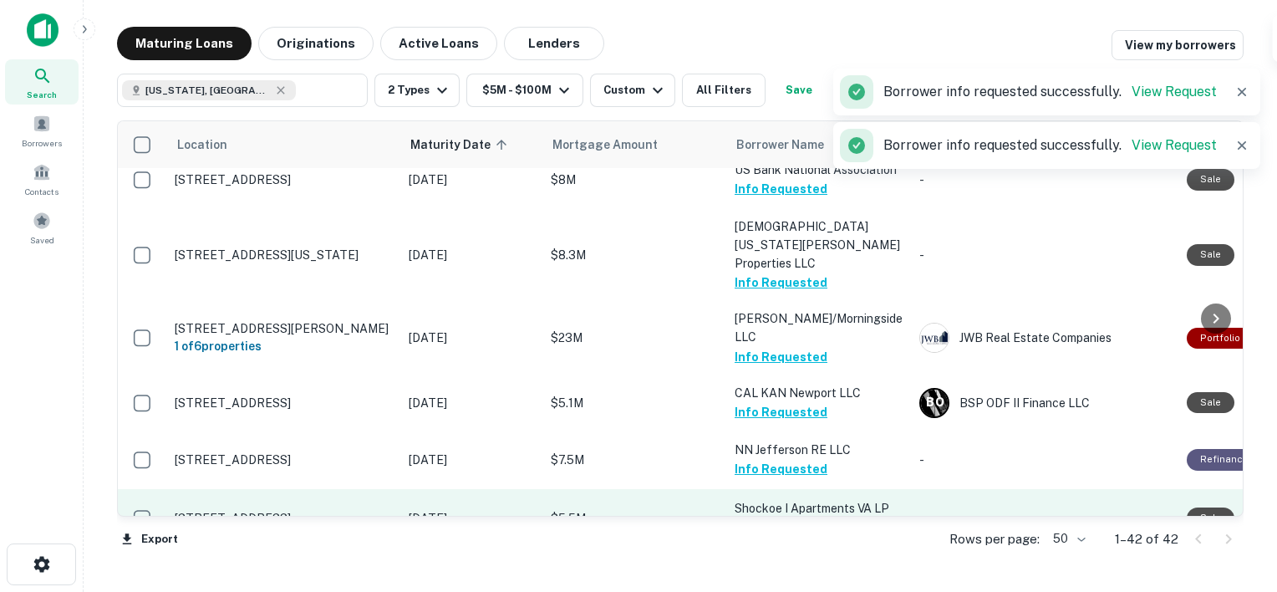
scroll to position [1255, 0]
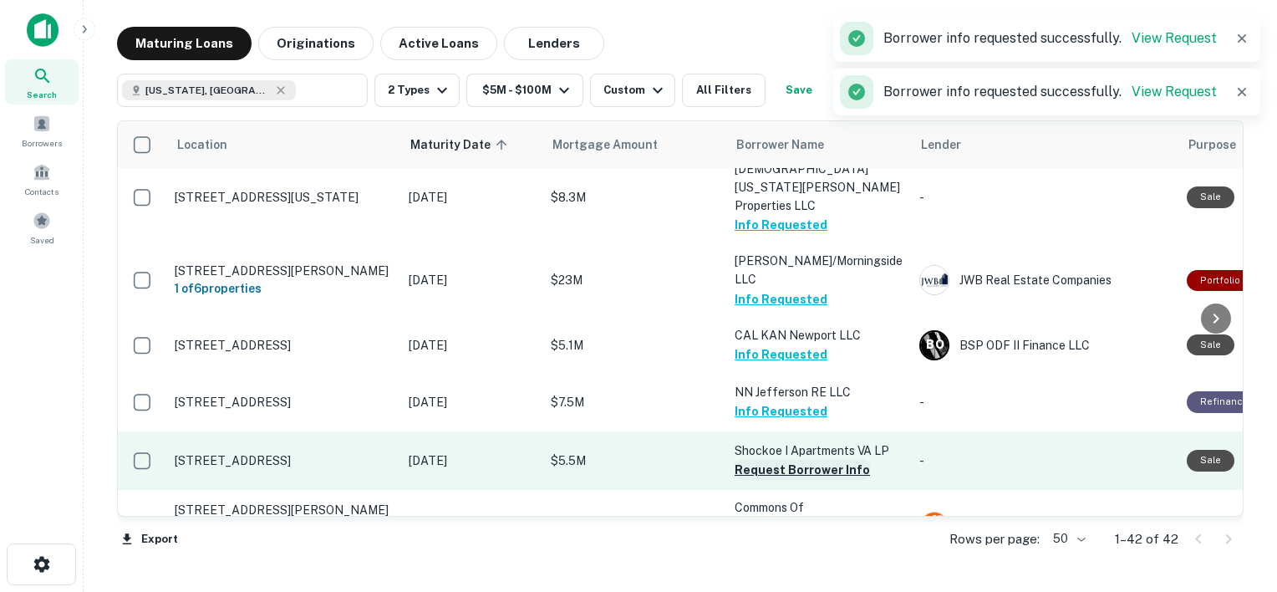
click at [769, 460] on button "Request Borrower Info" at bounding box center [802, 470] width 135 height 20
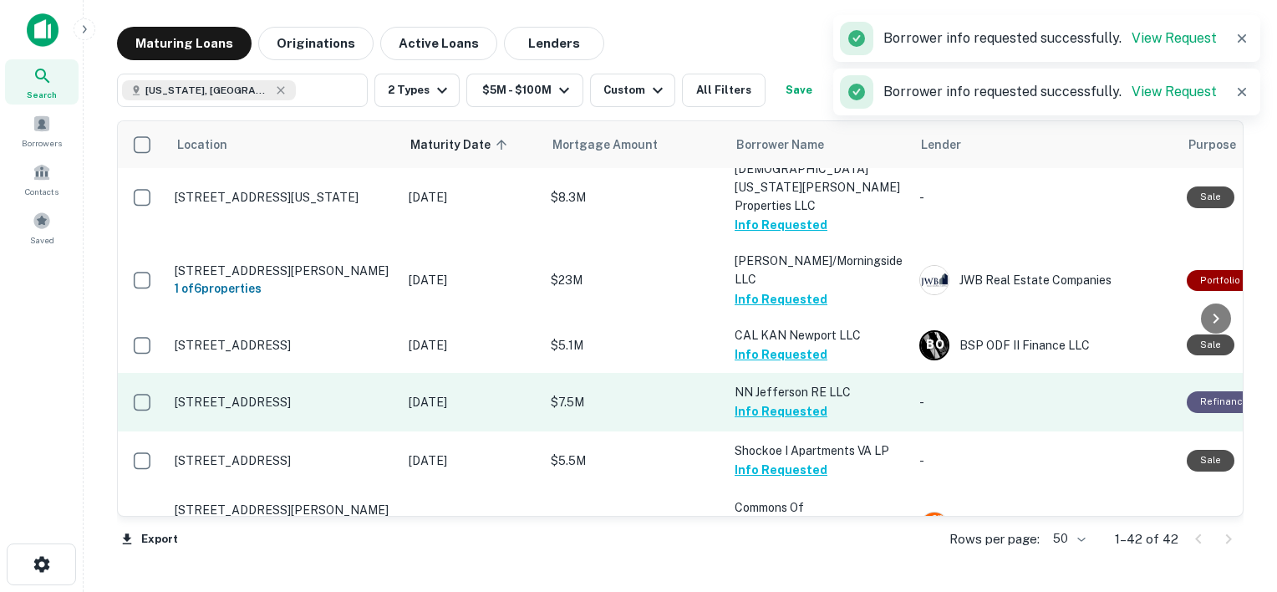
scroll to position [1318, 0]
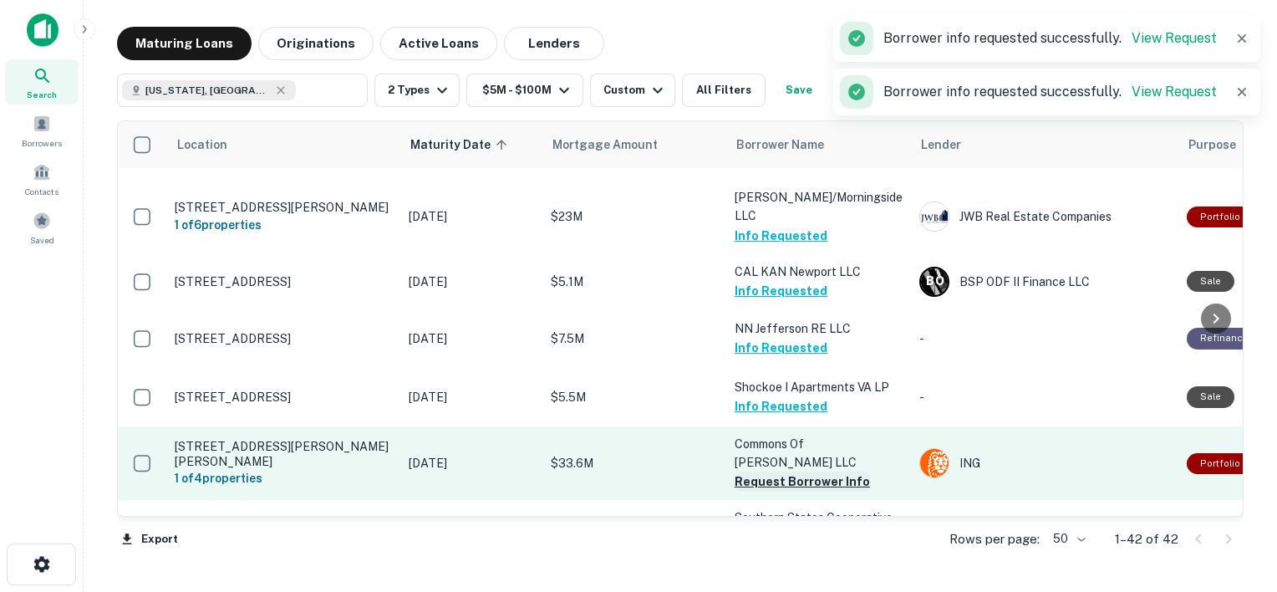
click at [767, 471] on button "Request Borrower Info" at bounding box center [802, 481] width 135 height 20
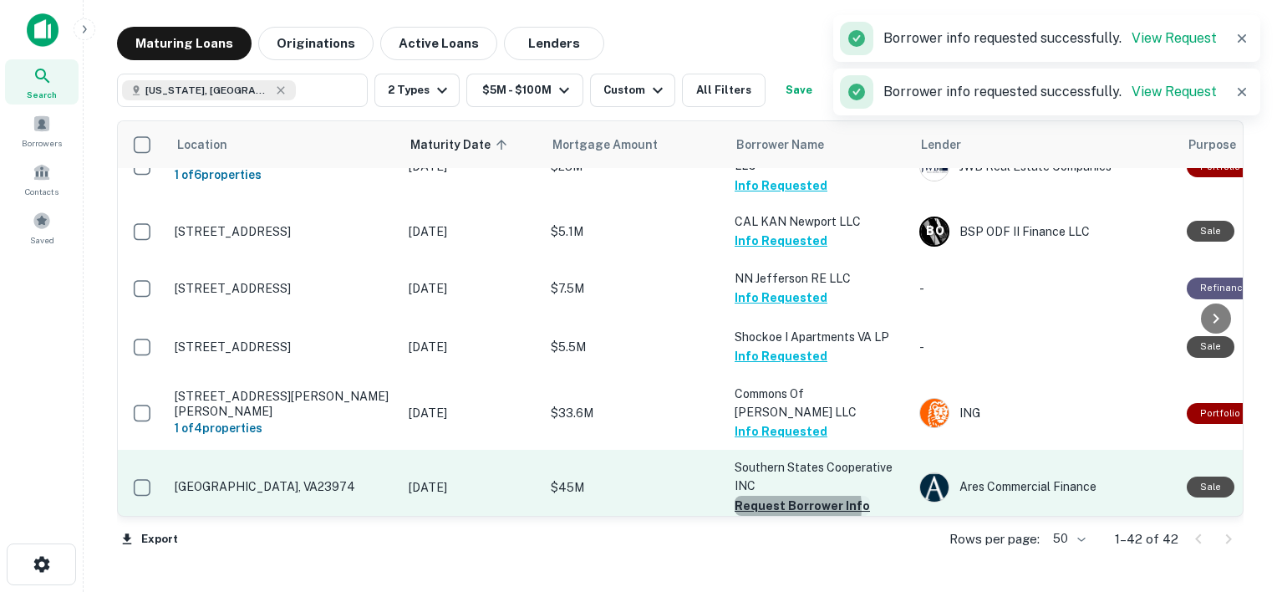
click at [772, 496] on button "Request Borrower Info" at bounding box center [802, 506] width 135 height 20
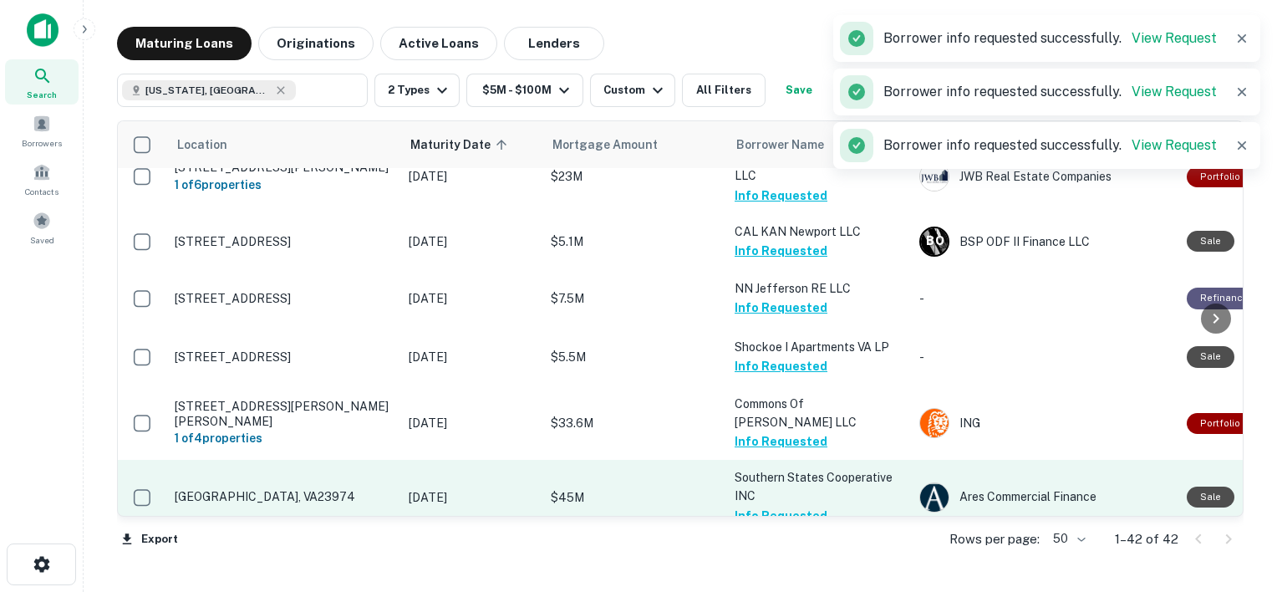
scroll to position [1436, 0]
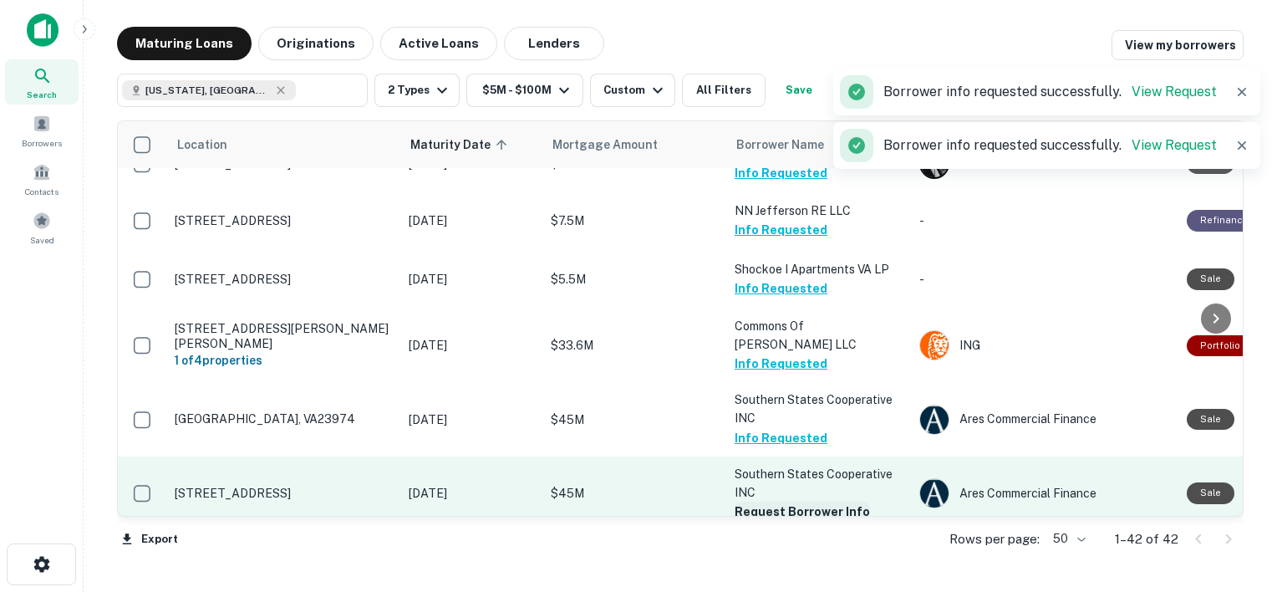
click at [782, 502] on button "Request Borrower Info" at bounding box center [802, 512] width 135 height 20
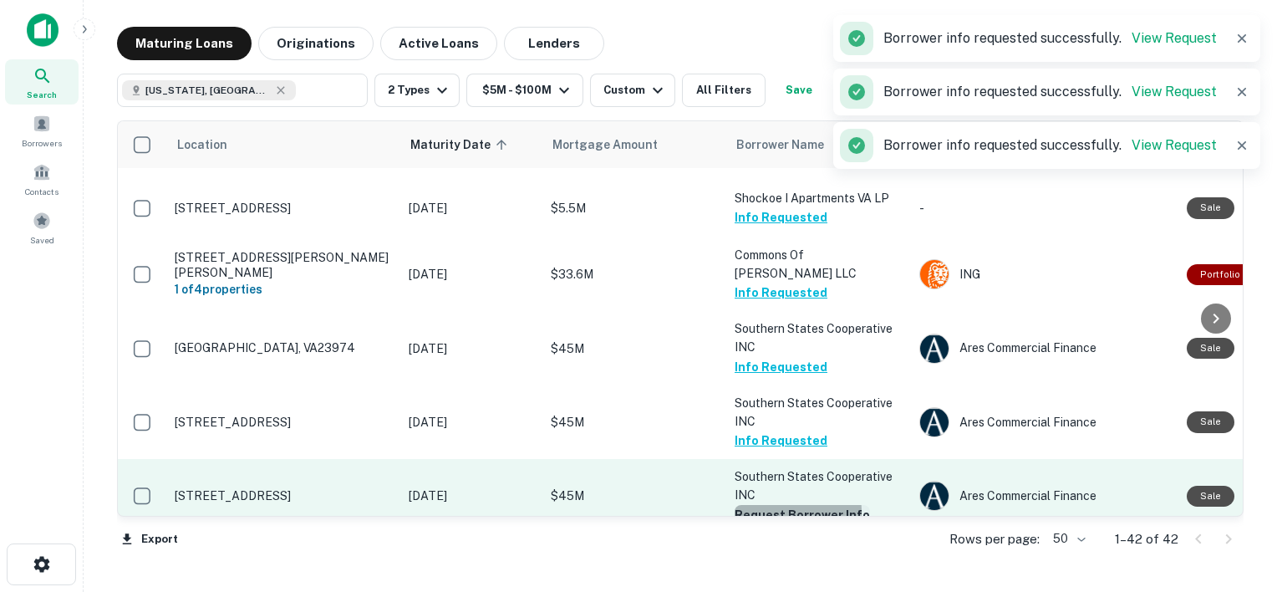
click at [756, 505] on button "Request Borrower Info" at bounding box center [802, 515] width 135 height 20
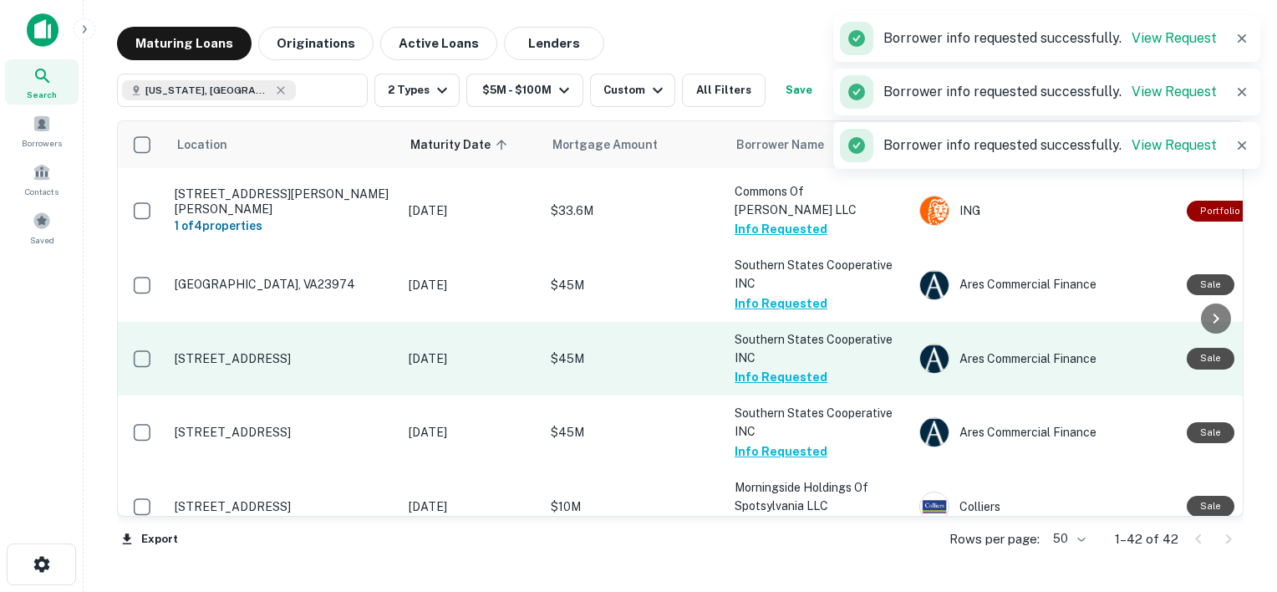
scroll to position [1601, 0]
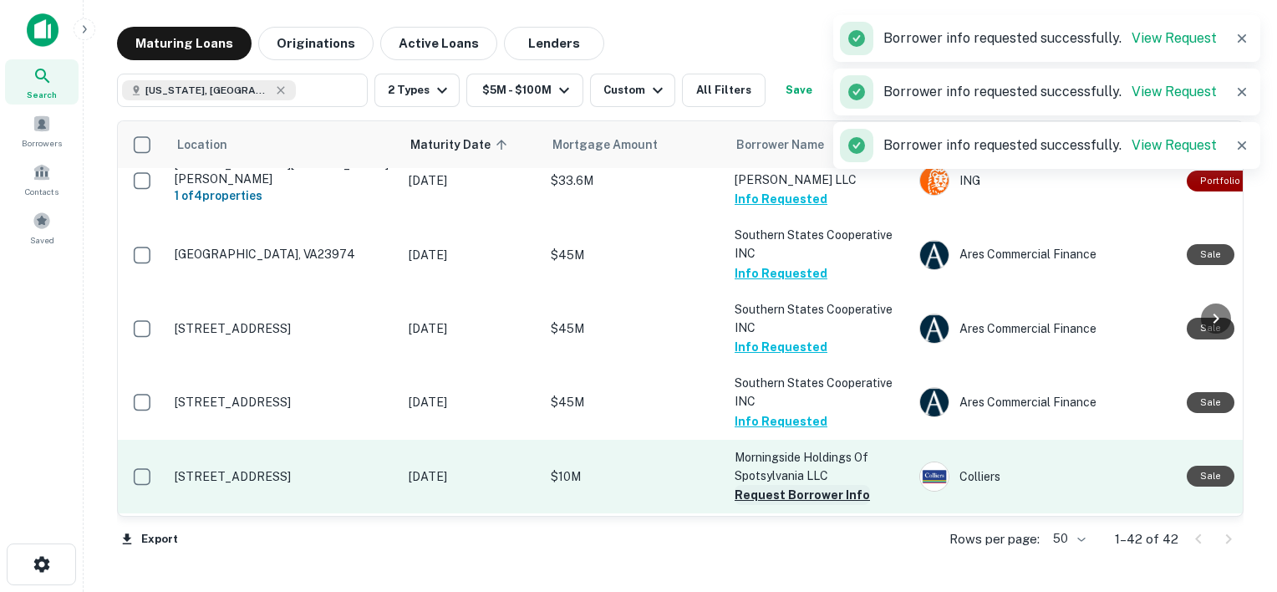
click at [762, 485] on button "Request Borrower Info" at bounding box center [802, 495] width 135 height 20
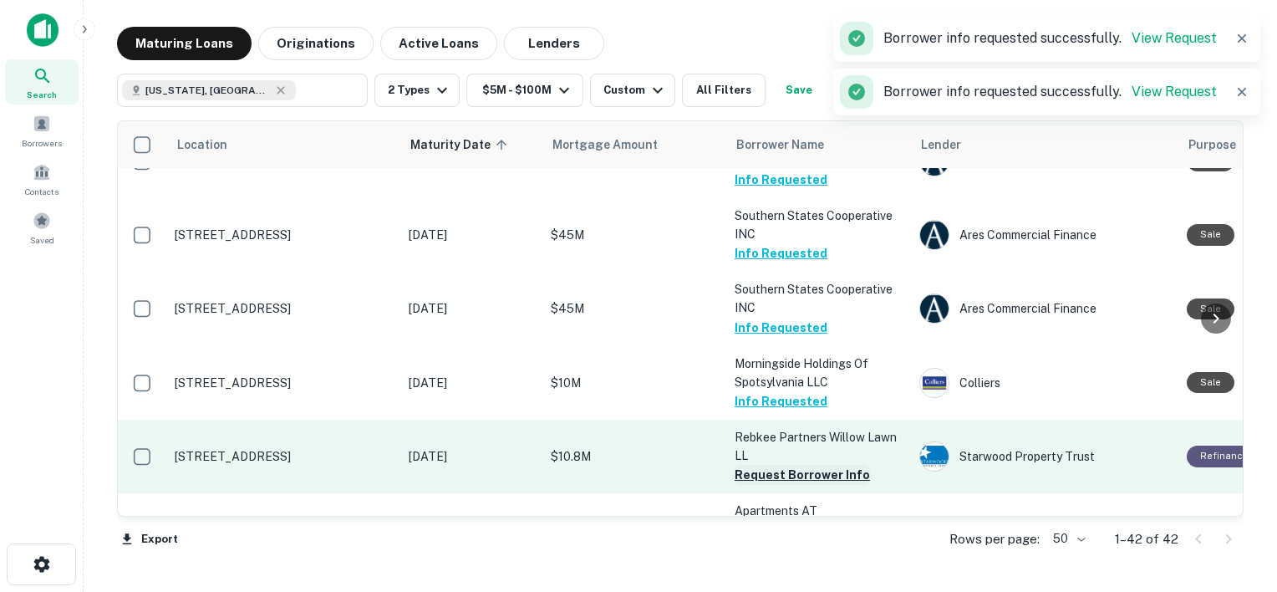
click at [769, 465] on button "Request Borrower Info" at bounding box center [802, 475] width 135 height 20
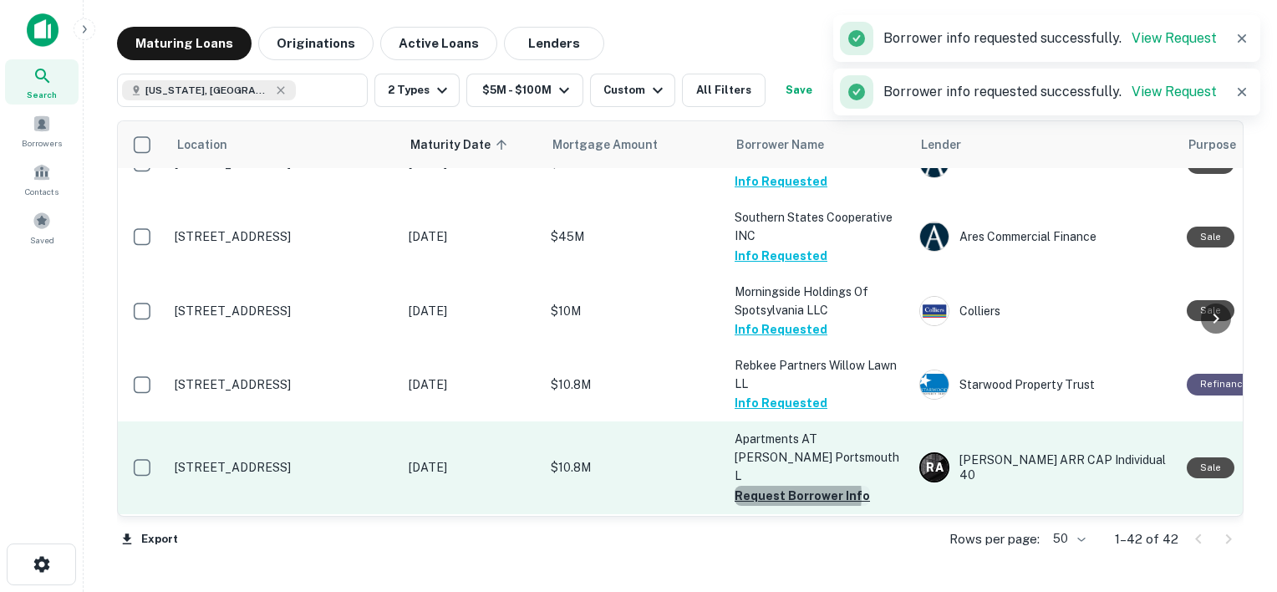
scroll to position [1756, 0]
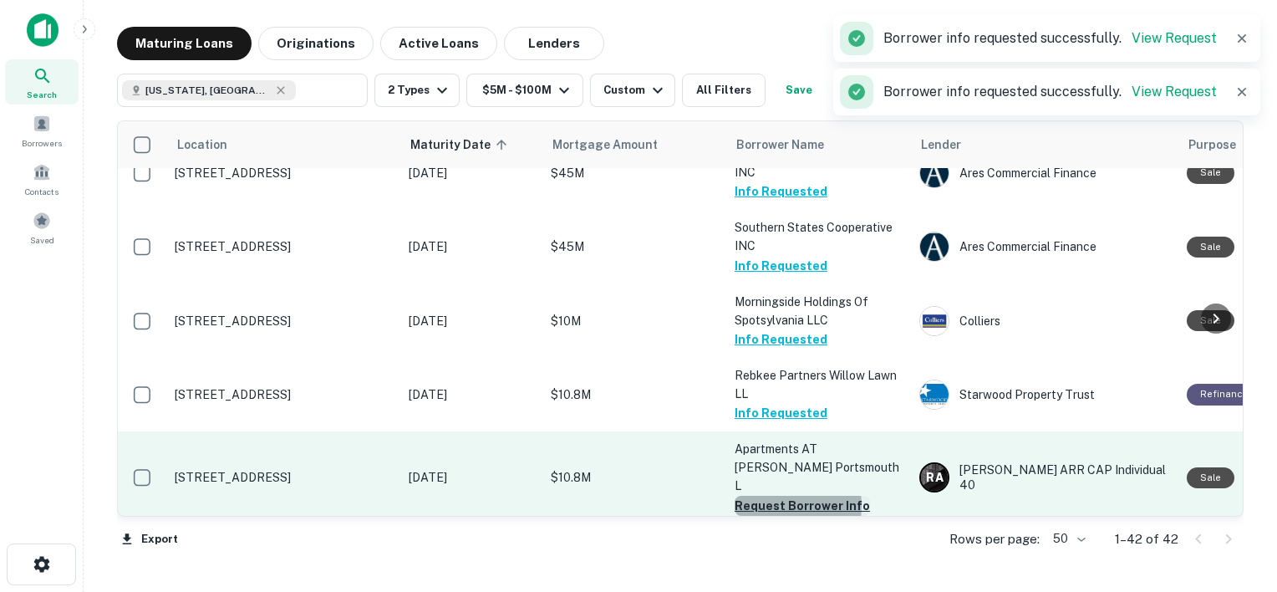
click at [775, 496] on button "Request Borrower Info" at bounding box center [802, 506] width 135 height 20
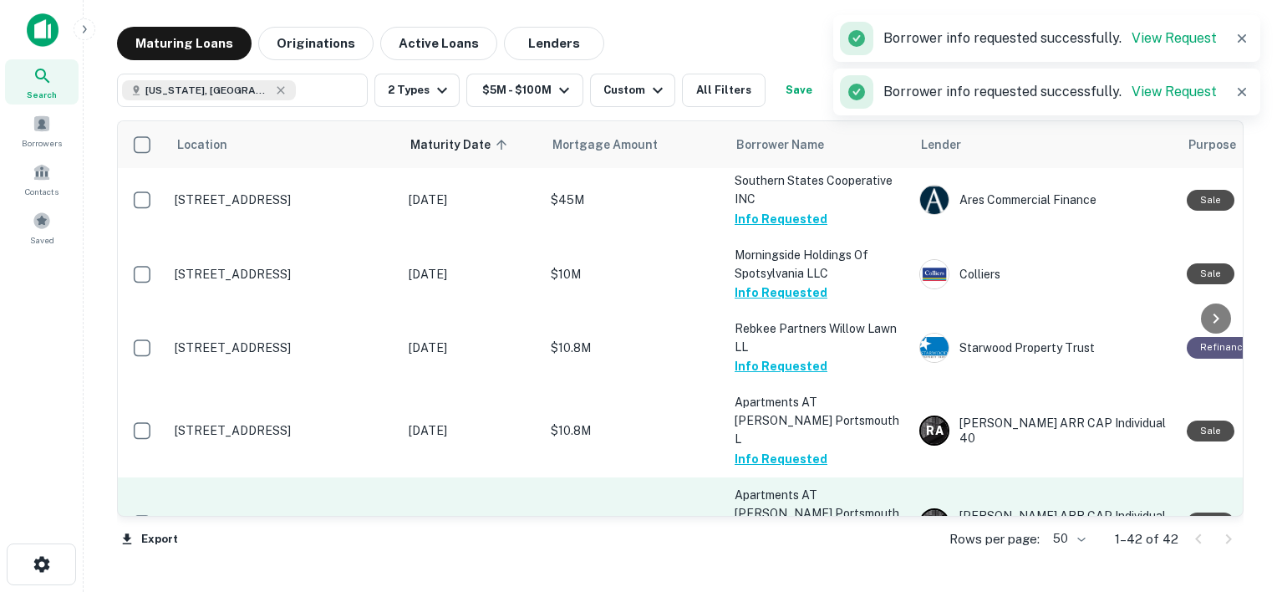
click at [766, 541] on button "Request Borrower Info" at bounding box center [802, 551] width 135 height 20
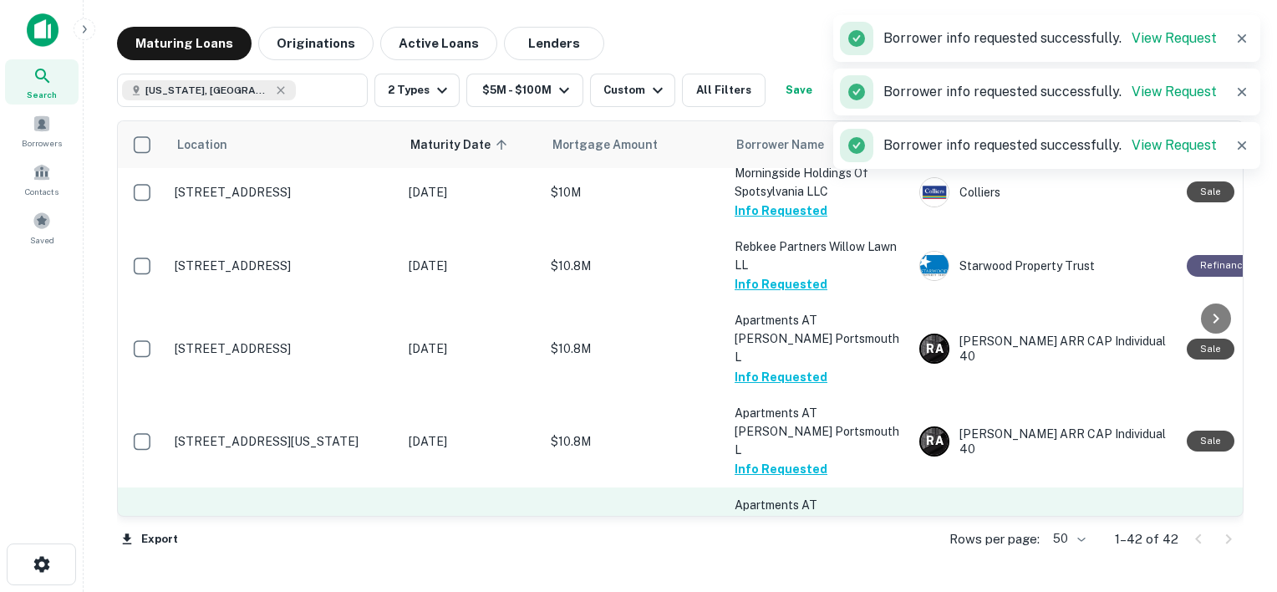
scroll to position [1875, 0]
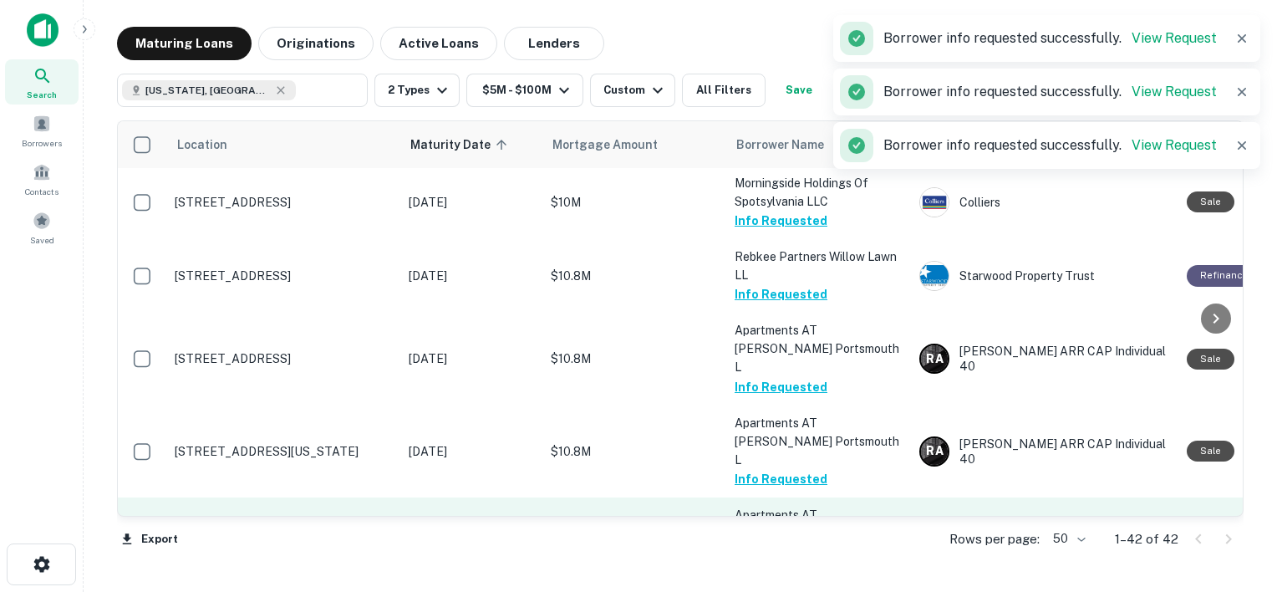
click at [760, 561] on button "Request Borrower Info" at bounding box center [802, 571] width 135 height 20
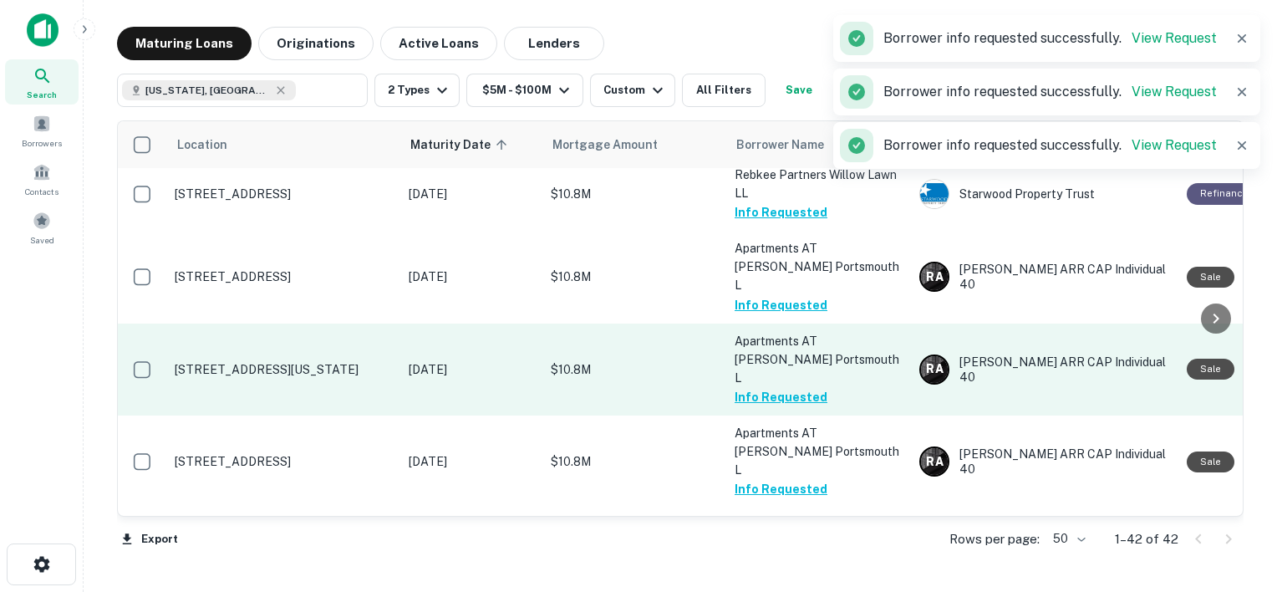
scroll to position [1959, 0]
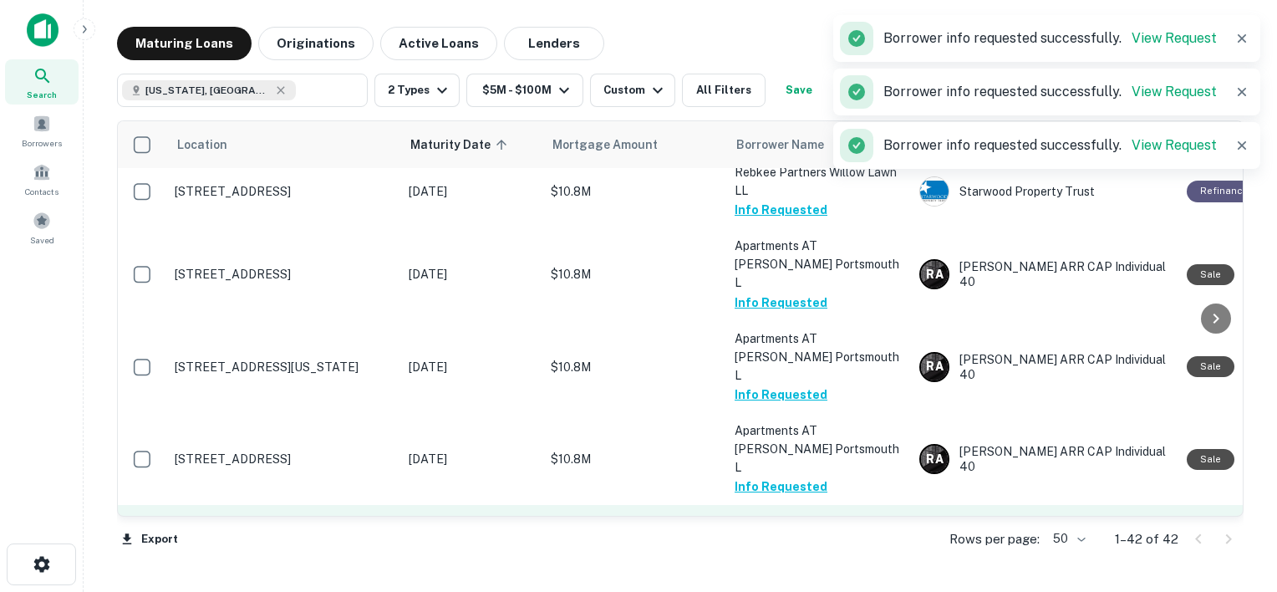
click at [762, 551] on button "Request Borrower Info" at bounding box center [802, 561] width 135 height 20
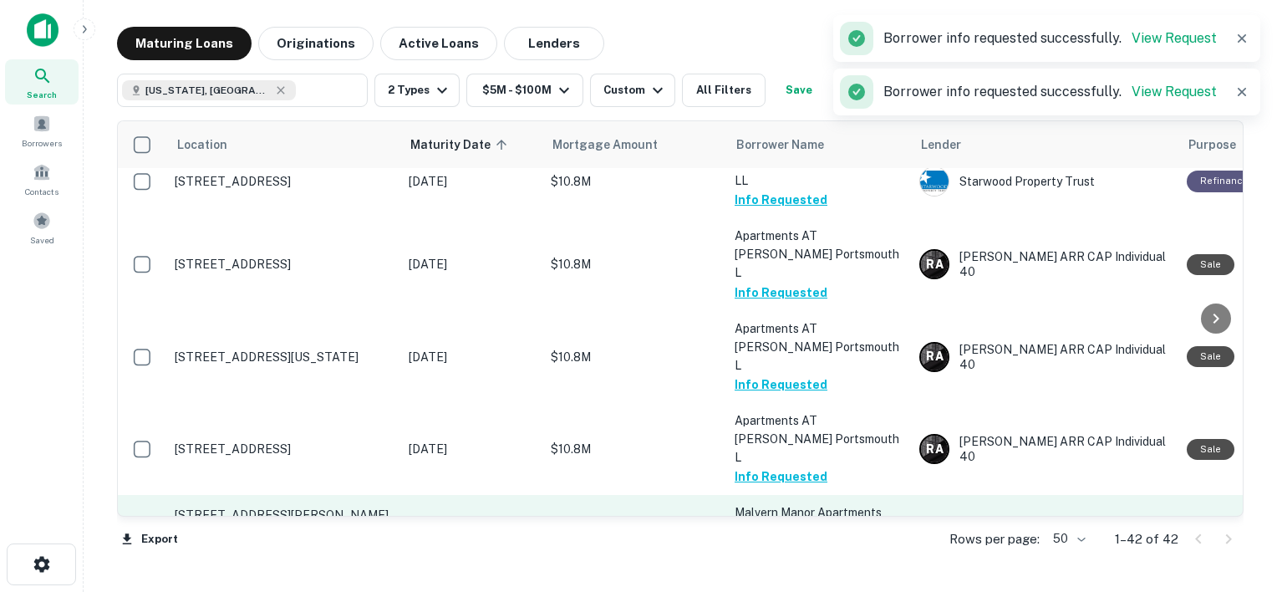
scroll to position [2046, 0]
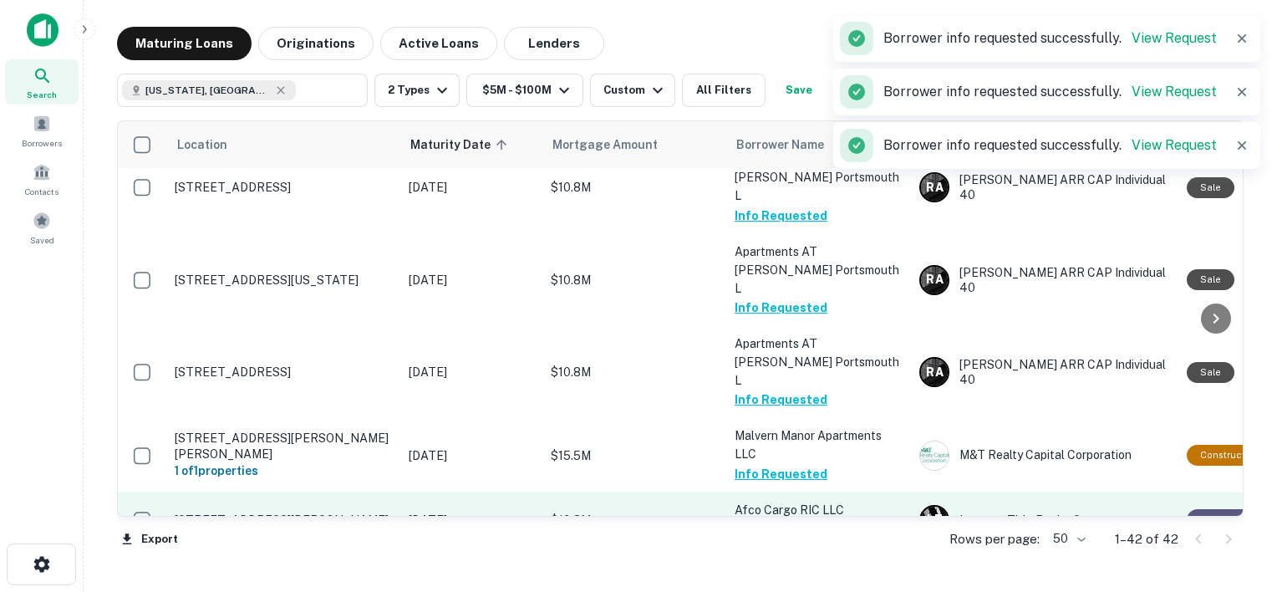
click at [756, 519] on button "Request Borrower Info" at bounding box center [802, 529] width 135 height 20
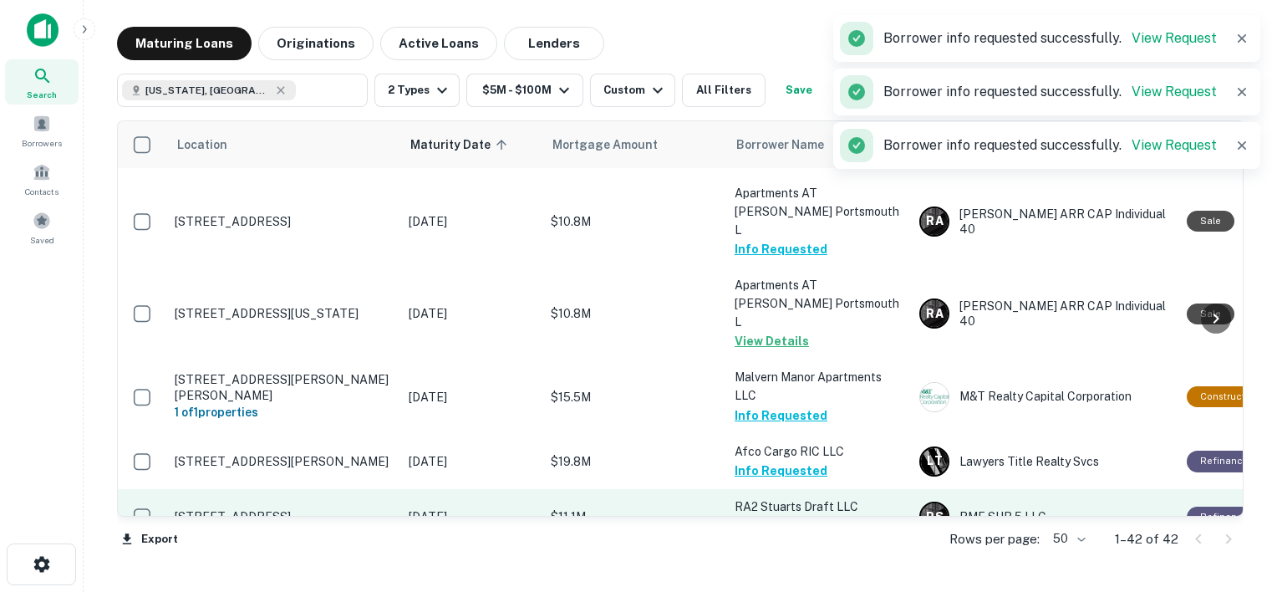
click at [761, 517] on button "Request Borrower Info" at bounding box center [802, 527] width 135 height 20
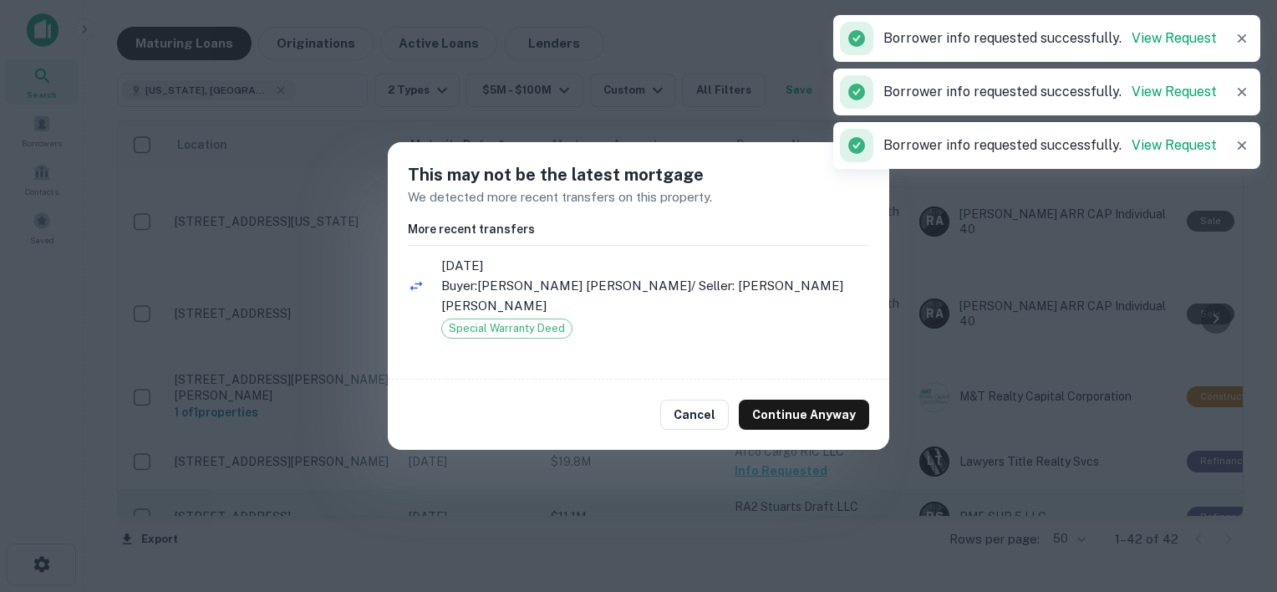
scroll to position [2095, 0]
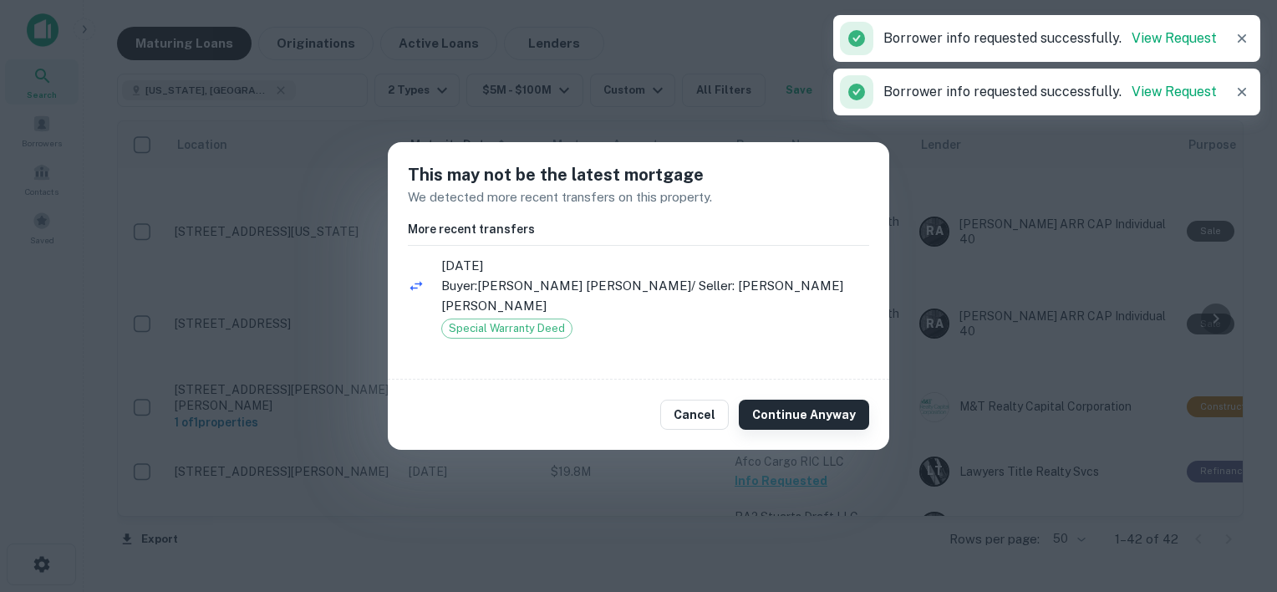
click at [779, 406] on button "Continue Anyway" at bounding box center [804, 415] width 130 height 30
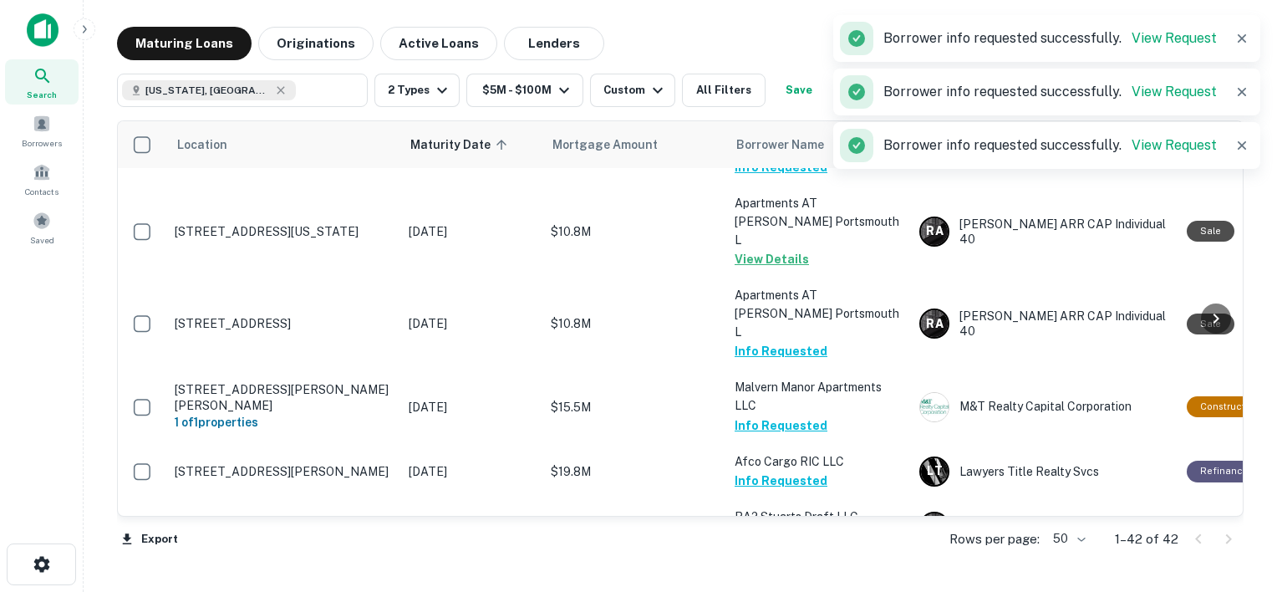
scroll to position [2153, 0]
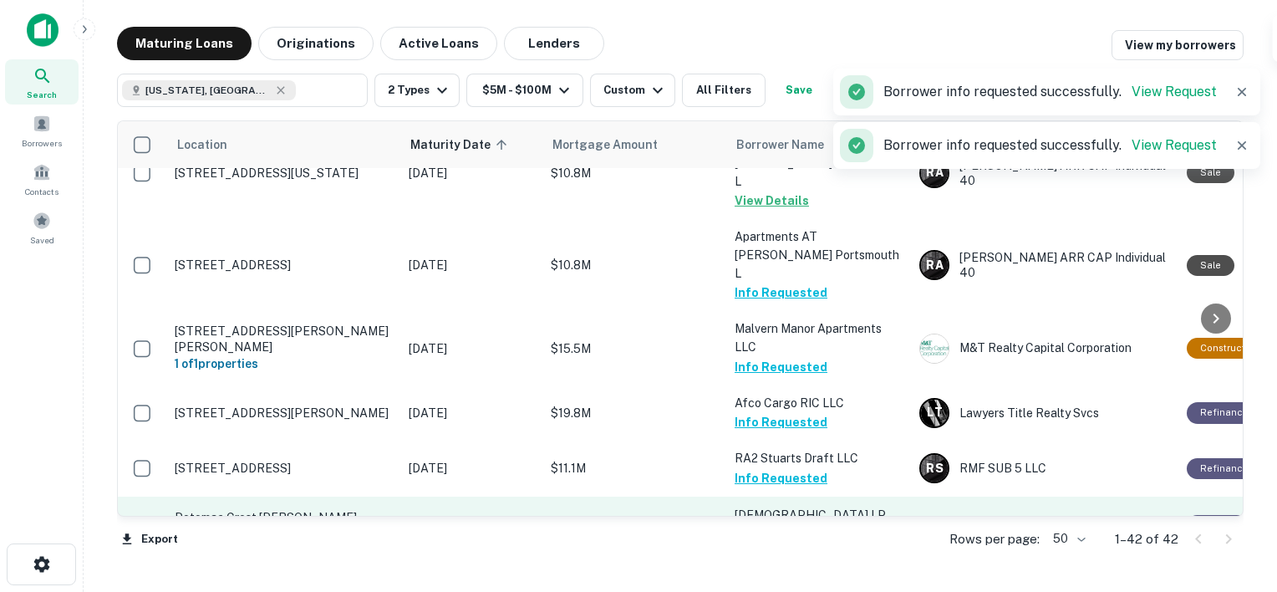
click at [782, 525] on button "Request Borrower Info" at bounding box center [802, 535] width 135 height 20
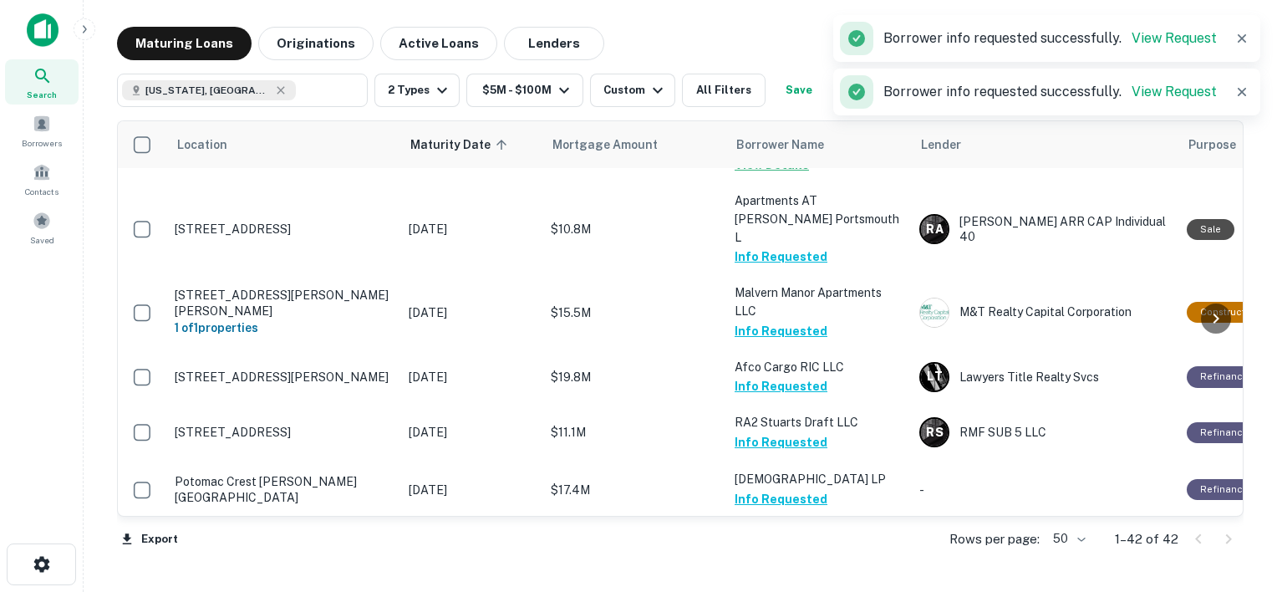
click at [788, 546] on button "Request Borrower Info" at bounding box center [802, 556] width 135 height 20
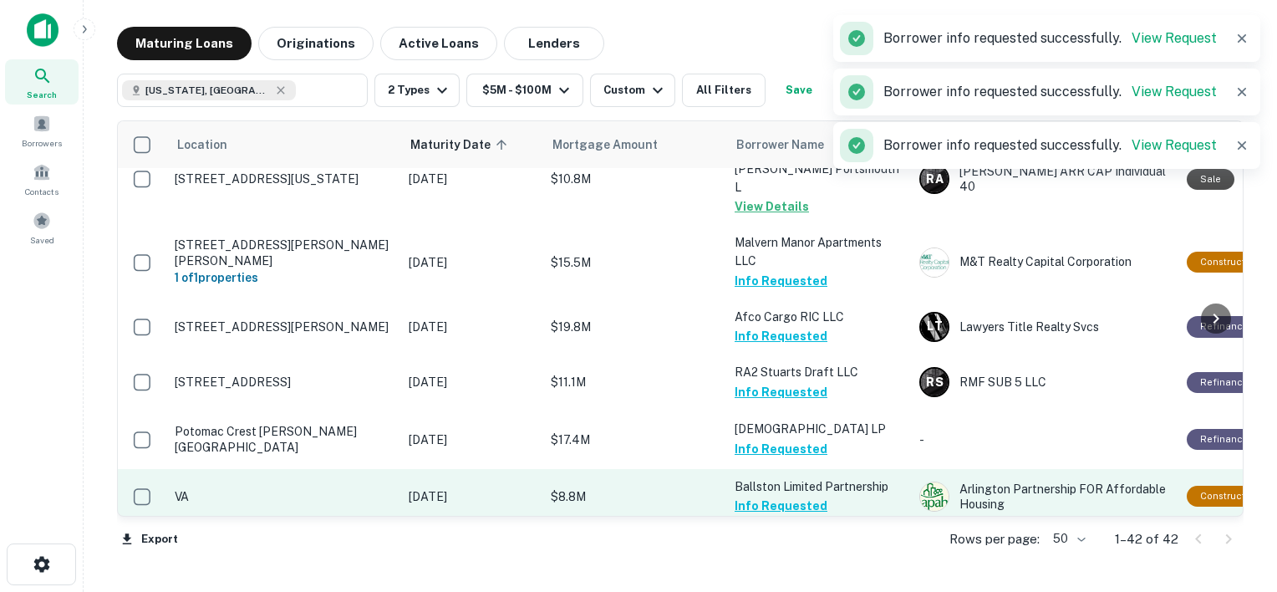
click at [769, 551] on button "Request Borrower Info" at bounding box center [802, 561] width 135 height 20
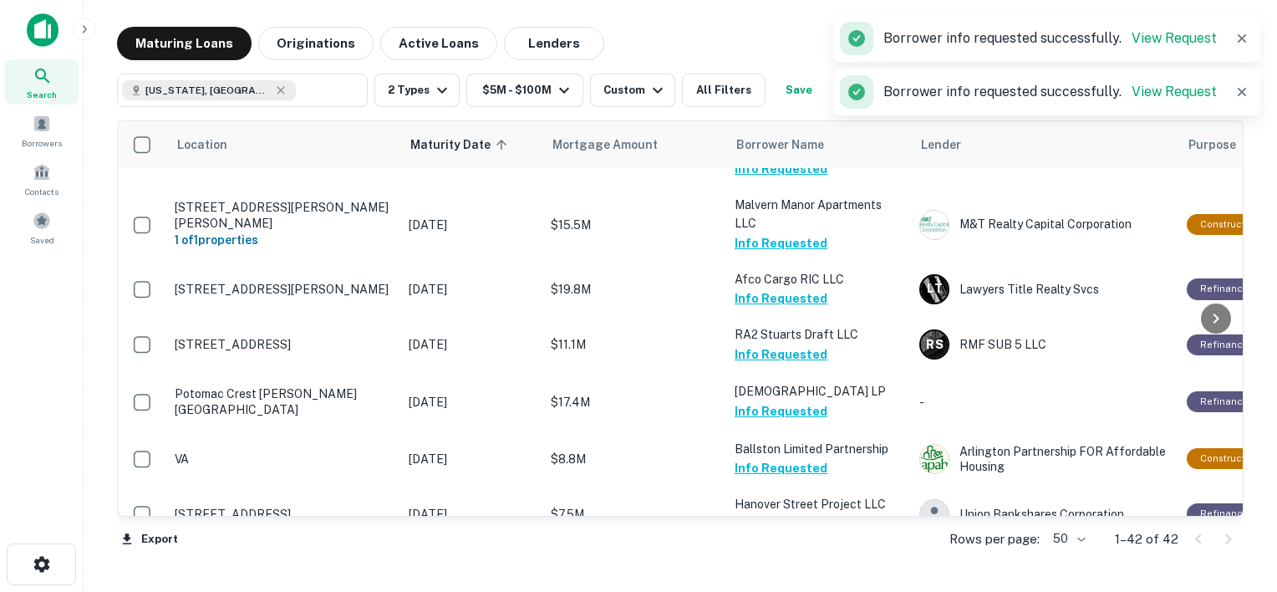
scroll to position [2287, 0]
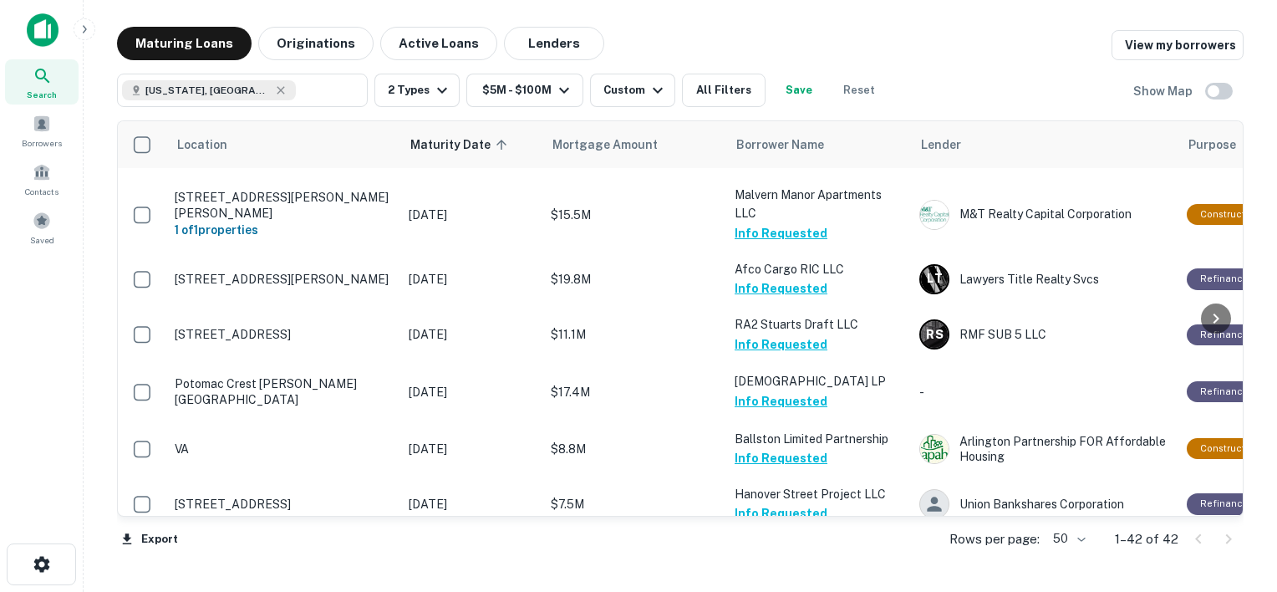
click at [752, 559] on button "Request Borrower Info" at bounding box center [802, 569] width 135 height 20
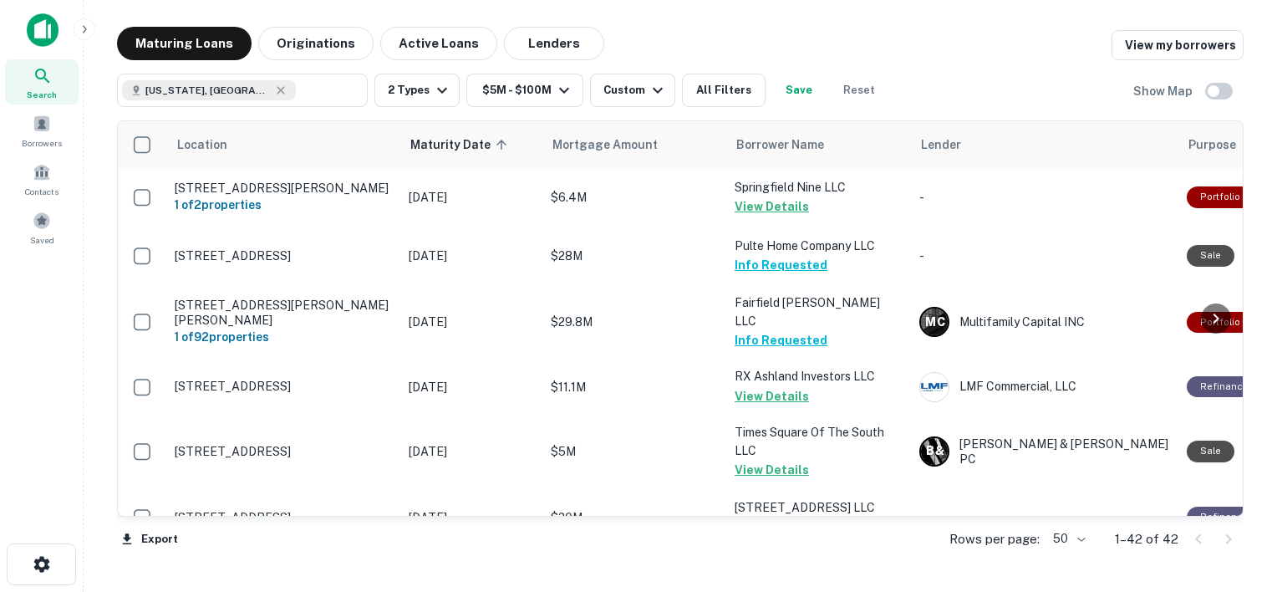
scroll to position [2287, 0]
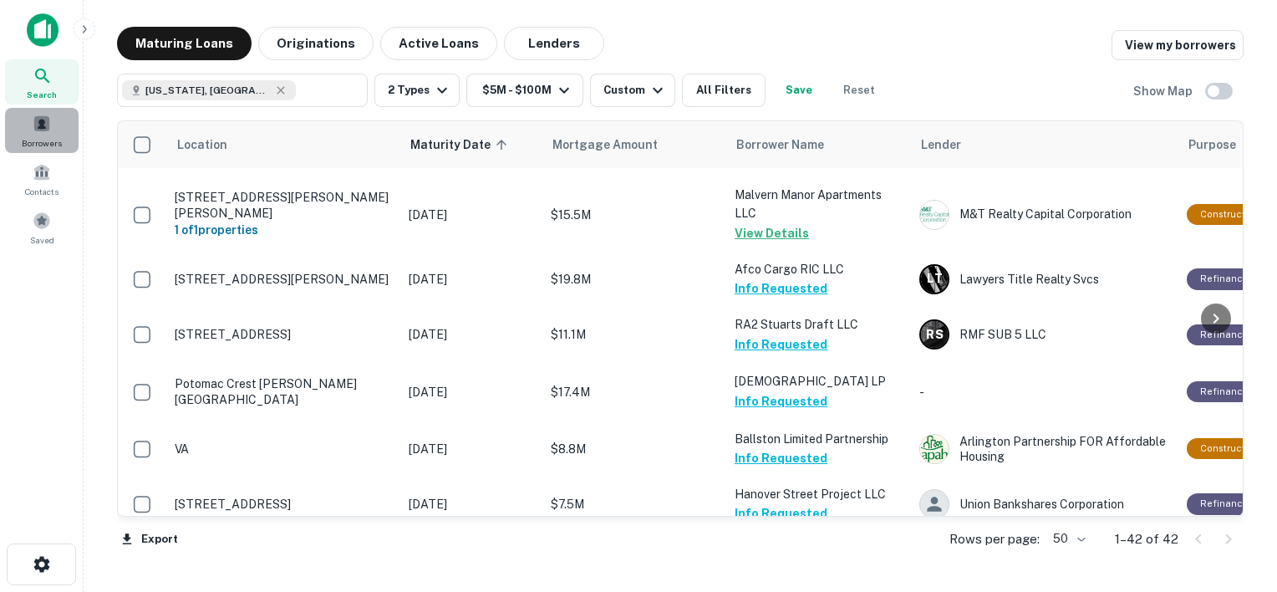
click at [41, 140] on span "Borrowers" at bounding box center [42, 142] width 40 height 13
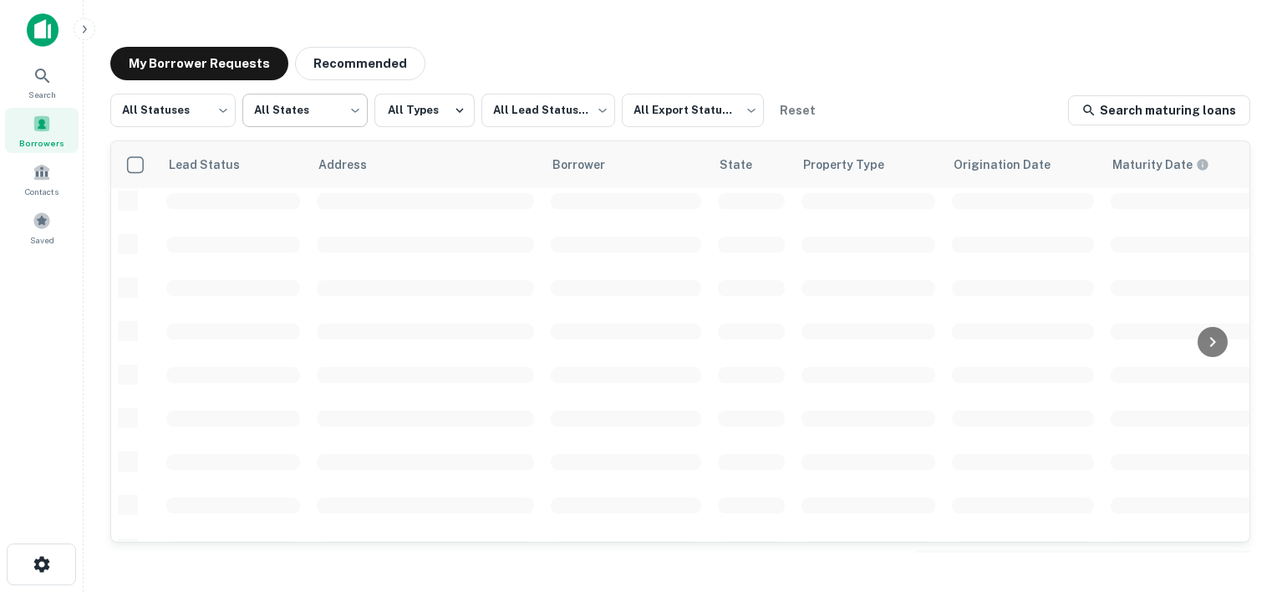
click at [337, 114] on body "Search Borrowers Contacts Saved My Borrower Requests Recommended All Statuses *…" at bounding box center [638, 296] width 1277 height 592
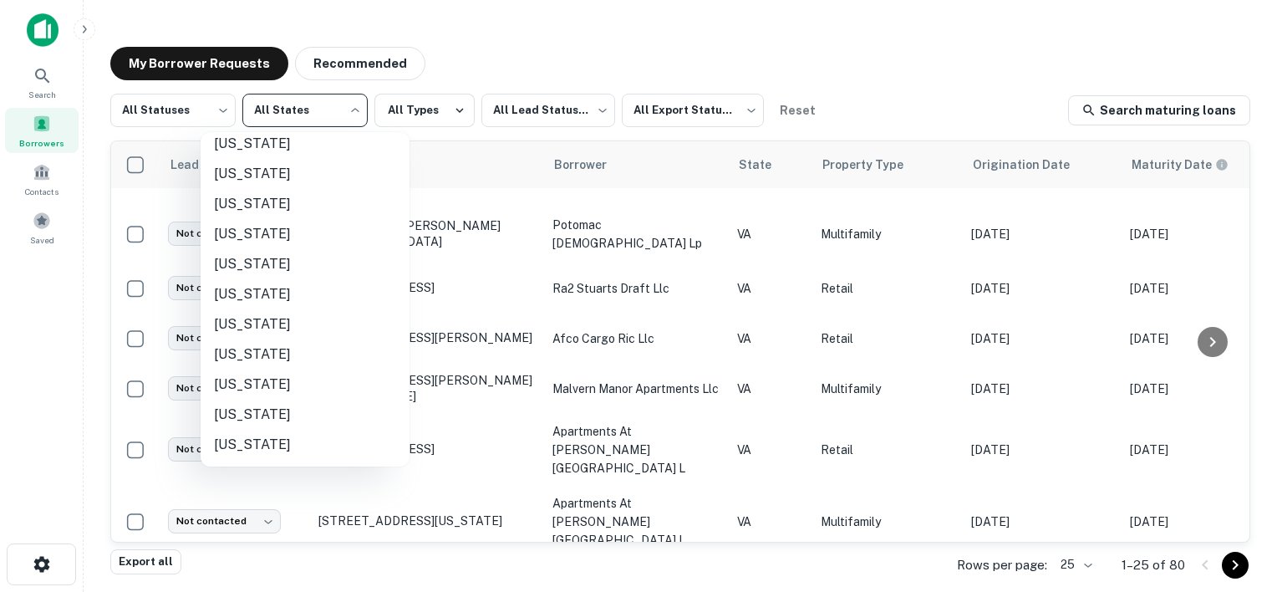
scroll to position [1107, 0]
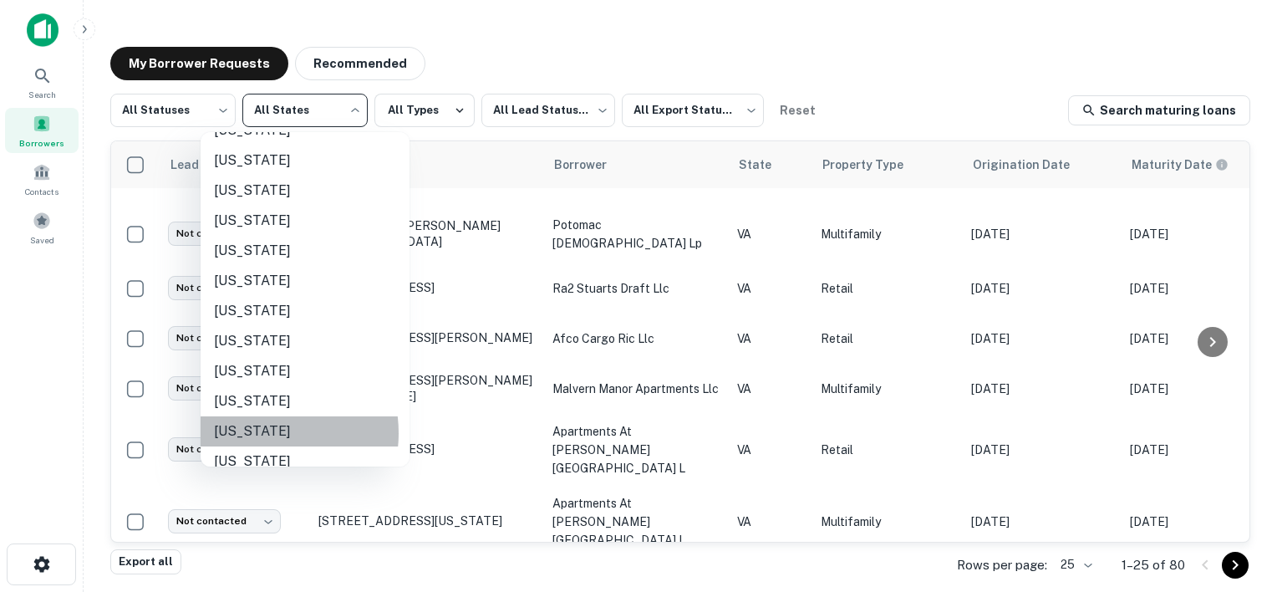
click at [254, 432] on li "[US_STATE]" at bounding box center [305, 431] width 209 height 30
type input "**"
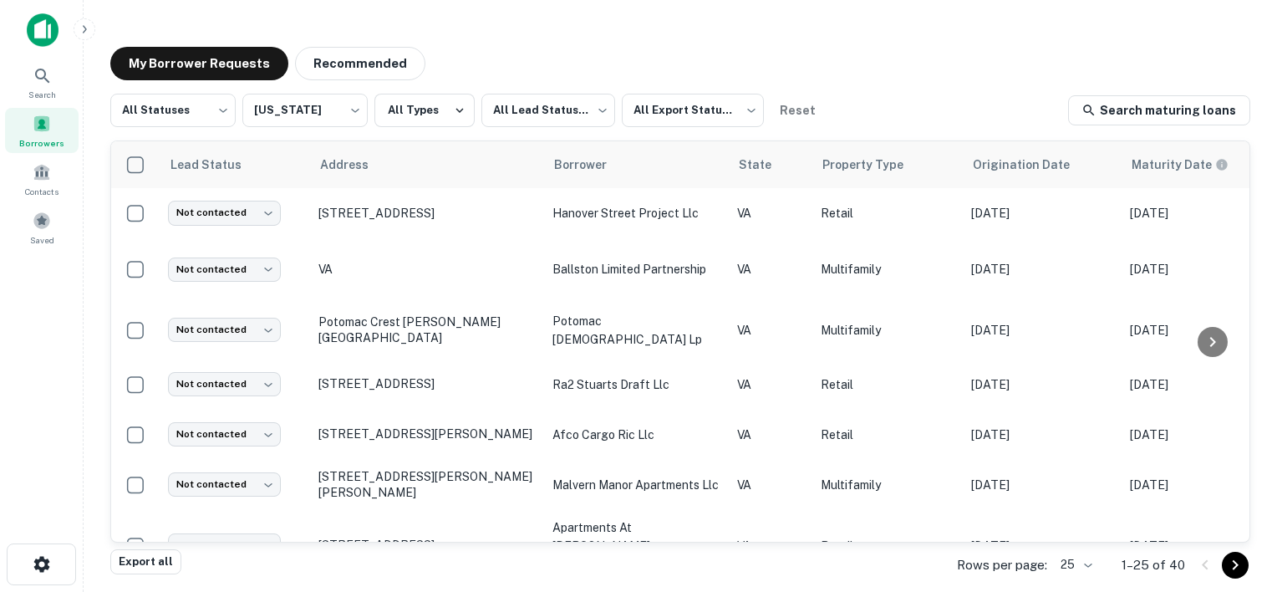
click at [44, 127] on span at bounding box center [42, 124] width 18 height 18
click at [47, 74] on icon at bounding box center [43, 76] width 20 height 20
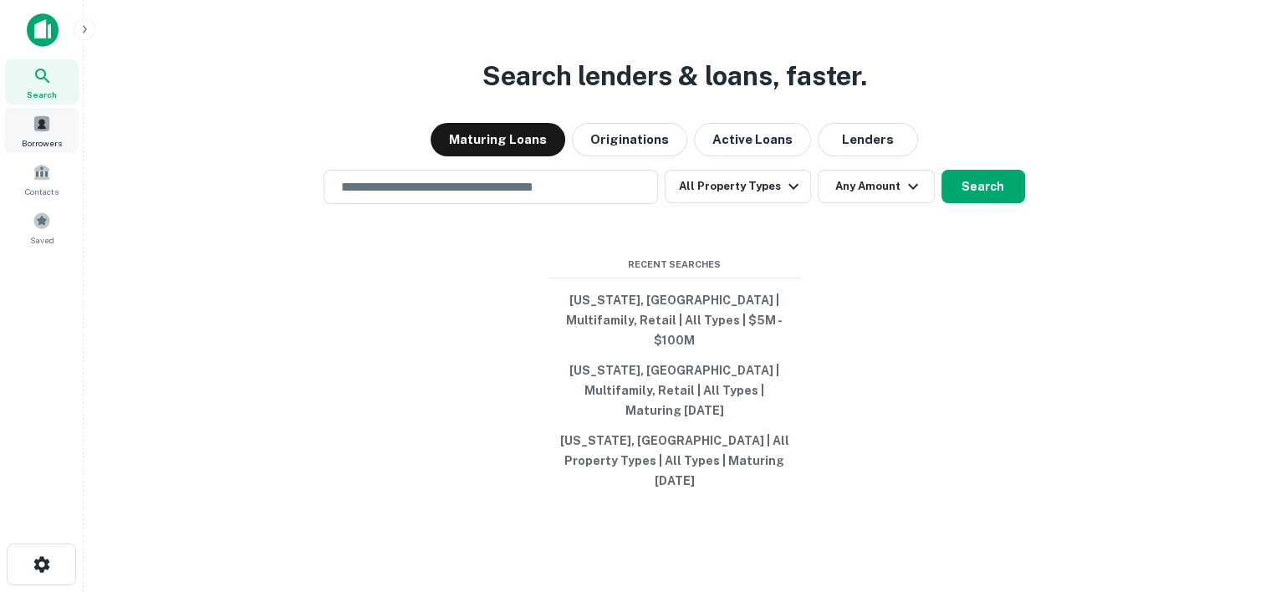
click at [40, 139] on span "Borrowers" at bounding box center [42, 142] width 40 height 13
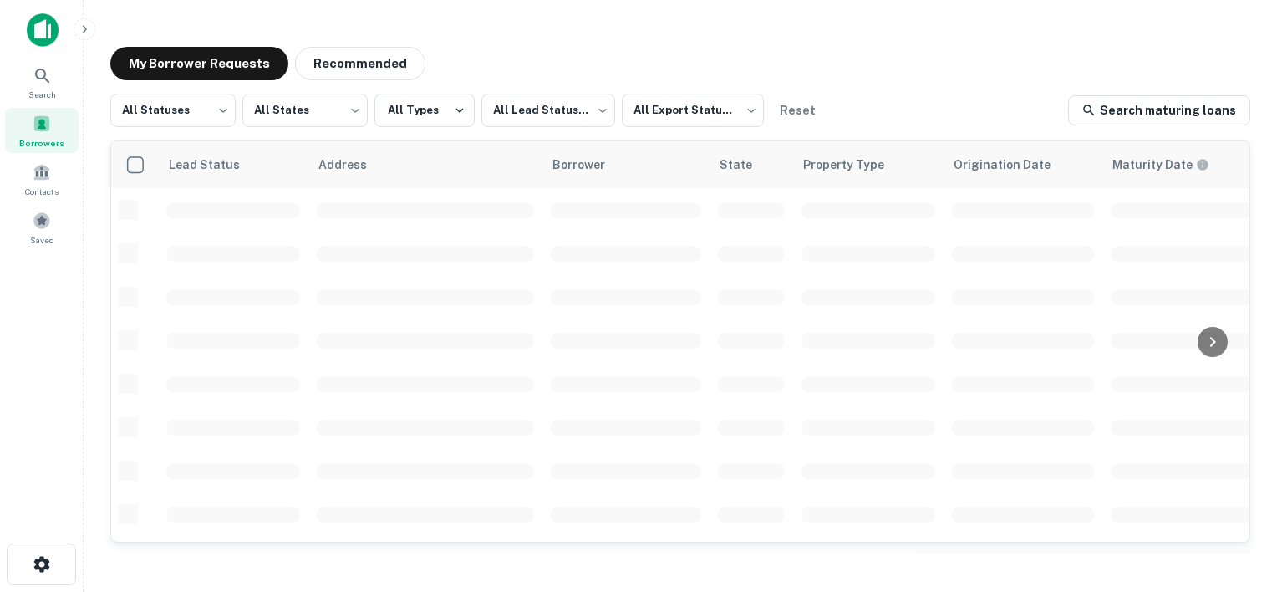
click at [342, 114] on body "Search Borrowers Contacts Saved My Borrower Requests Recommended All Statuses *…" at bounding box center [638, 296] width 1277 height 592
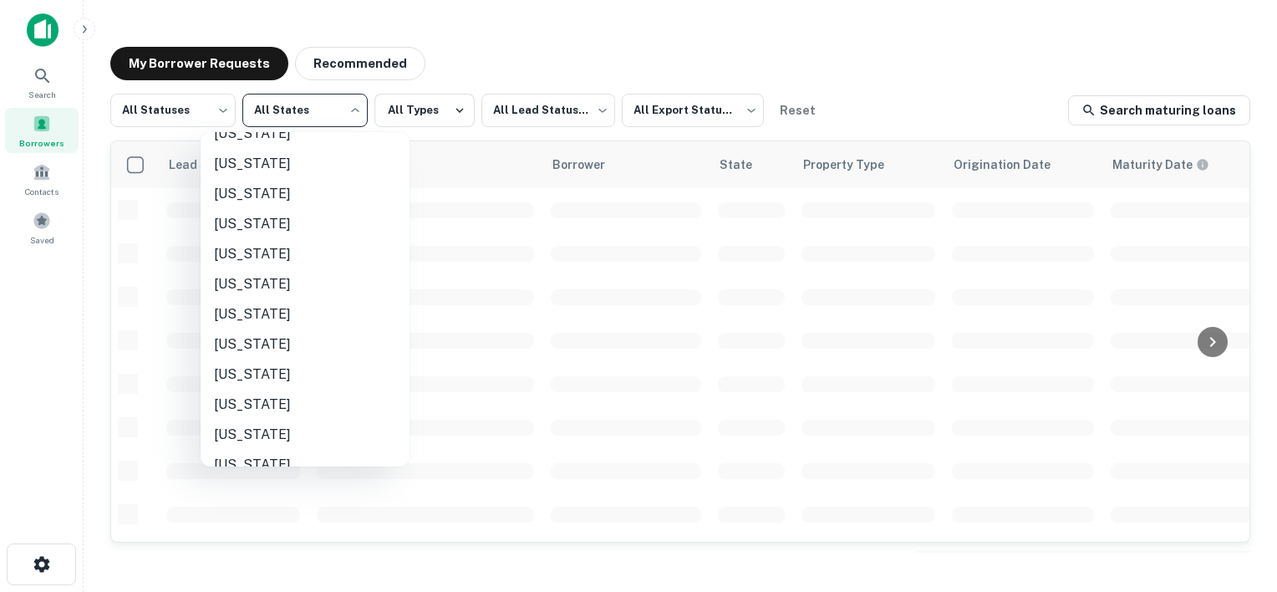
scroll to position [1214, 0]
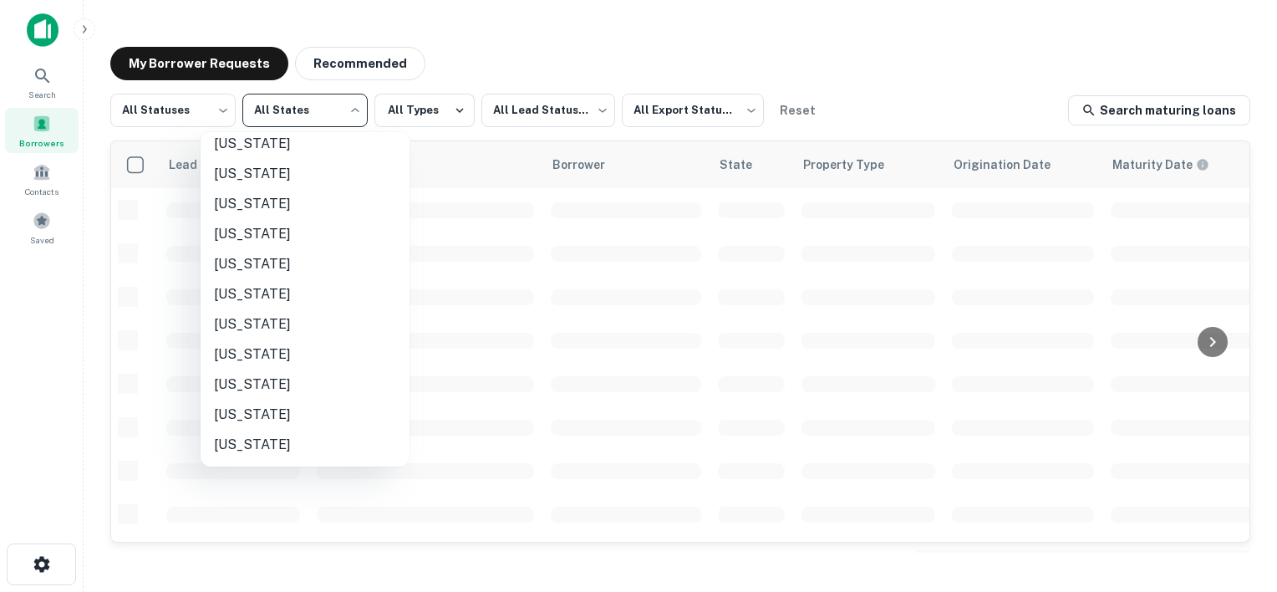
click at [229, 328] on li "[US_STATE]" at bounding box center [305, 324] width 209 height 30
type input "**"
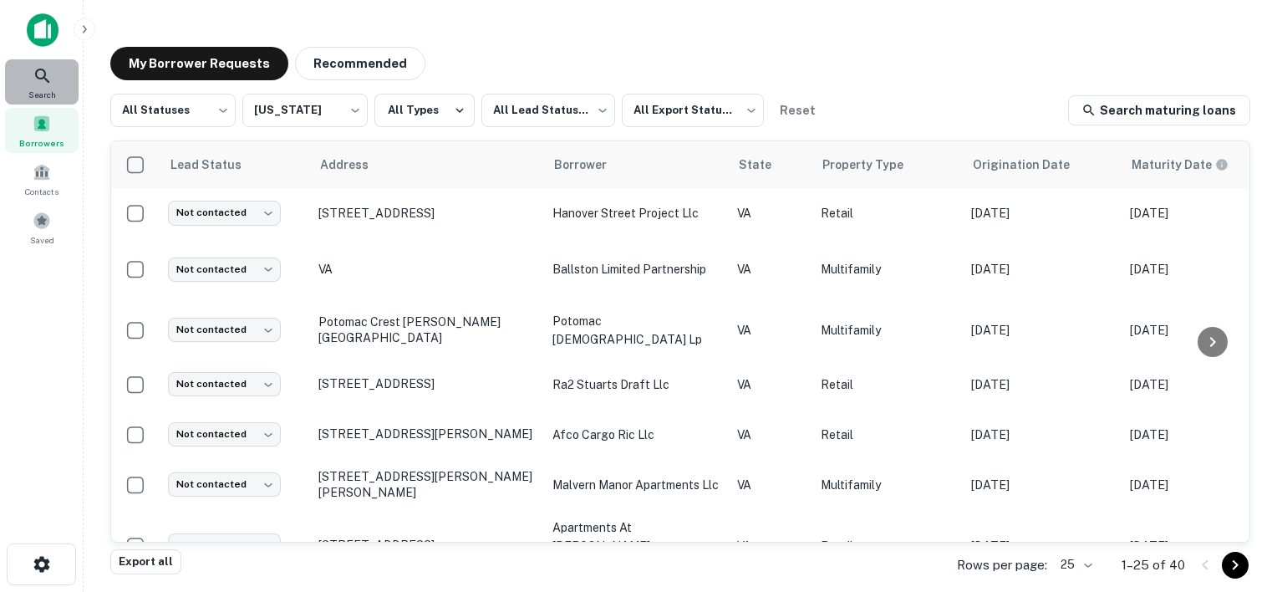
click at [38, 94] on span "Search" at bounding box center [42, 94] width 28 height 13
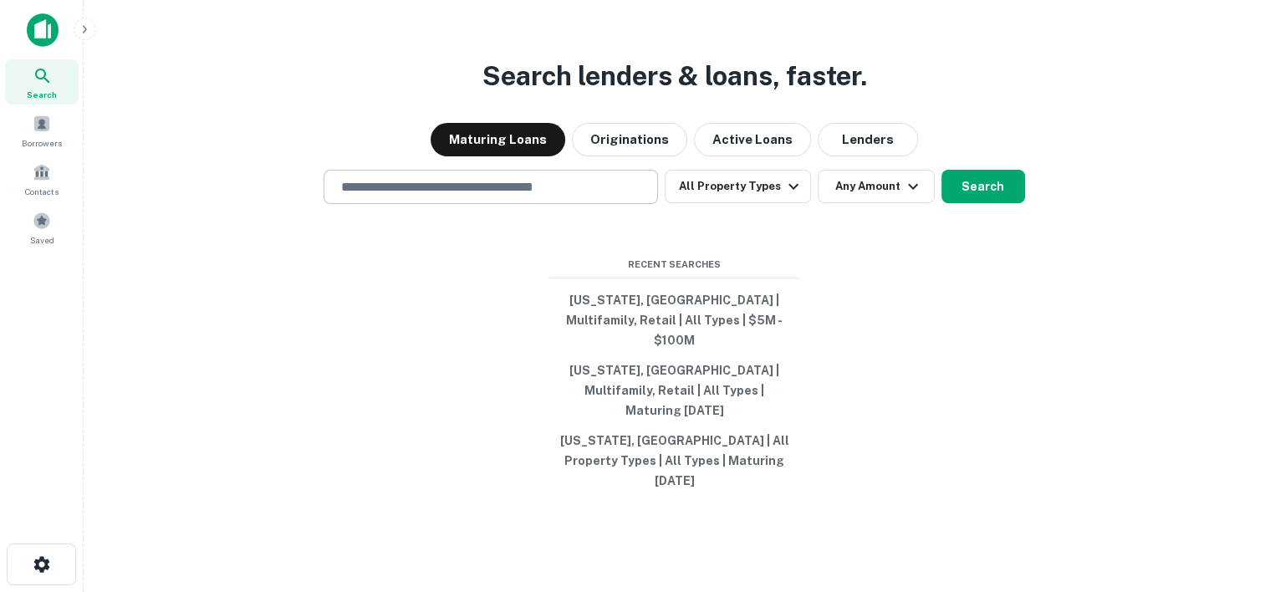
click at [408, 196] on input "text" at bounding box center [490, 186] width 319 height 19
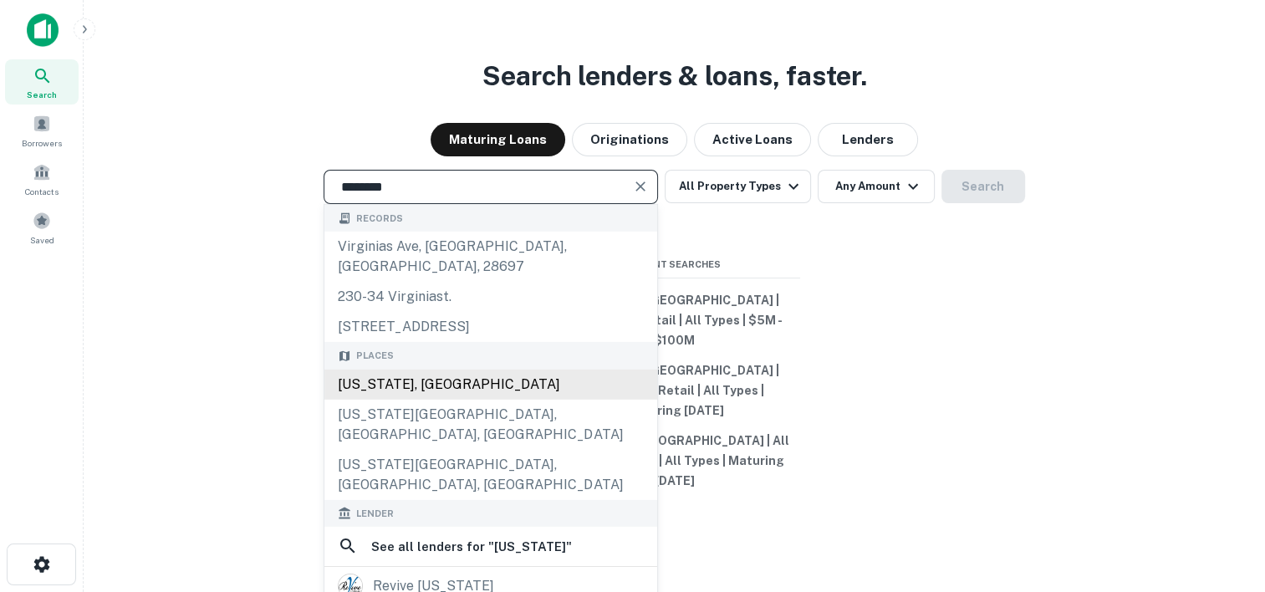
click at [394, 396] on div "Virginia, USA" at bounding box center [490, 384] width 333 height 30
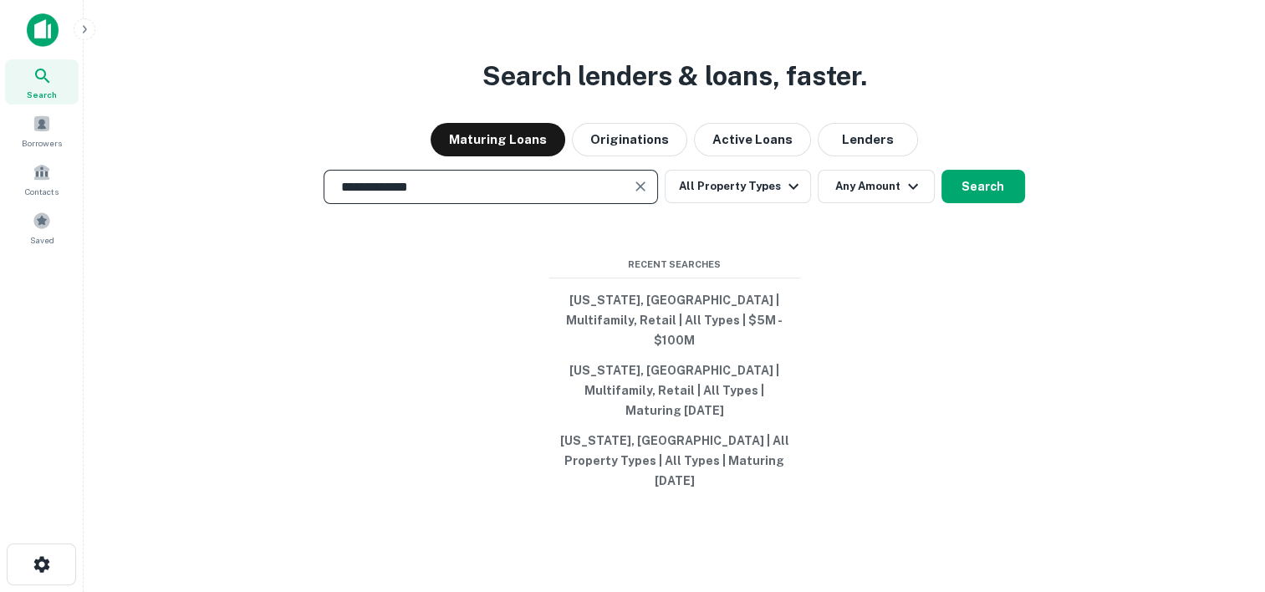
type input "**********"
click at [759, 201] on button "All Property Types" at bounding box center [737, 186] width 145 height 33
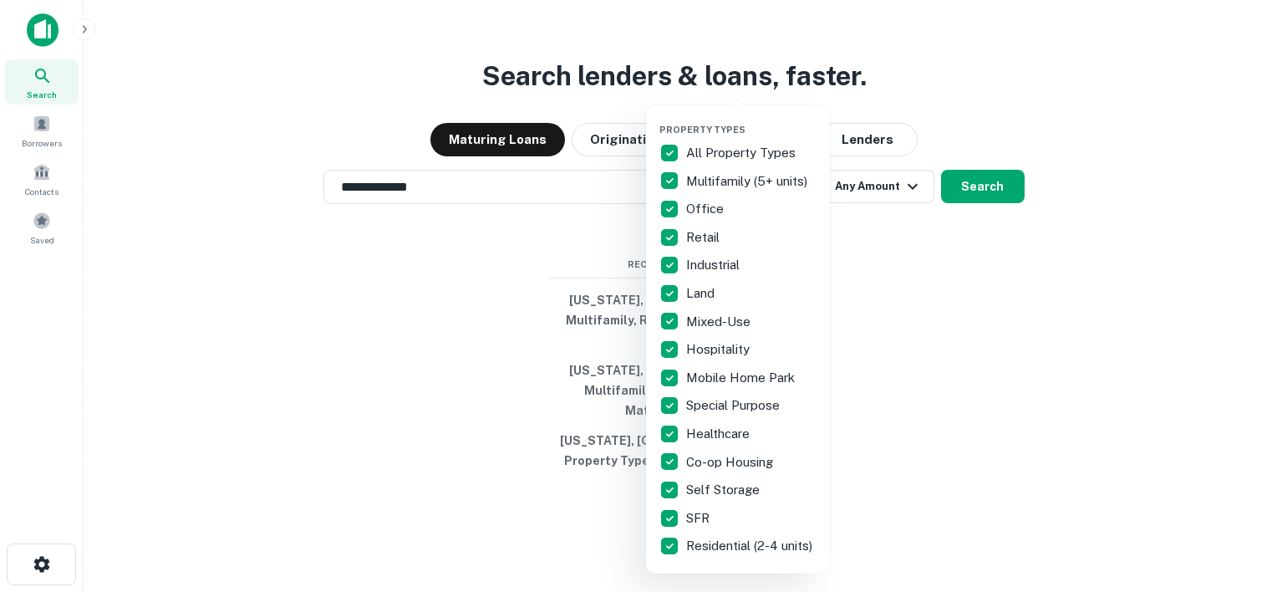
click at [700, 157] on p "All Property Types" at bounding box center [742, 153] width 113 height 20
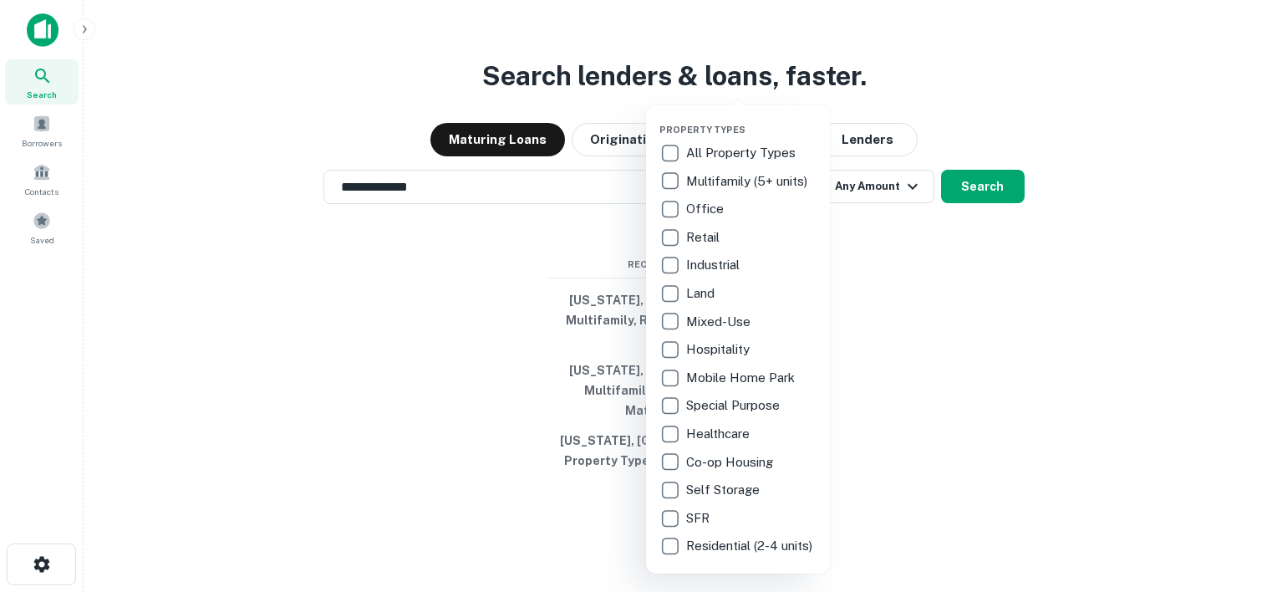
click at [711, 183] on p "Multifamily (5+ units)" at bounding box center [748, 181] width 125 height 20
click at [704, 237] on p "Retail" at bounding box center [704, 237] width 37 height 20
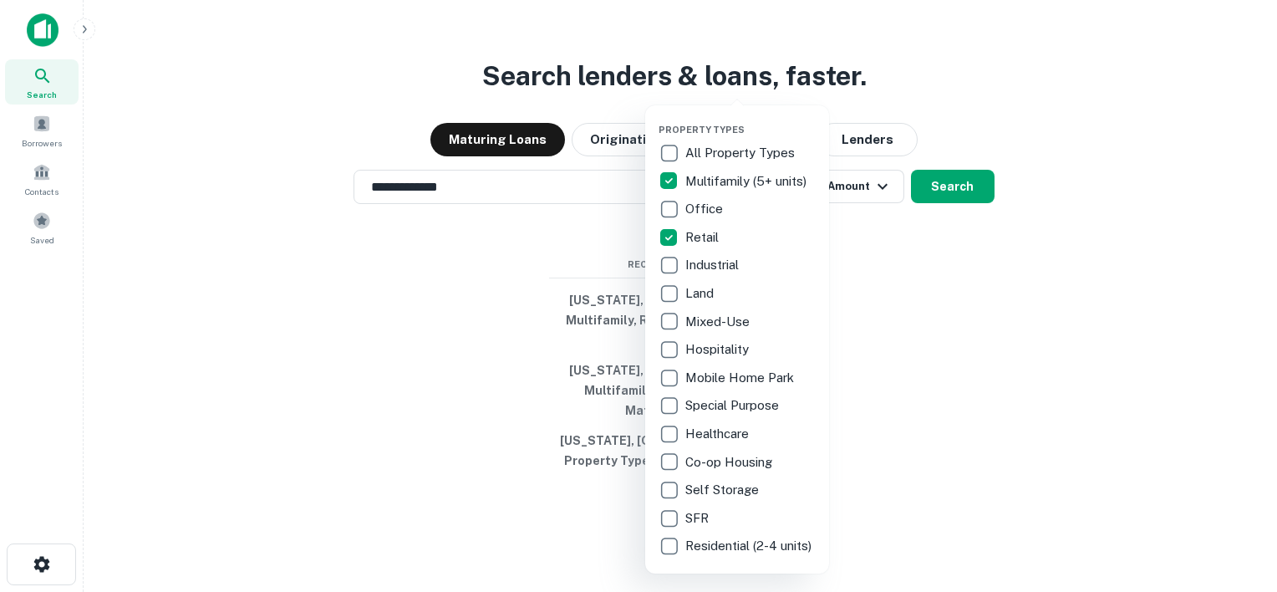
click at [936, 216] on div at bounding box center [638, 296] width 1277 height 592
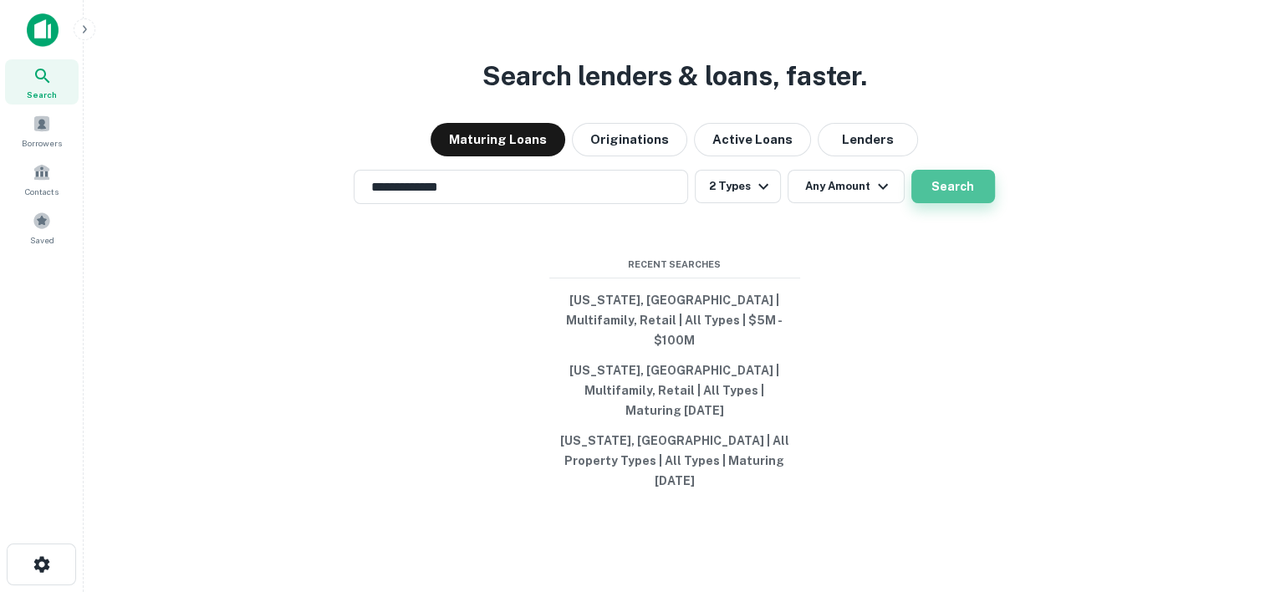
click at [952, 203] on button "Search" at bounding box center [953, 186] width 84 height 33
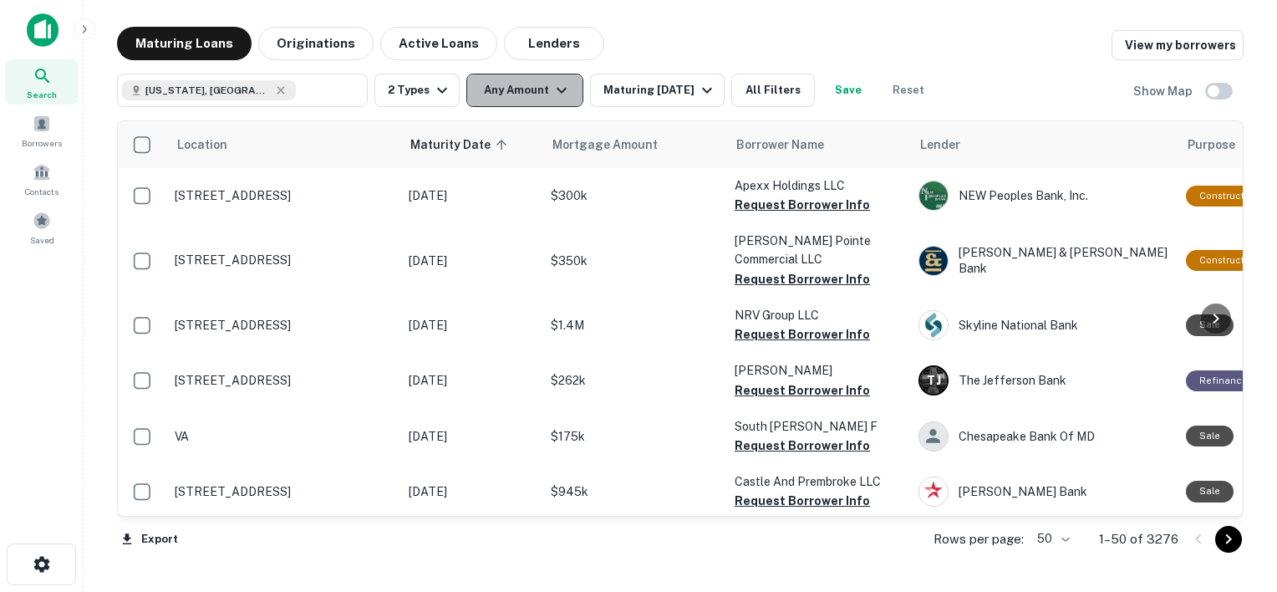
click at [552, 94] on icon "button" at bounding box center [562, 90] width 20 height 20
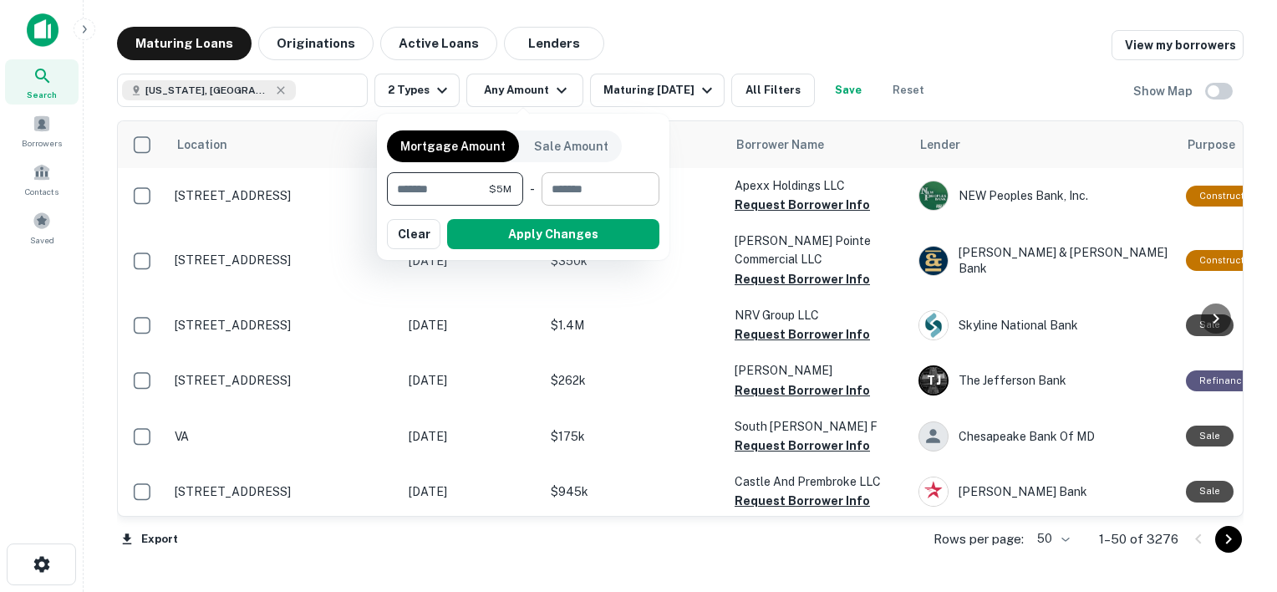
type input "*******"
click at [566, 181] on input "number" at bounding box center [595, 188] width 106 height 33
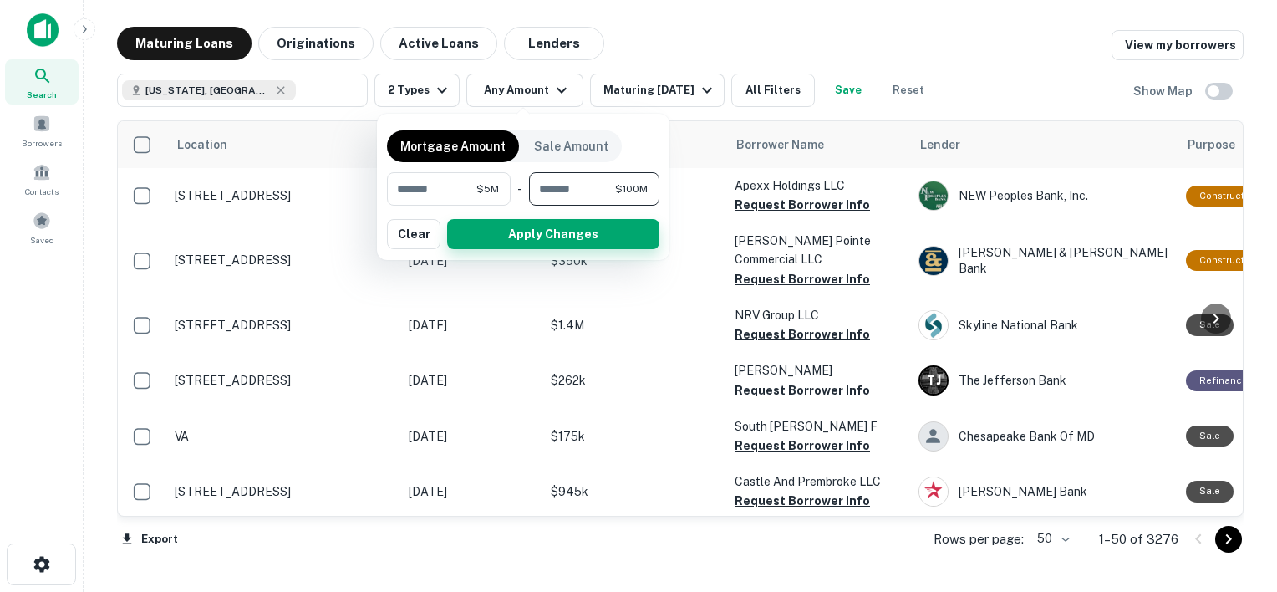
type input "*********"
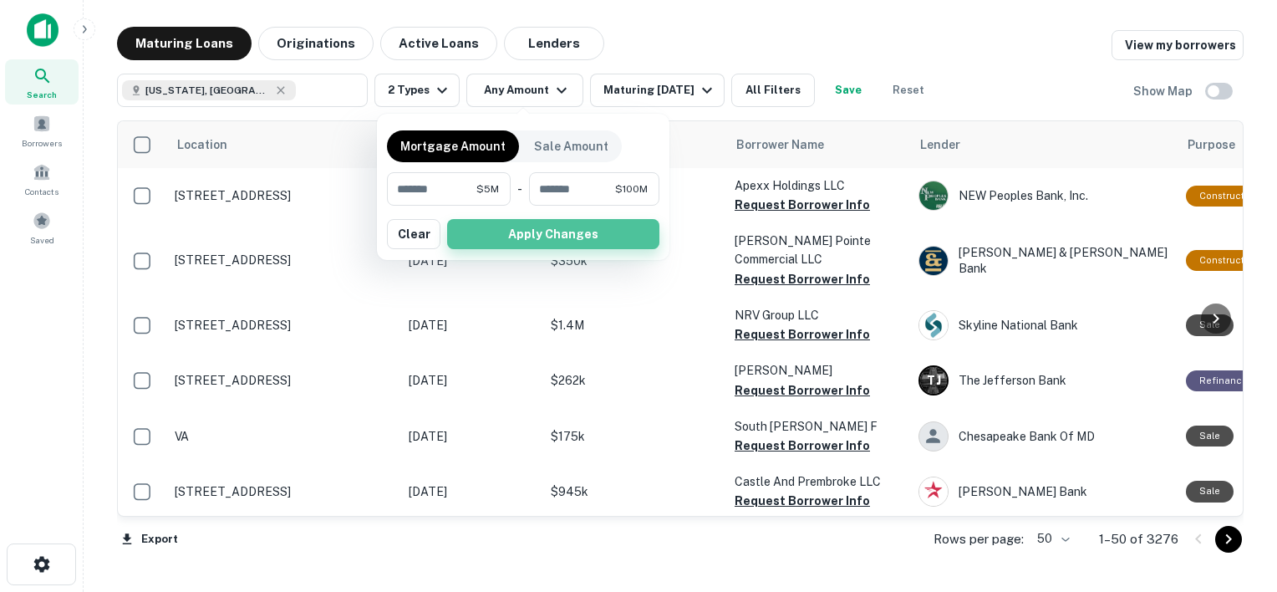
click at [565, 221] on button "Apply Changes" at bounding box center [553, 234] width 212 height 30
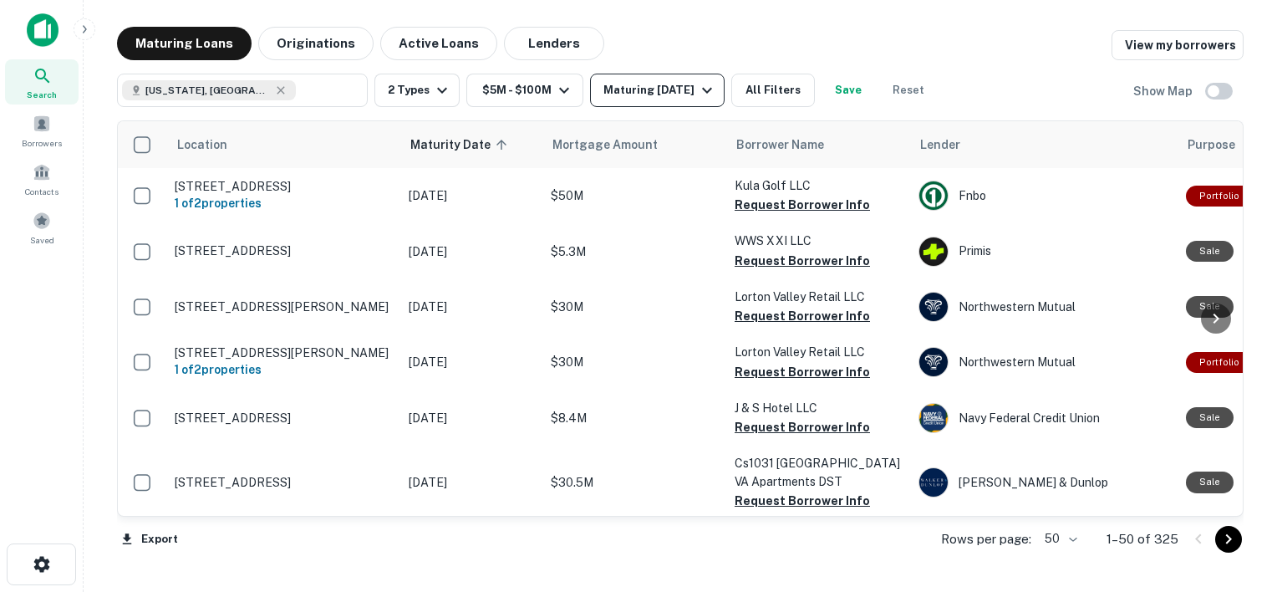
click at [654, 95] on div "Maturing In 1 Year" at bounding box center [660, 90] width 114 height 20
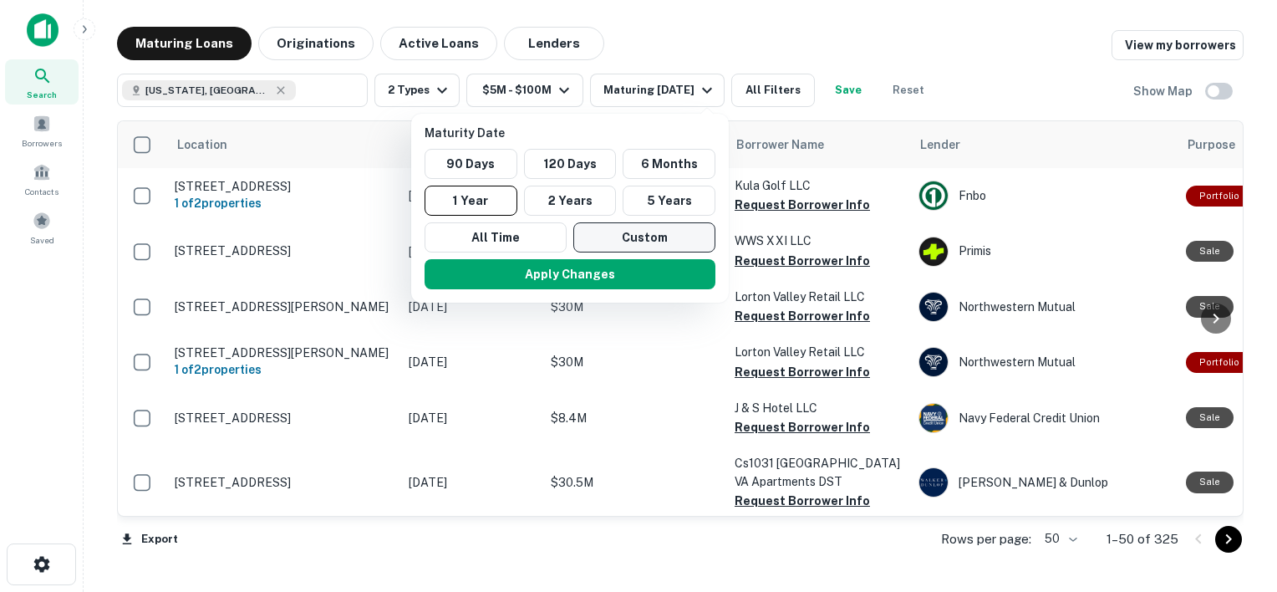
click at [653, 237] on button "Custom" at bounding box center [644, 237] width 142 height 30
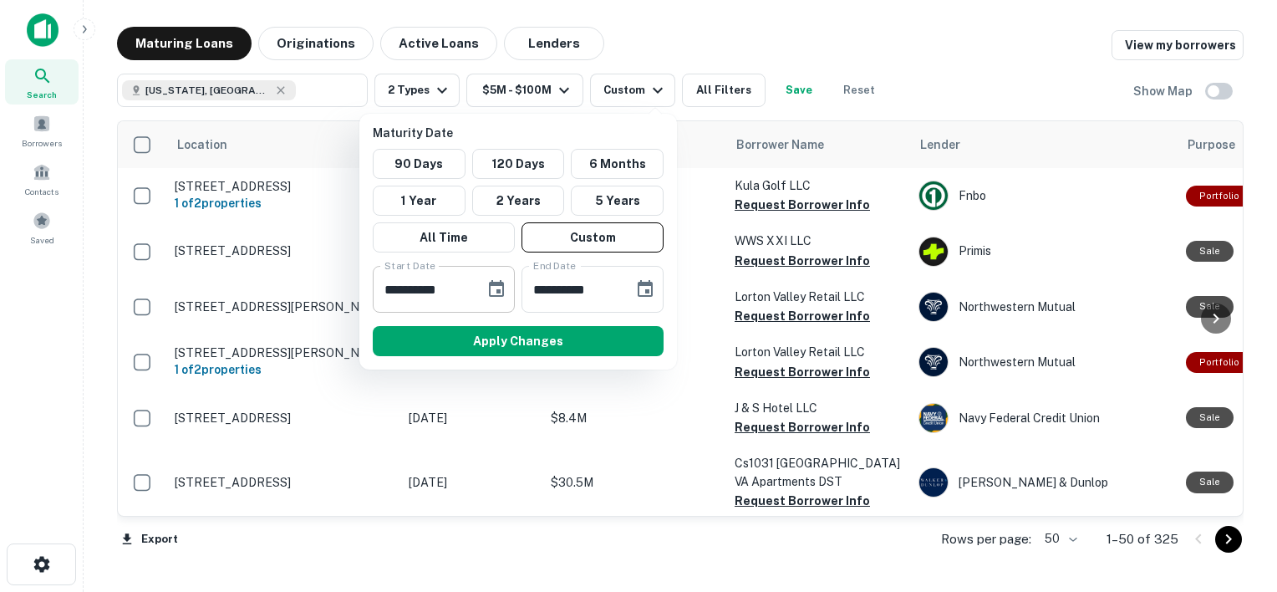
click at [481, 293] on button "Choose date, selected date is Sep 11, 2025" at bounding box center [496, 288] width 33 height 33
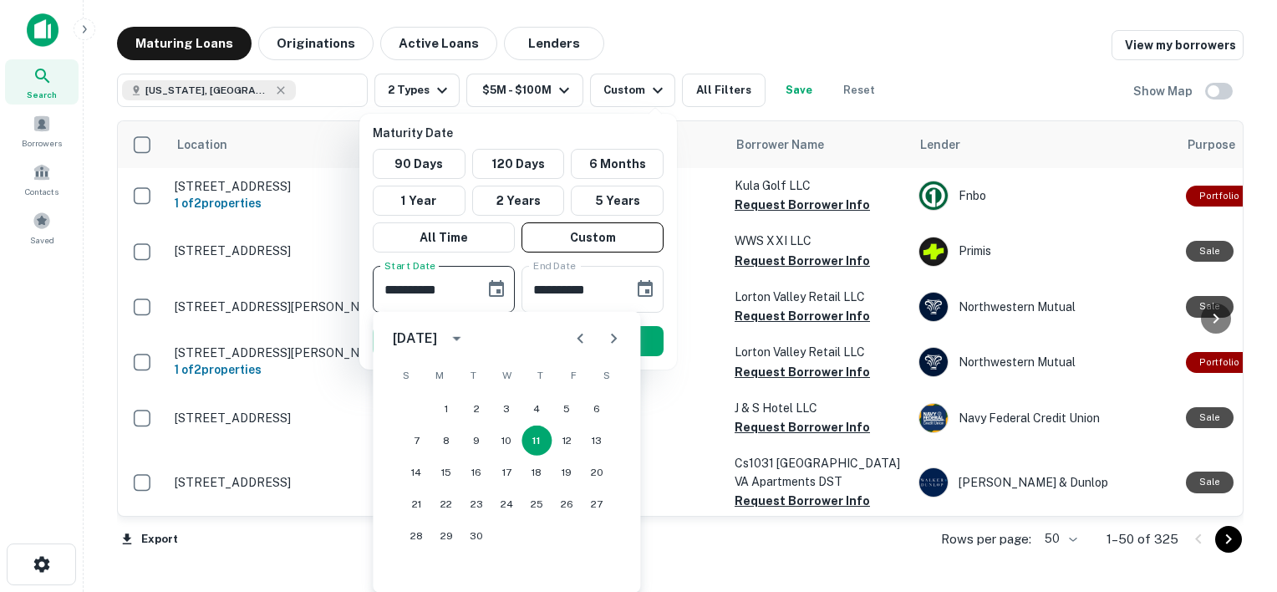
click at [461, 337] on icon "calendar view is open, switch to year view" at bounding box center [456, 339] width 8 height 4
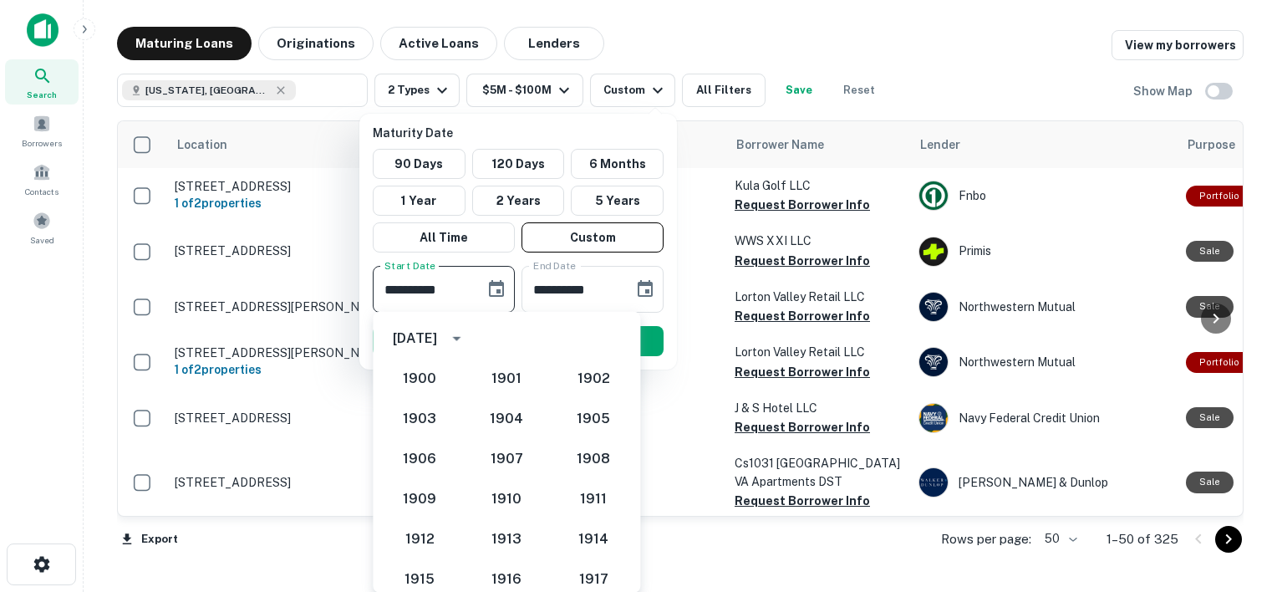
scroll to position [1548, 0]
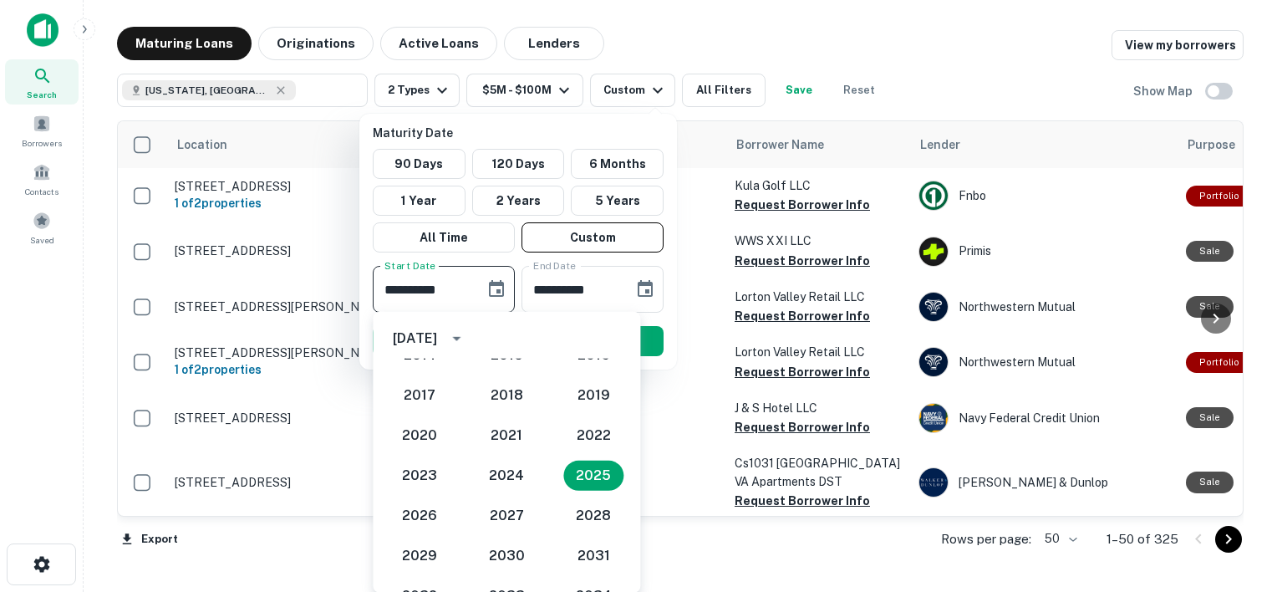
click at [466, 345] on icon "year view is open, switch to calendar view" at bounding box center [456, 338] width 20 height 20
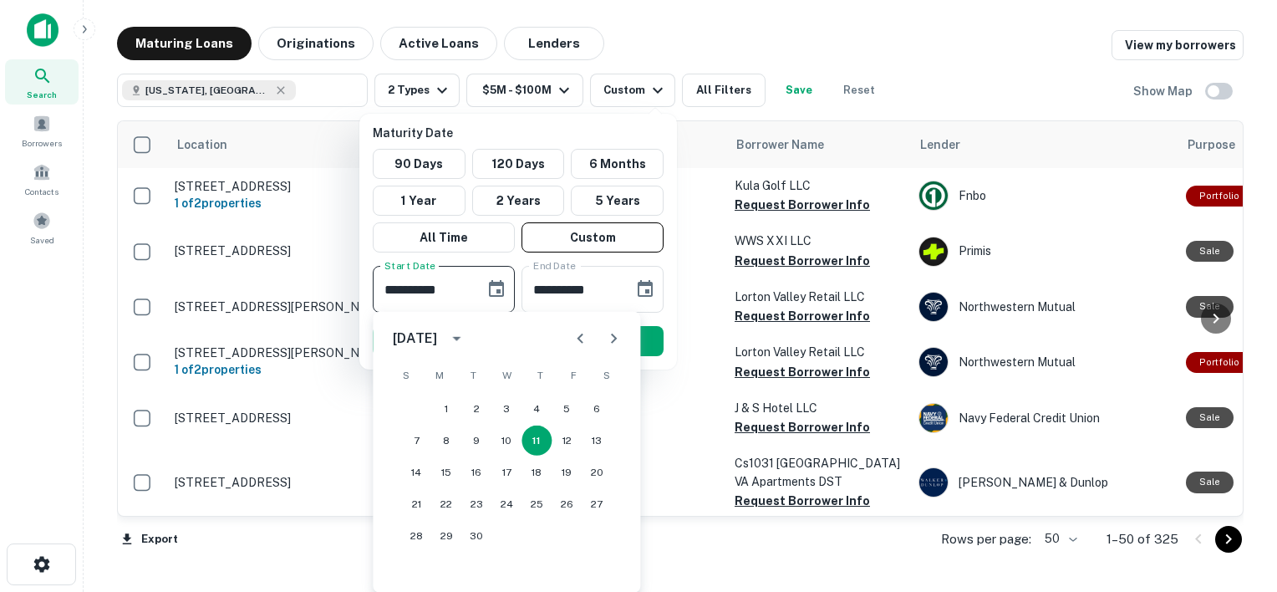
click at [614, 337] on icon "Next month" at bounding box center [614, 339] width 6 height 10
click at [478, 535] on button "25" at bounding box center [476, 536] width 30 height 30
type input "**********"
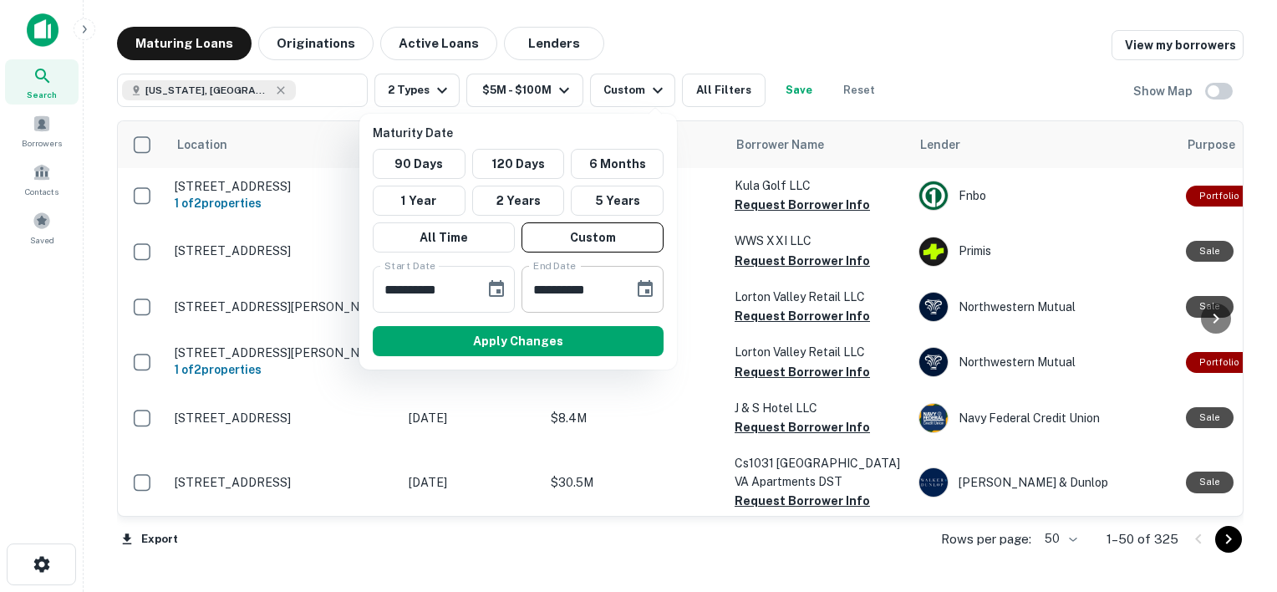
click at [639, 293] on icon "Choose date, selected date is Mar 10, 2026" at bounding box center [645, 288] width 15 height 17
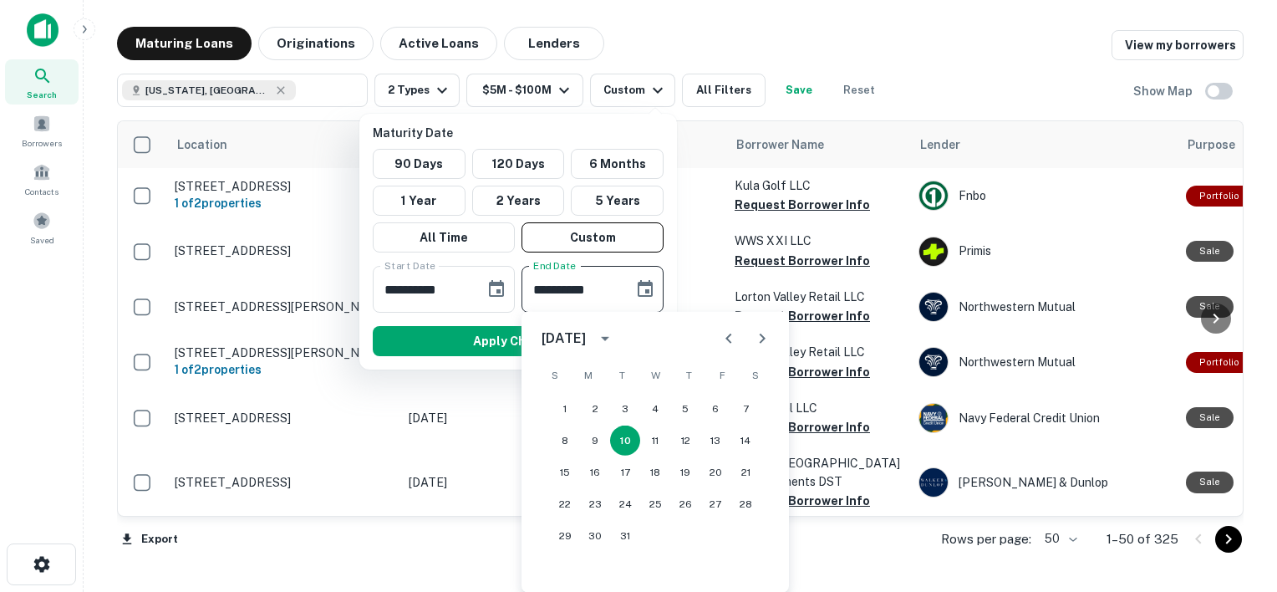
click at [766, 340] on icon "Next month" at bounding box center [762, 338] width 20 height 20
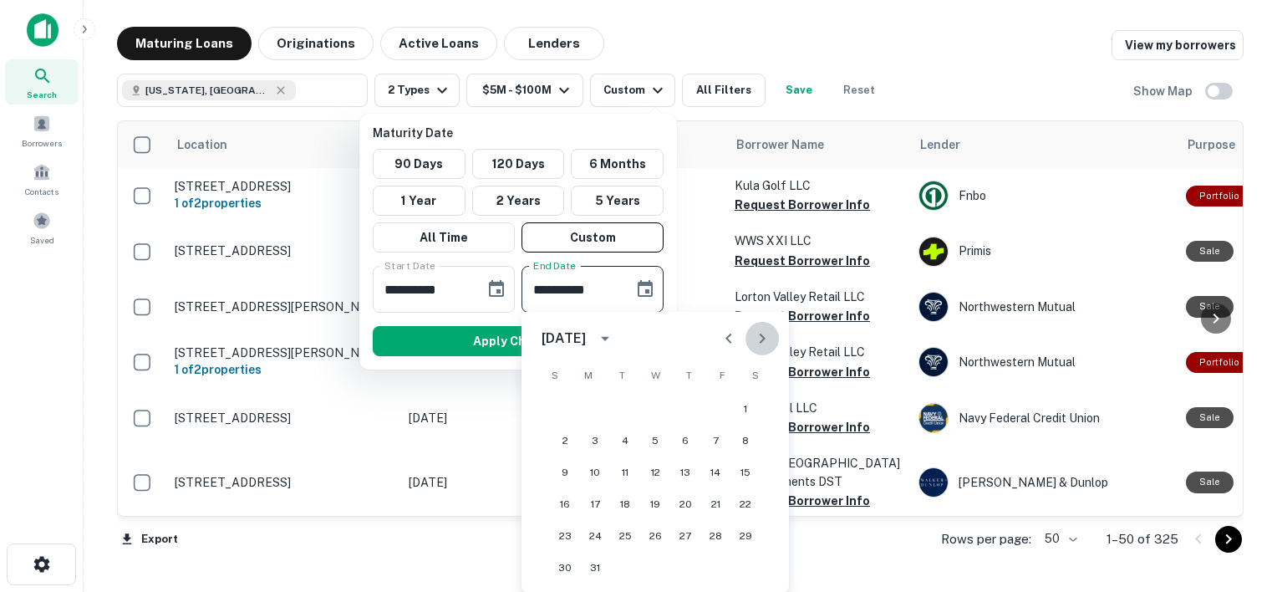
click at [766, 340] on icon "Next month" at bounding box center [762, 338] width 20 height 20
click at [659, 501] on button "23" at bounding box center [655, 504] width 30 height 30
type input "**********"
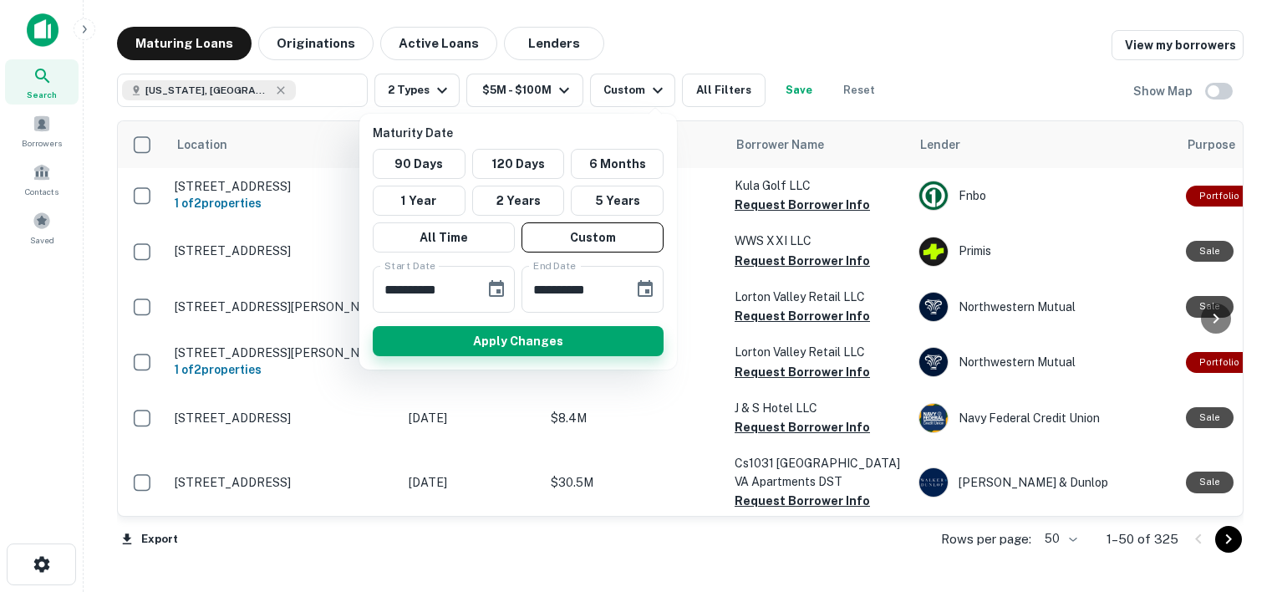
click at [546, 343] on button "Apply Changes" at bounding box center [518, 341] width 291 height 30
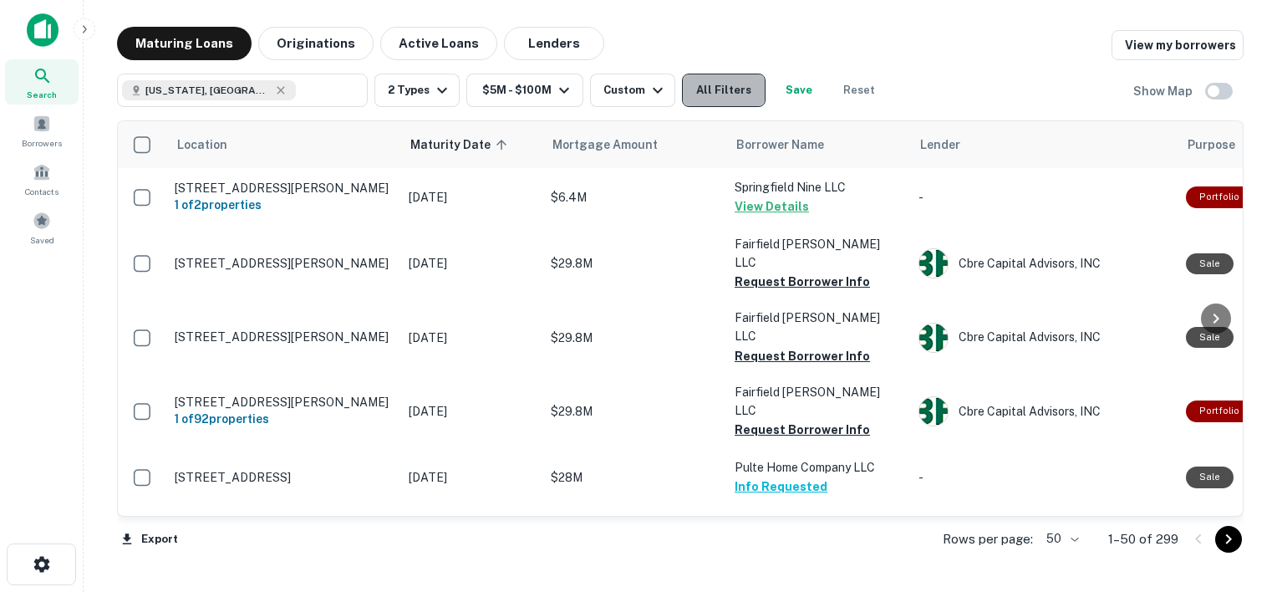
click at [705, 98] on button "All Filters" at bounding box center [724, 90] width 84 height 33
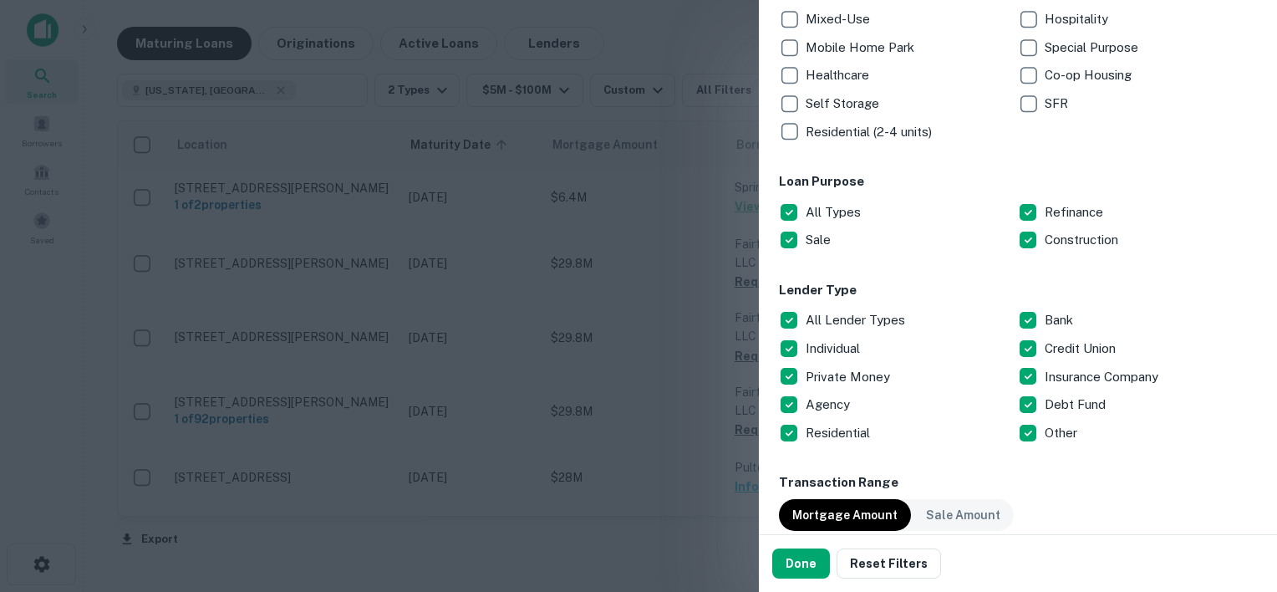
scroll to position [398, 0]
click at [858, 313] on p "All Lender Types" at bounding box center [857, 319] width 103 height 20
click at [847, 343] on p "Individual" at bounding box center [835, 348] width 58 height 20
click at [869, 378] on p "Private Money" at bounding box center [850, 376] width 88 height 20
click at [1058, 405] on p "Debt Fund" at bounding box center [1077, 404] width 64 height 20
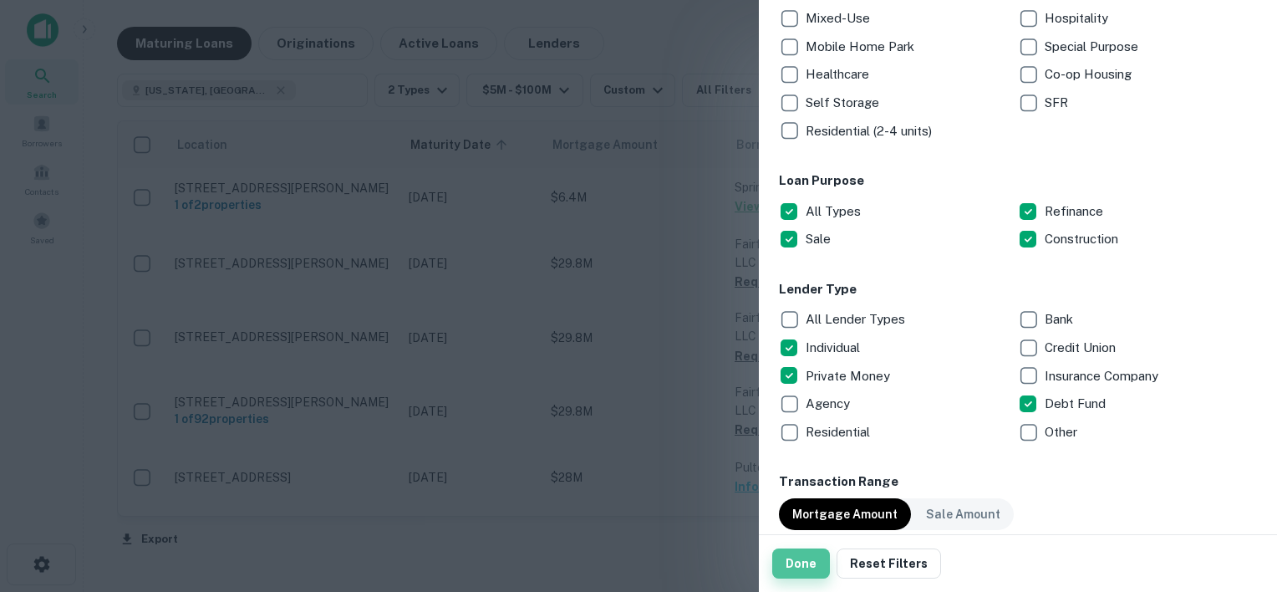
click at [799, 559] on button "Done" at bounding box center [801, 563] width 58 height 30
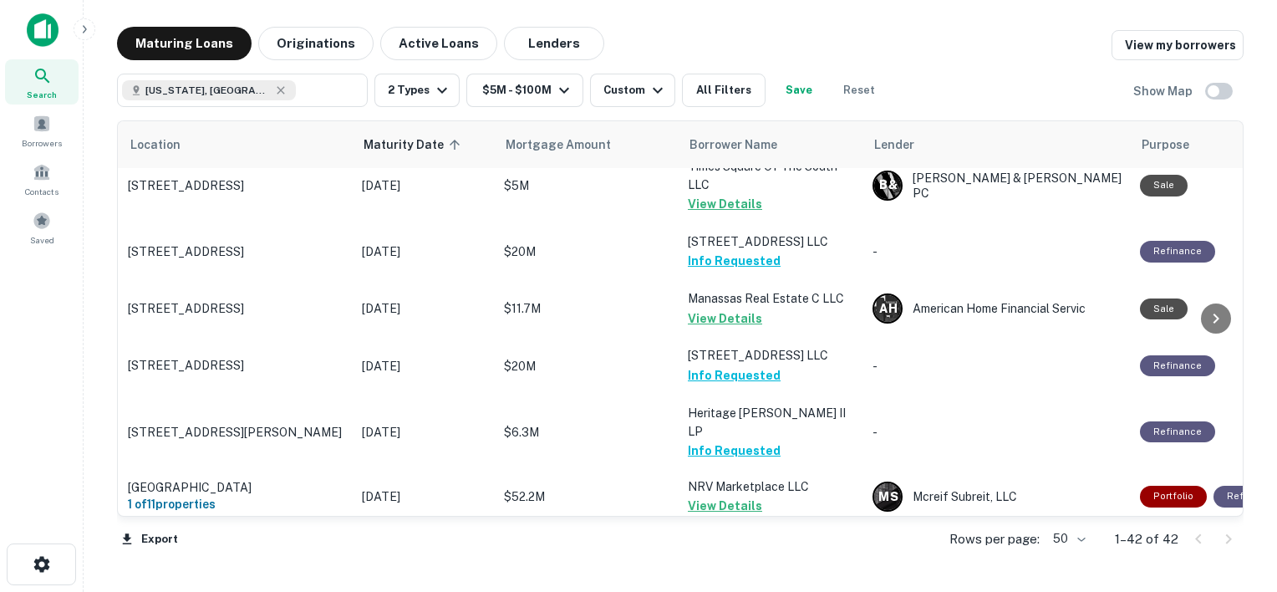
scroll to position [0, 47]
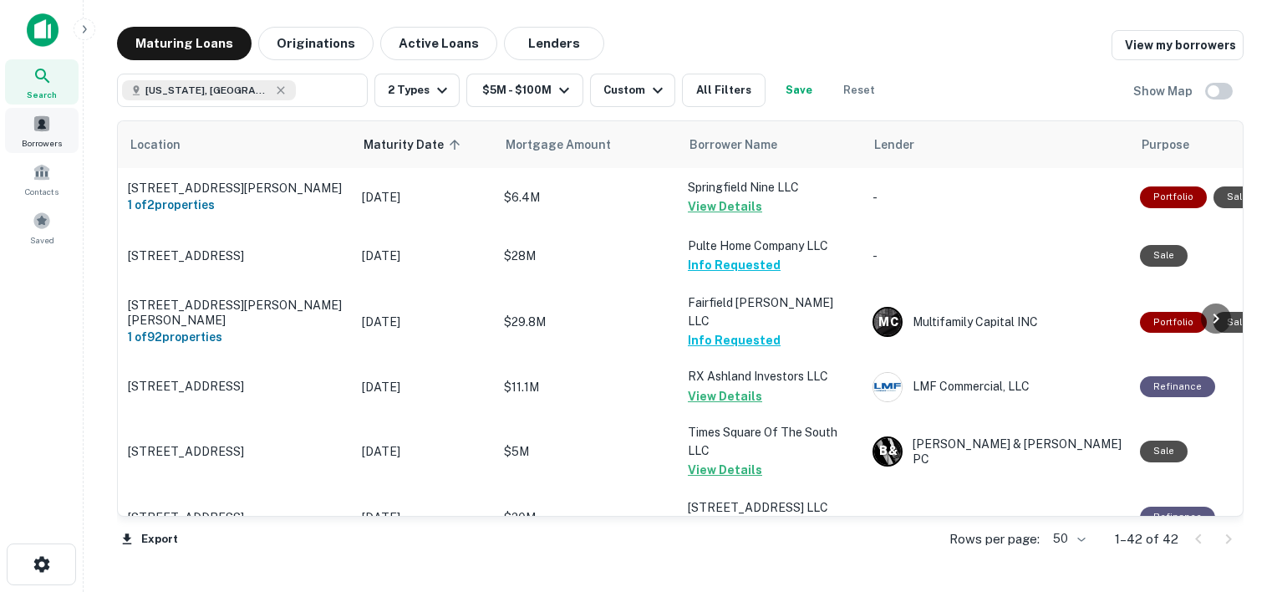
click at [44, 125] on span at bounding box center [42, 124] width 18 height 18
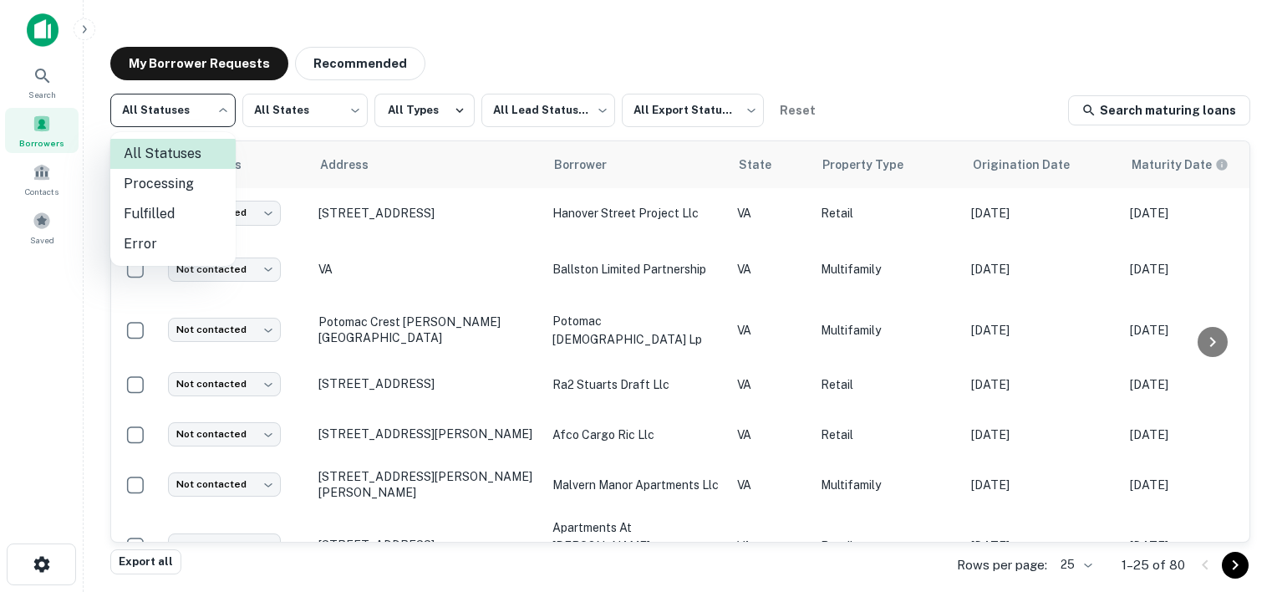
click at [224, 113] on body "Search Borrowers Contacts Saved My Borrower Requests Recommended All Statuses *…" at bounding box center [638, 296] width 1277 height 592
click at [307, 109] on div at bounding box center [638, 296] width 1277 height 592
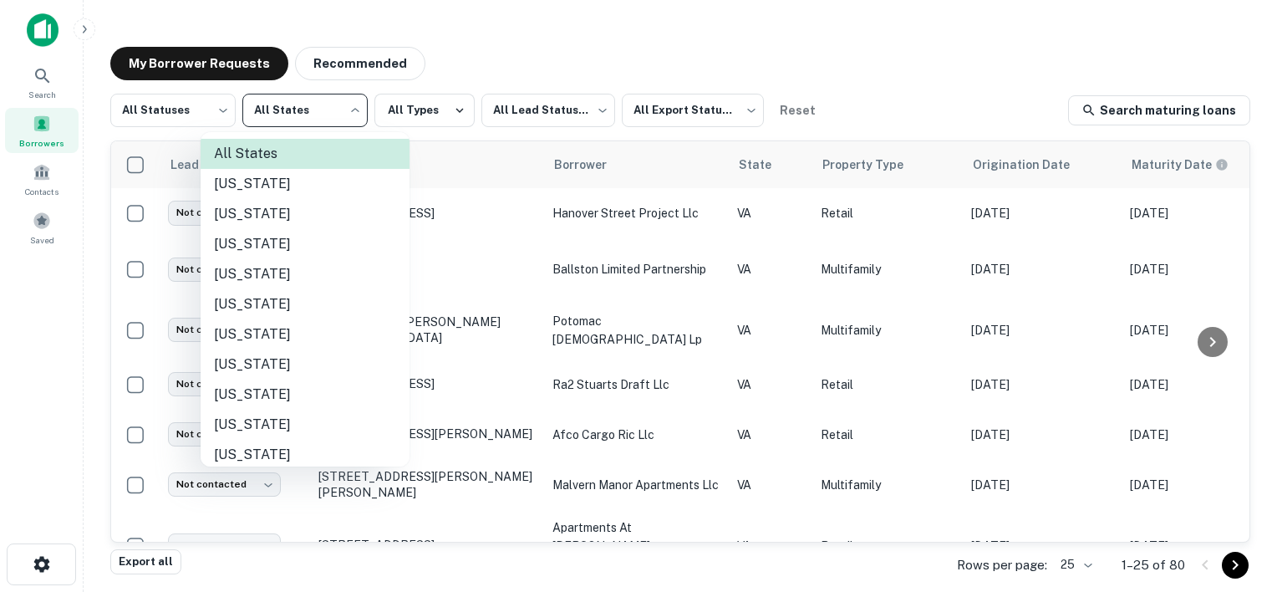
click at [304, 114] on body "Search Borrowers Contacts Saved My Borrower Requests Recommended All Statuses *…" at bounding box center [638, 296] width 1277 height 592
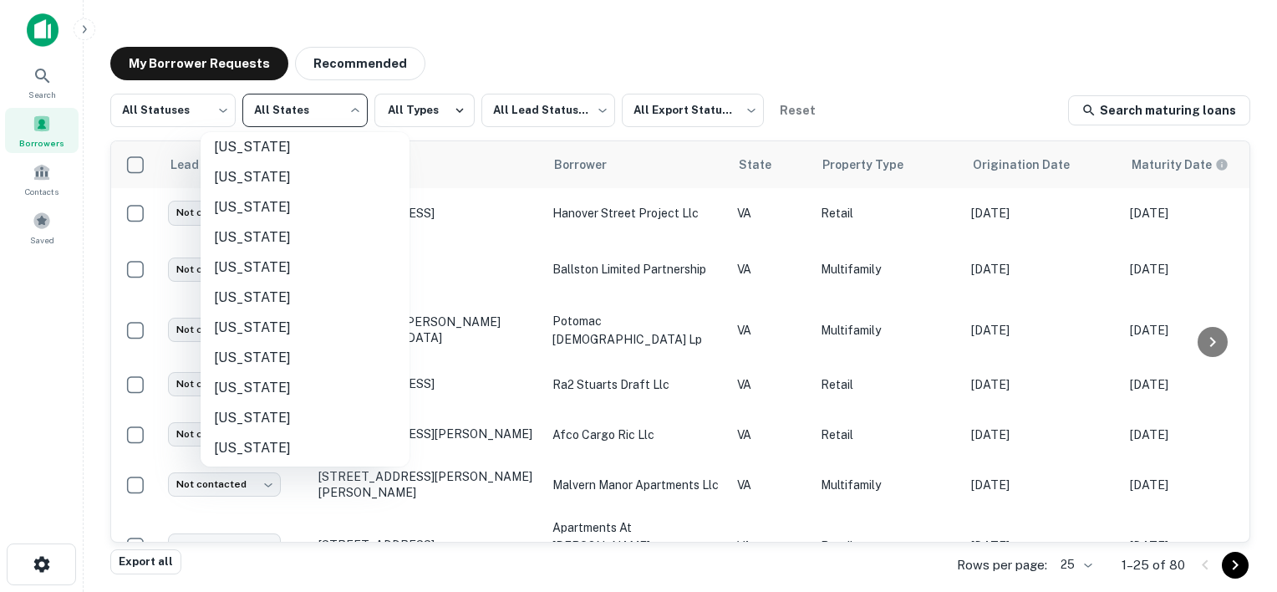
scroll to position [1214, 0]
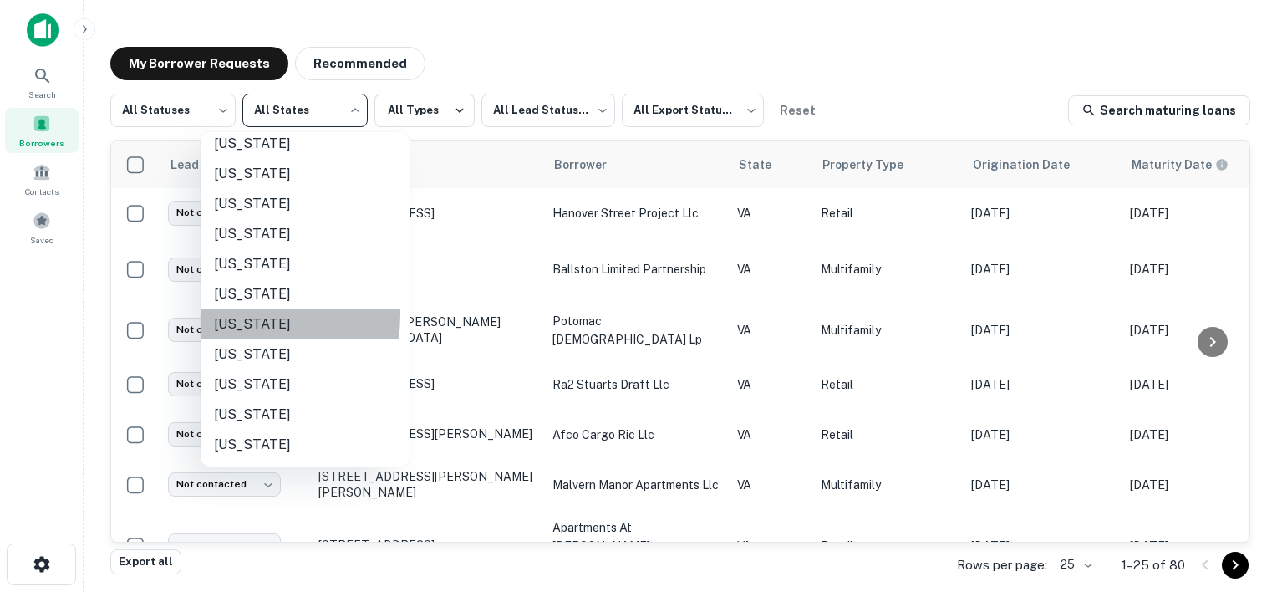
click at [250, 315] on li "[US_STATE]" at bounding box center [305, 324] width 209 height 30
type input "**"
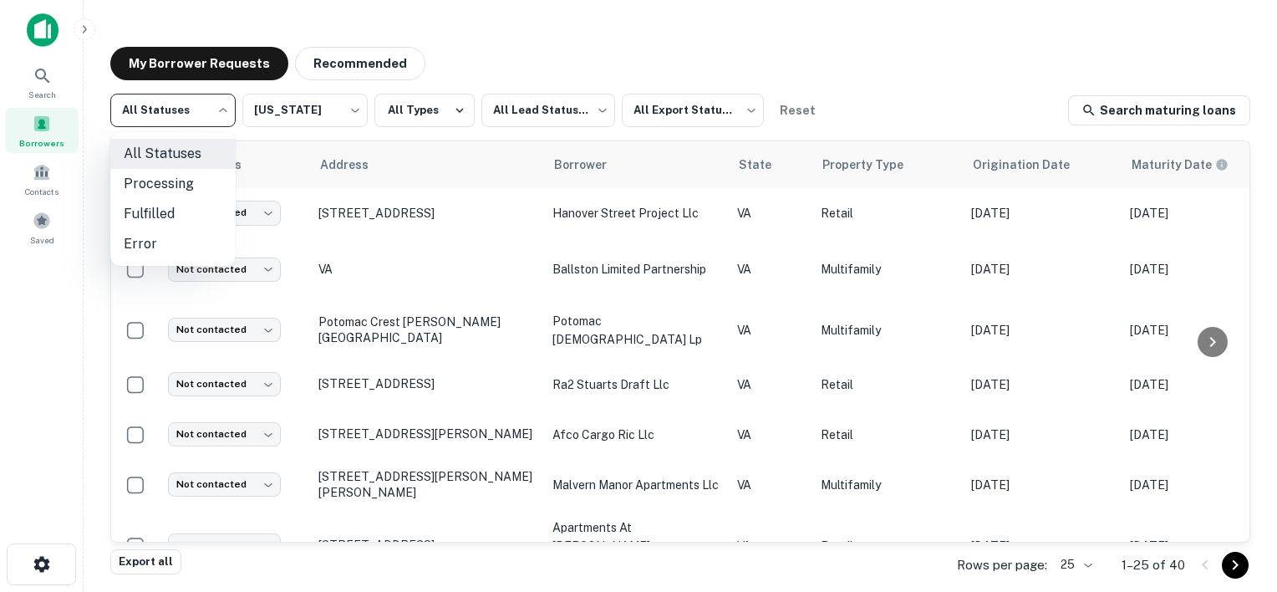
click at [216, 107] on body "Search Borrowers Contacts Saved My Borrower Requests Recommended All Statuses *…" at bounding box center [638, 296] width 1277 height 592
click at [152, 214] on li "Fulfilled" at bounding box center [172, 214] width 125 height 30
type input "*********"
